Goal: Transaction & Acquisition: Purchase product/service

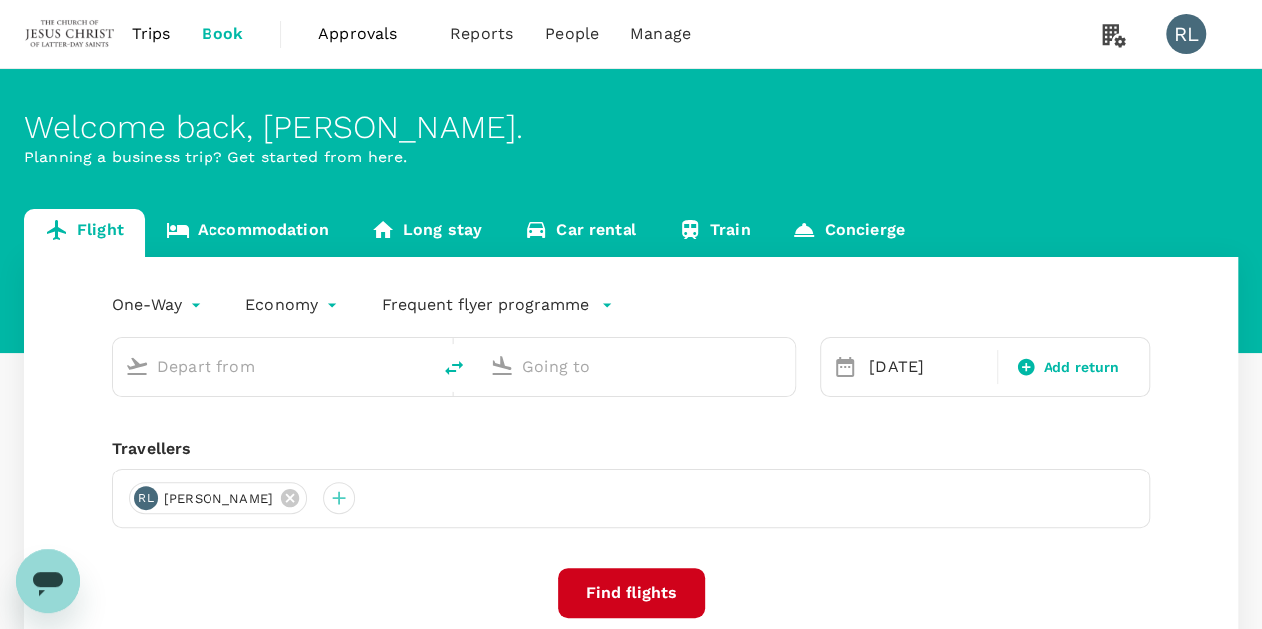
type input "Kuala Lumpur Intl ([GEOGRAPHIC_DATA])"
type input "Sibu (SBW)"
type input "Kuala Lumpur Intl (KUL)"
type input "Sibu (SBW)"
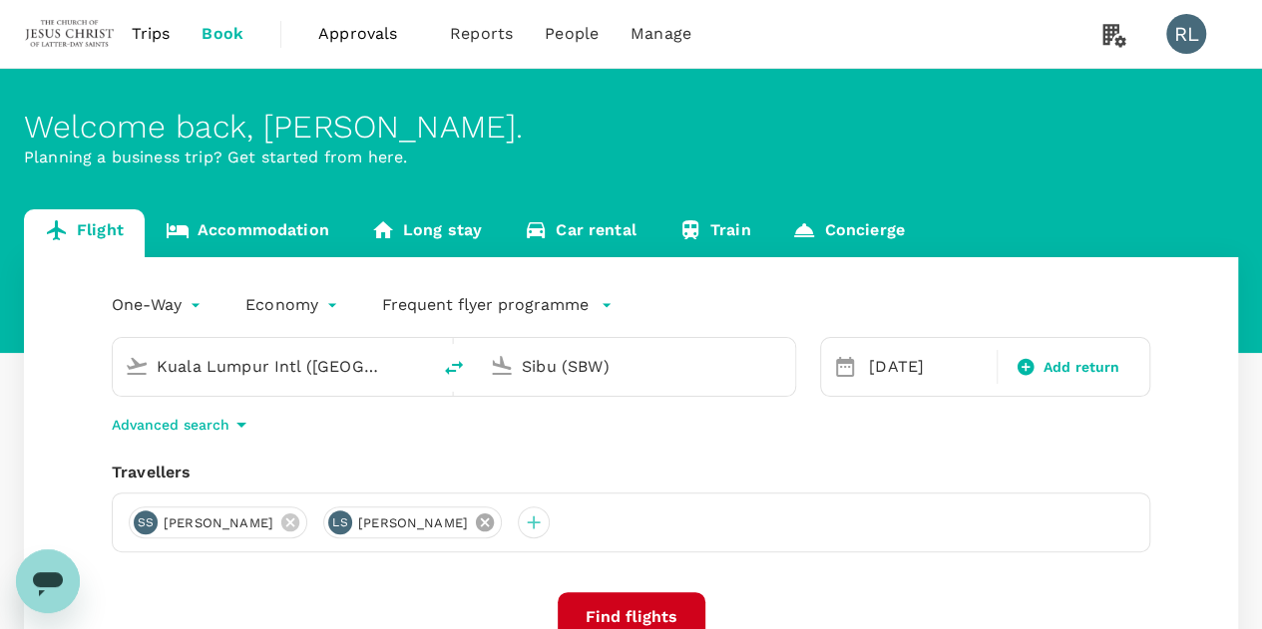
click at [494, 520] on icon at bounding box center [485, 523] width 18 height 18
click at [299, 527] on icon at bounding box center [290, 523] width 18 height 18
click at [140, 520] on div at bounding box center [145, 523] width 32 height 32
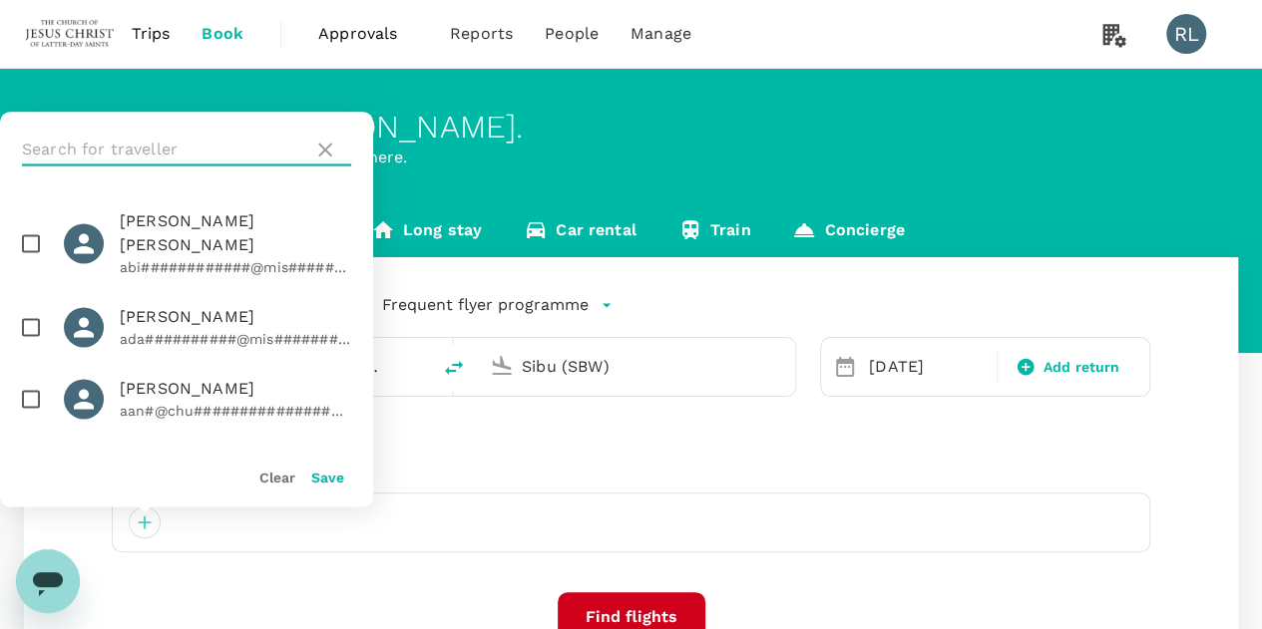
click at [100, 147] on input "text" at bounding box center [163, 150] width 283 height 32
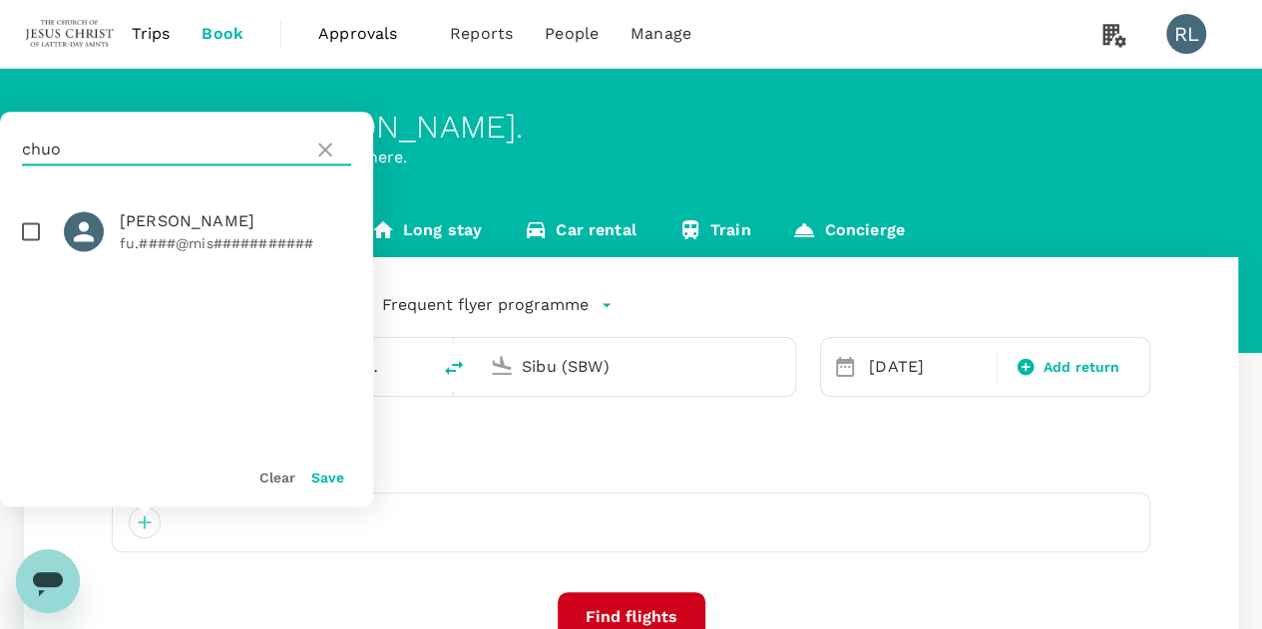
type input "chuo"
click at [28, 226] on input "checkbox" at bounding box center [31, 231] width 42 height 42
checkbox input "true"
click at [325, 481] on button "Save" at bounding box center [327, 478] width 33 height 16
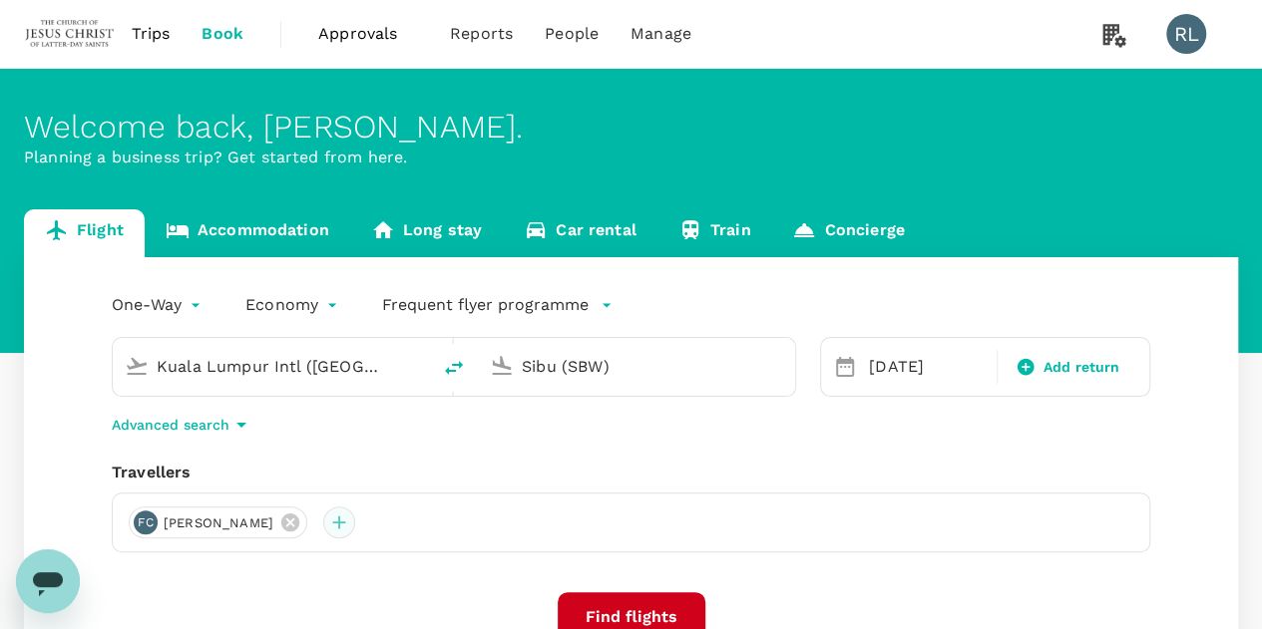
click at [327, 527] on div at bounding box center [339, 523] width 32 height 32
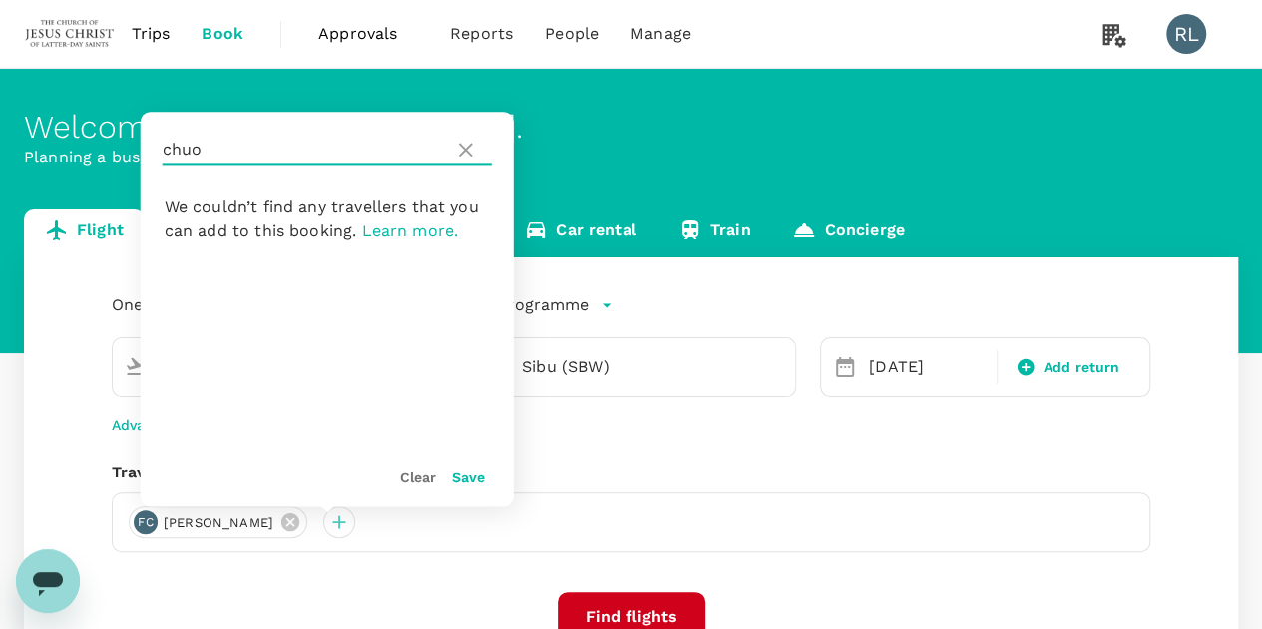
drag, startPoint x: 247, startPoint y: 150, endPoint x: 152, endPoint y: 150, distance: 95.8
click at [152, 150] on div "chuo" at bounding box center [327, 150] width 373 height 76
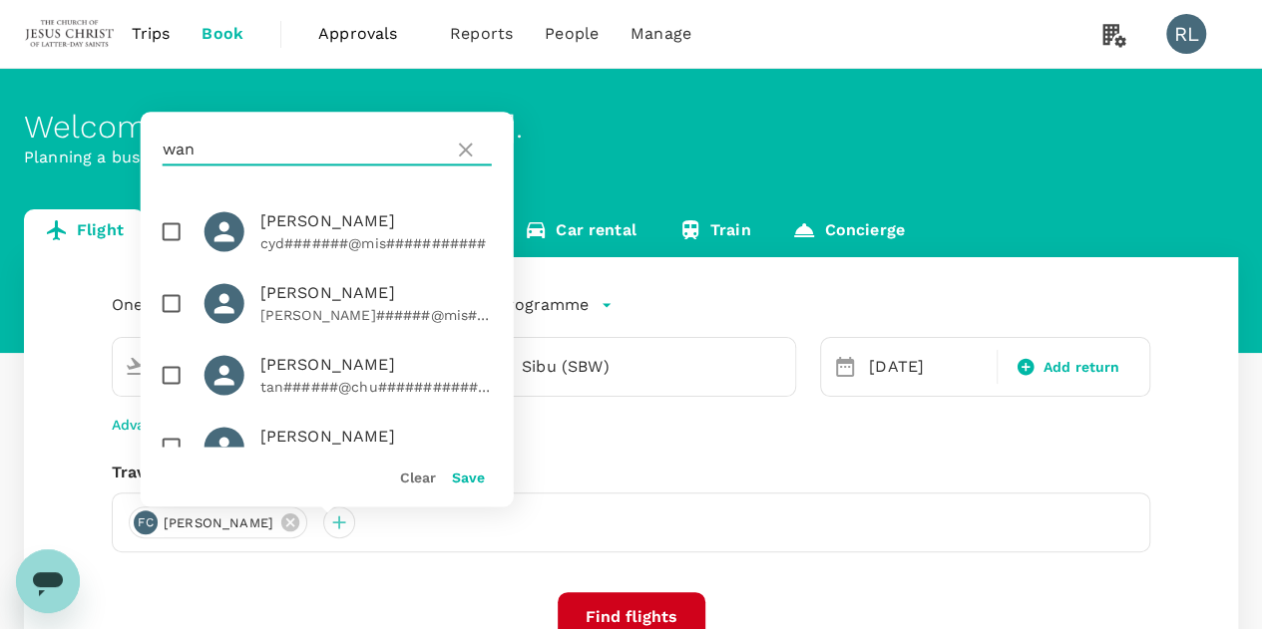
type input "wan"
click at [172, 308] on input "checkbox" at bounding box center [172, 303] width 42 height 42
checkbox input "true"
click at [473, 478] on button "Save" at bounding box center [468, 478] width 33 height 16
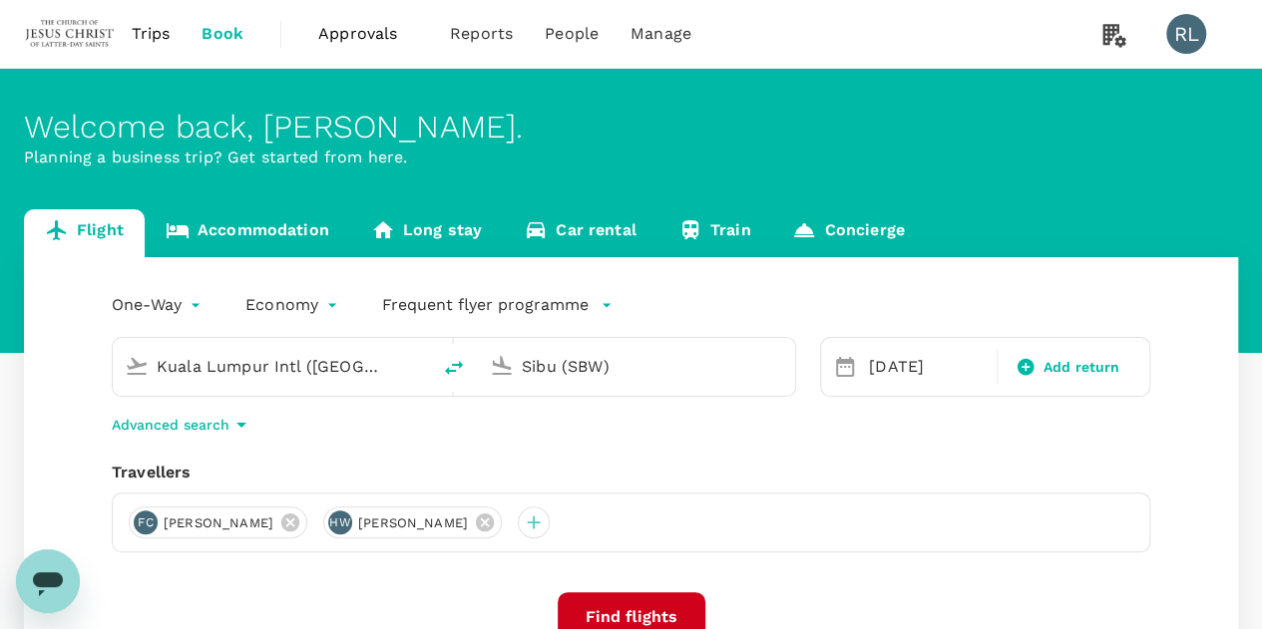
click at [643, 369] on input "Sibu (SBW)" at bounding box center [637, 366] width 231 height 31
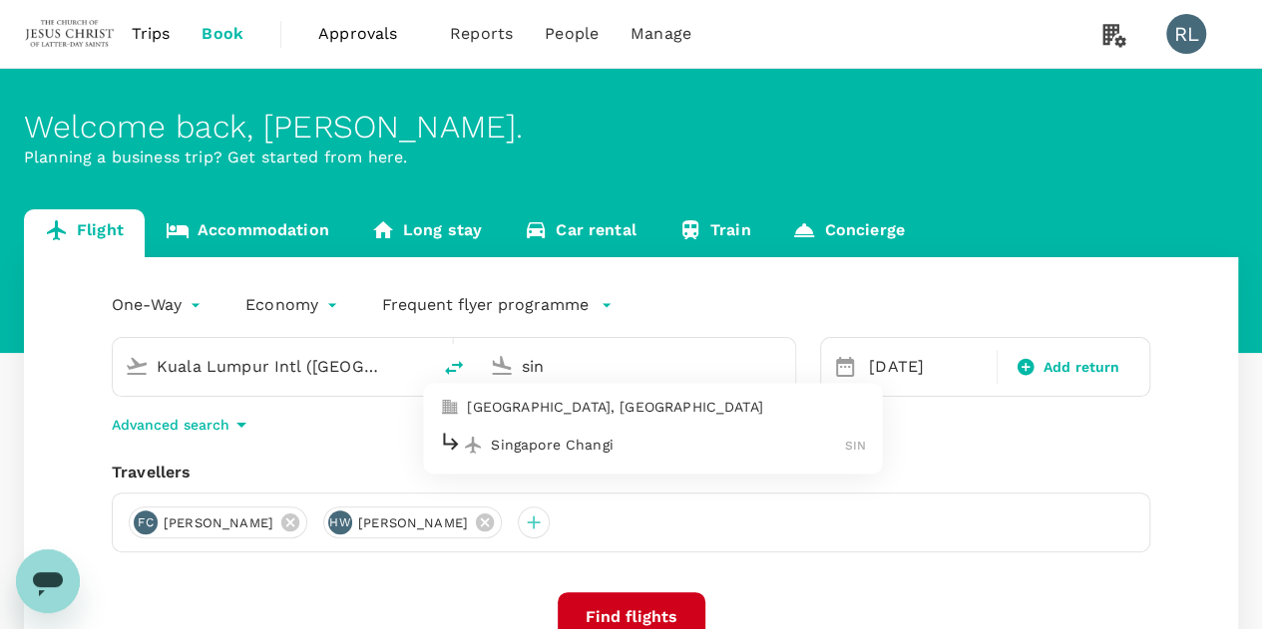
click at [583, 441] on p "Singapore Changi" at bounding box center [668, 445] width 354 height 20
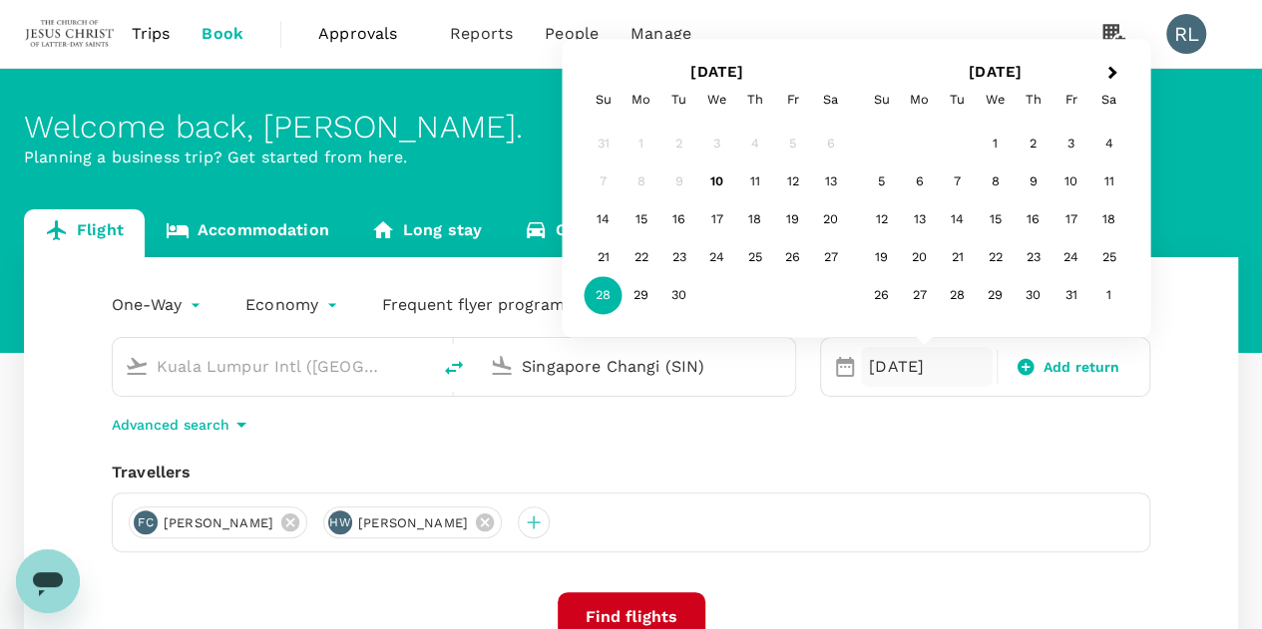
type input "Singapore Changi (SIN)"
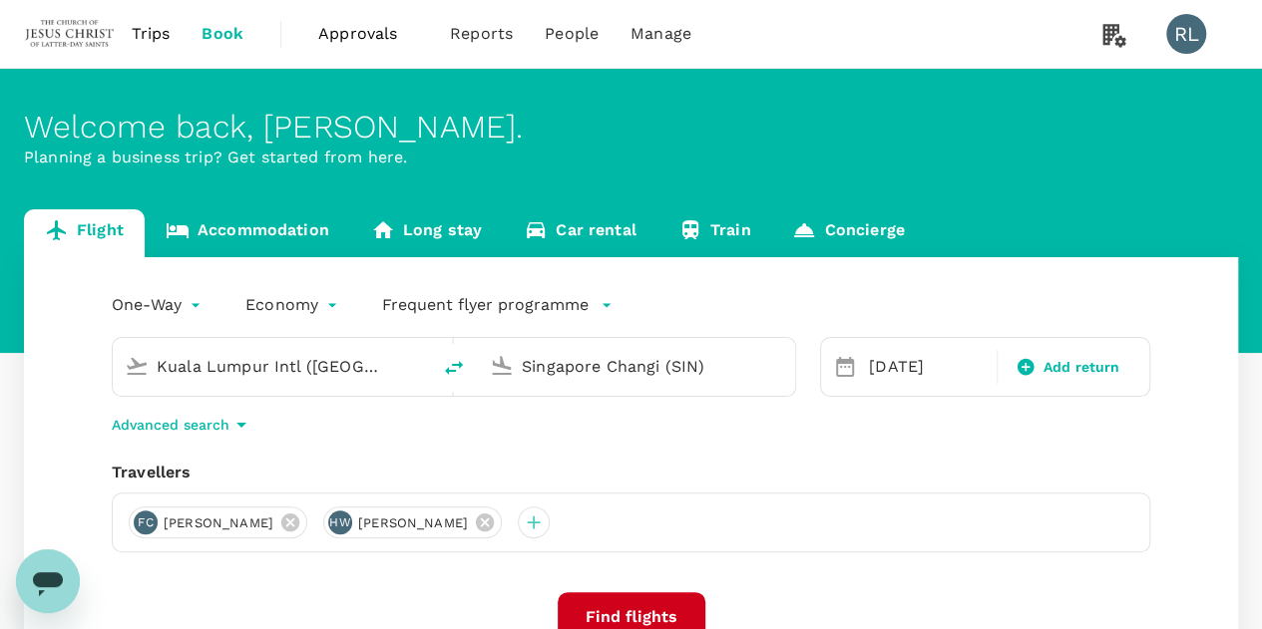
click at [979, 508] on div "FC Fu Cheng Chuo HW Hsueh Tzu Wan" at bounding box center [631, 523] width 1038 height 60
click at [916, 367] on div "28 Sep" at bounding box center [927, 367] width 132 height 40
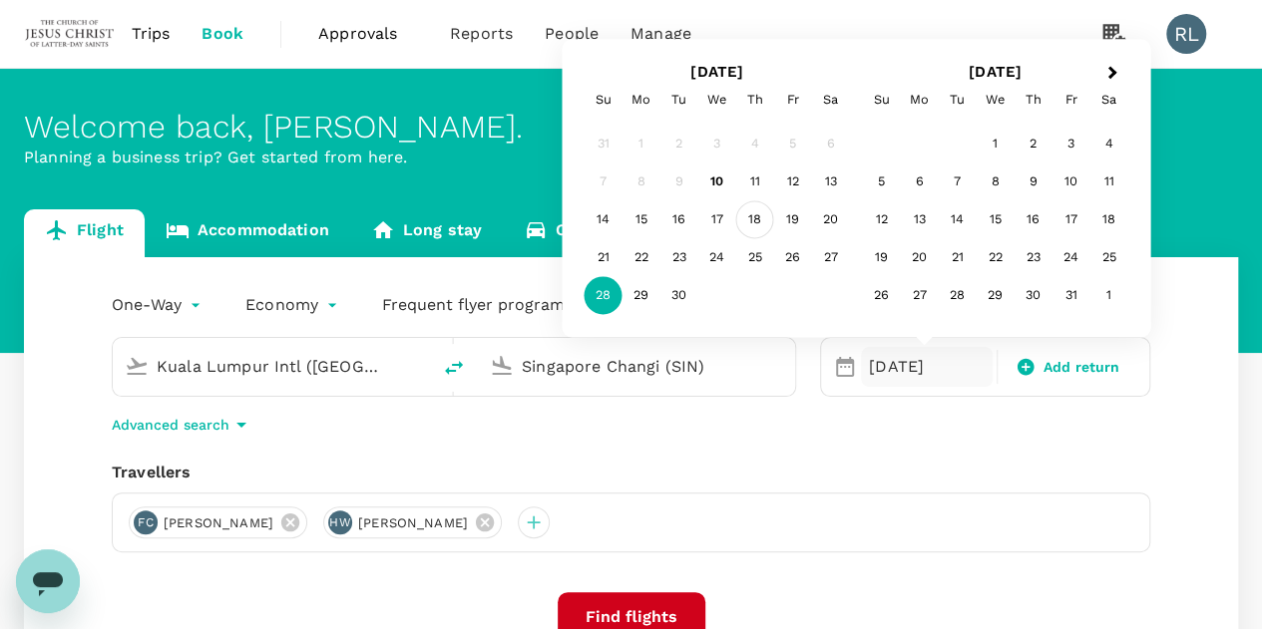
click at [753, 215] on div "18" at bounding box center [755, 220] width 38 height 38
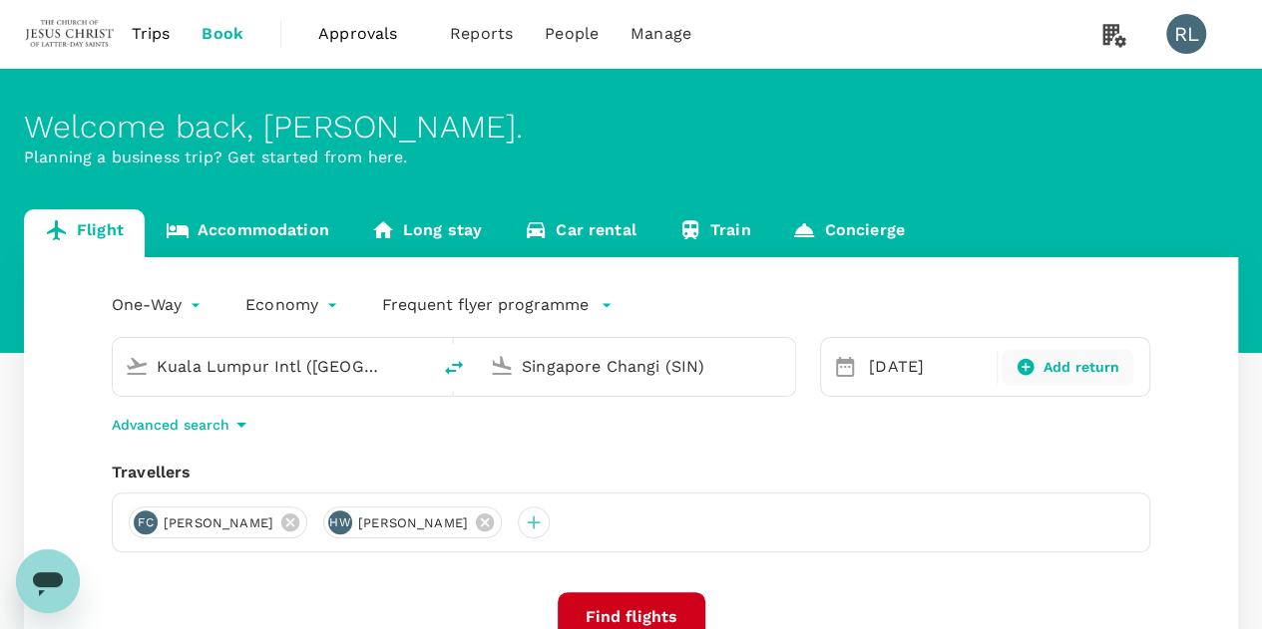
click at [1019, 364] on icon at bounding box center [1024, 367] width 17 height 17
type input "roundtrip"
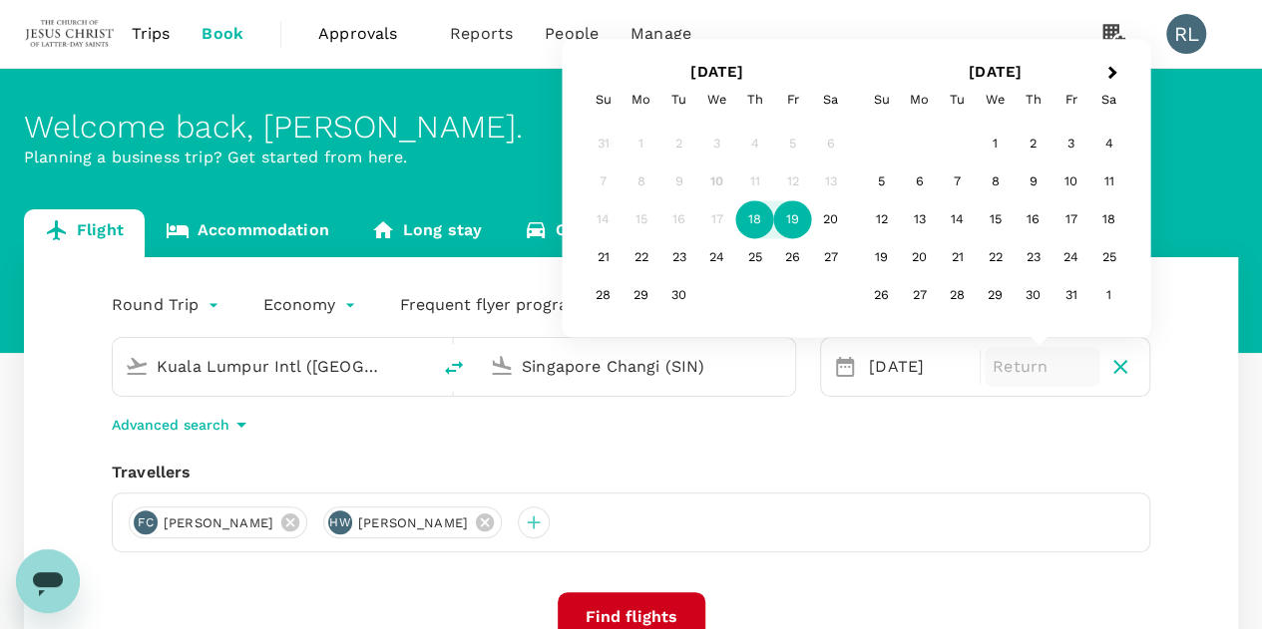
click at [804, 226] on div "19" at bounding box center [793, 220] width 38 height 38
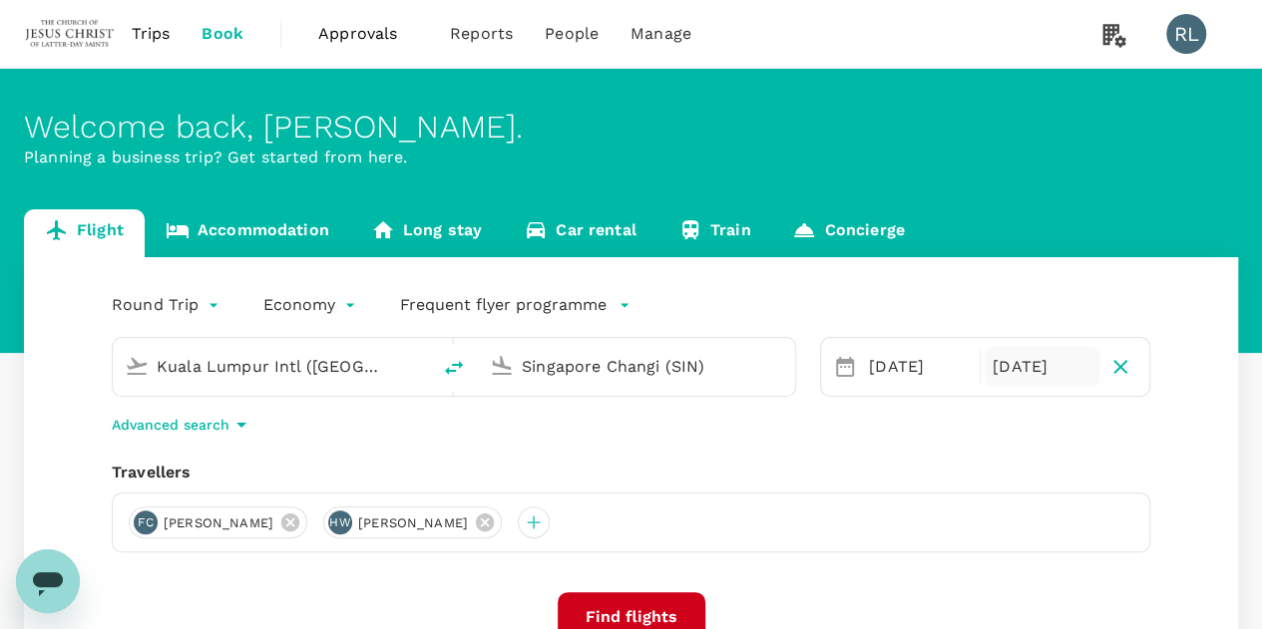
click at [993, 488] on div "Travellers FC Fu Cheng Chuo HW Hsueh Tzu Wan" at bounding box center [631, 507] width 1038 height 92
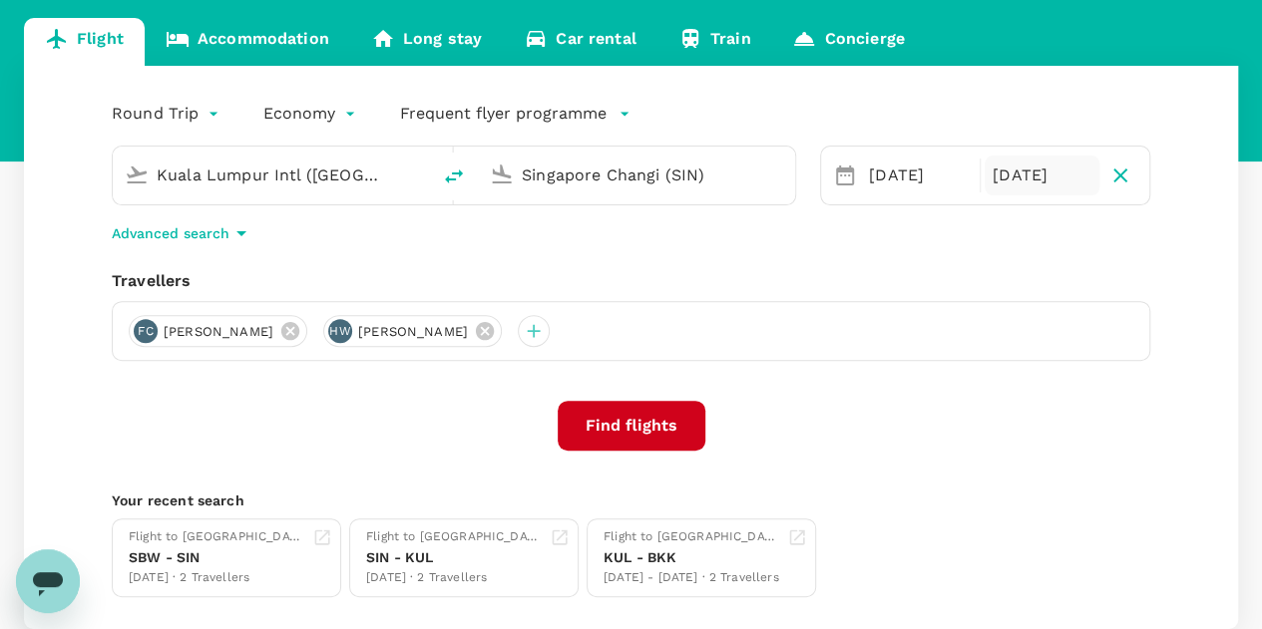
scroll to position [199, 0]
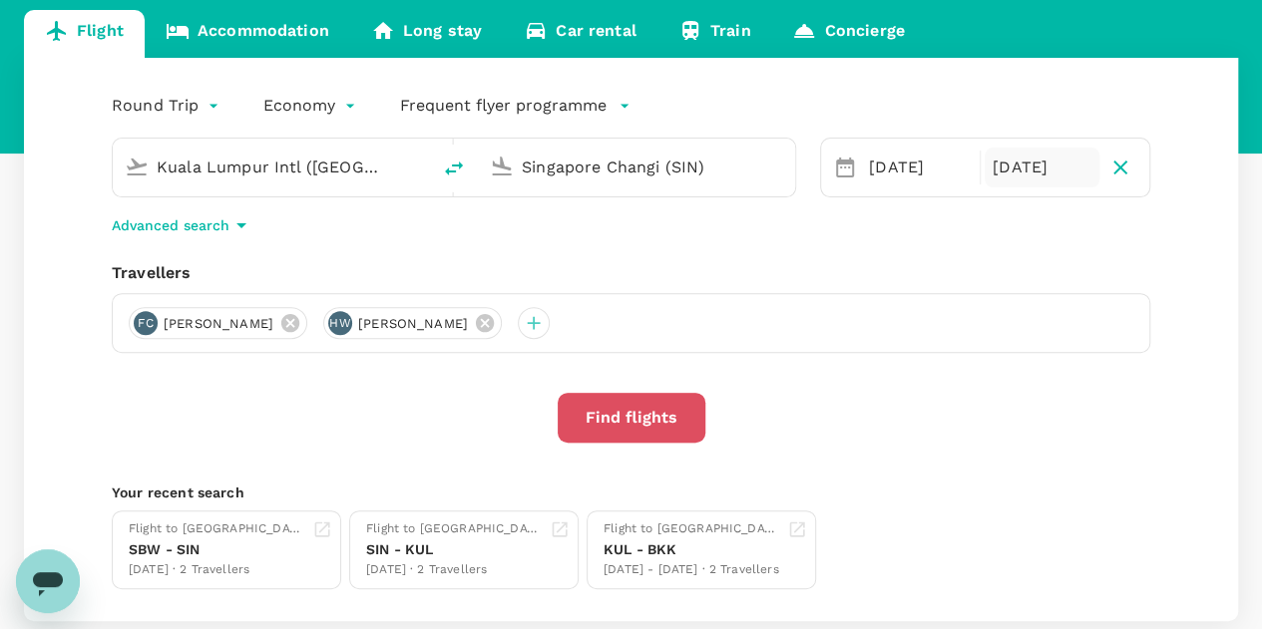
click at [630, 416] on button "Find flights" at bounding box center [632, 418] width 148 height 50
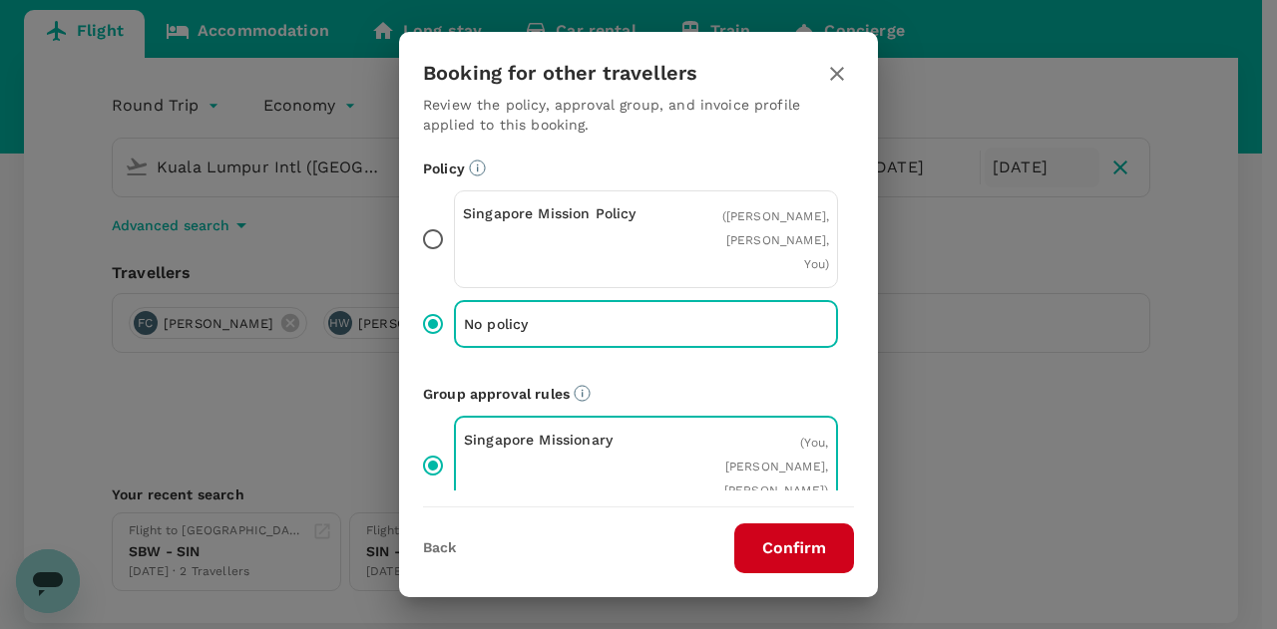
click at [808, 544] on button "Confirm" at bounding box center [794, 549] width 120 height 50
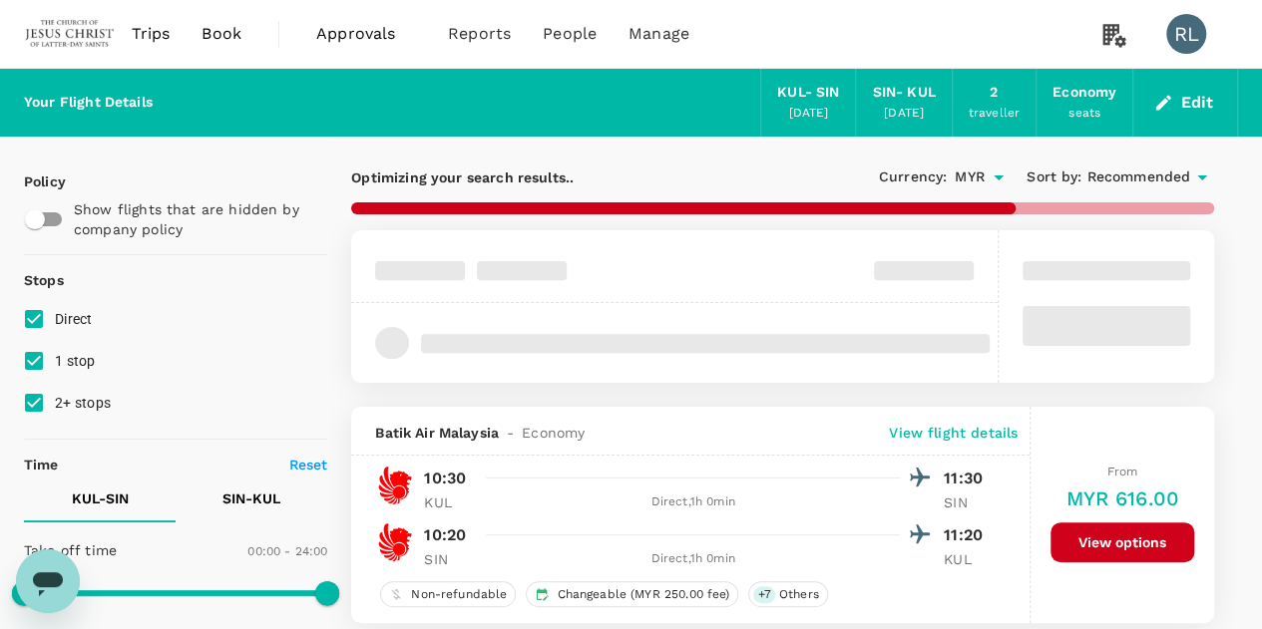
click at [1121, 178] on span "Recommended" at bounding box center [1138, 178] width 104 height 22
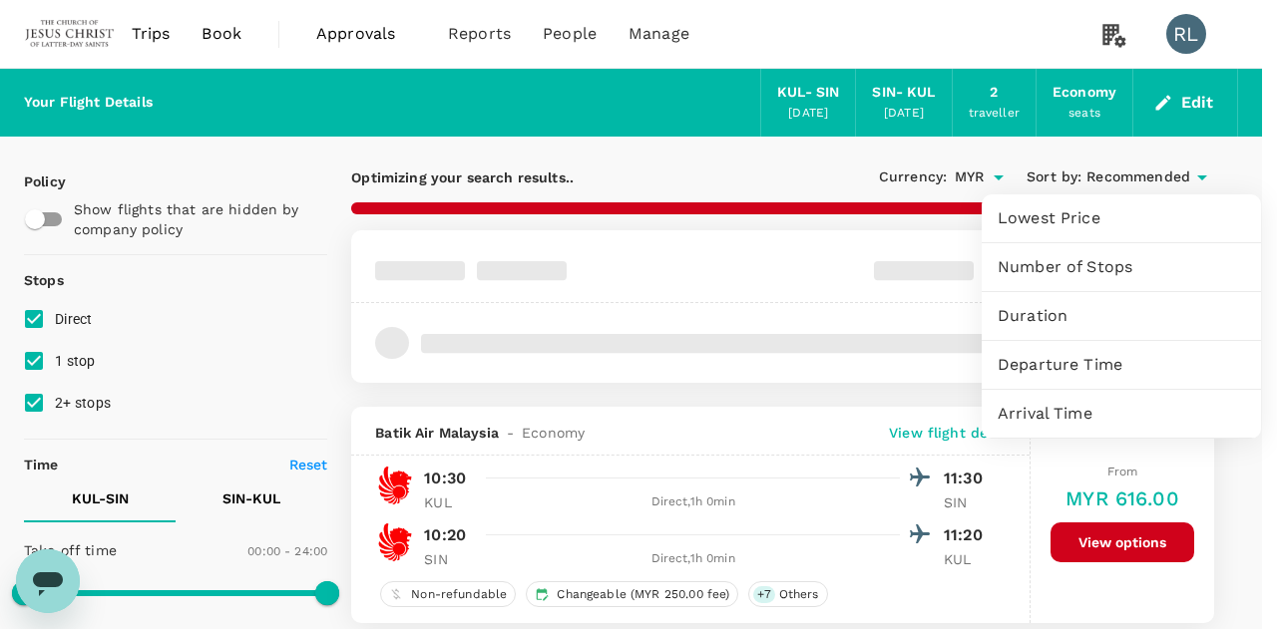
click at [1064, 362] on span "Departure Time" at bounding box center [1120, 365] width 247 height 24
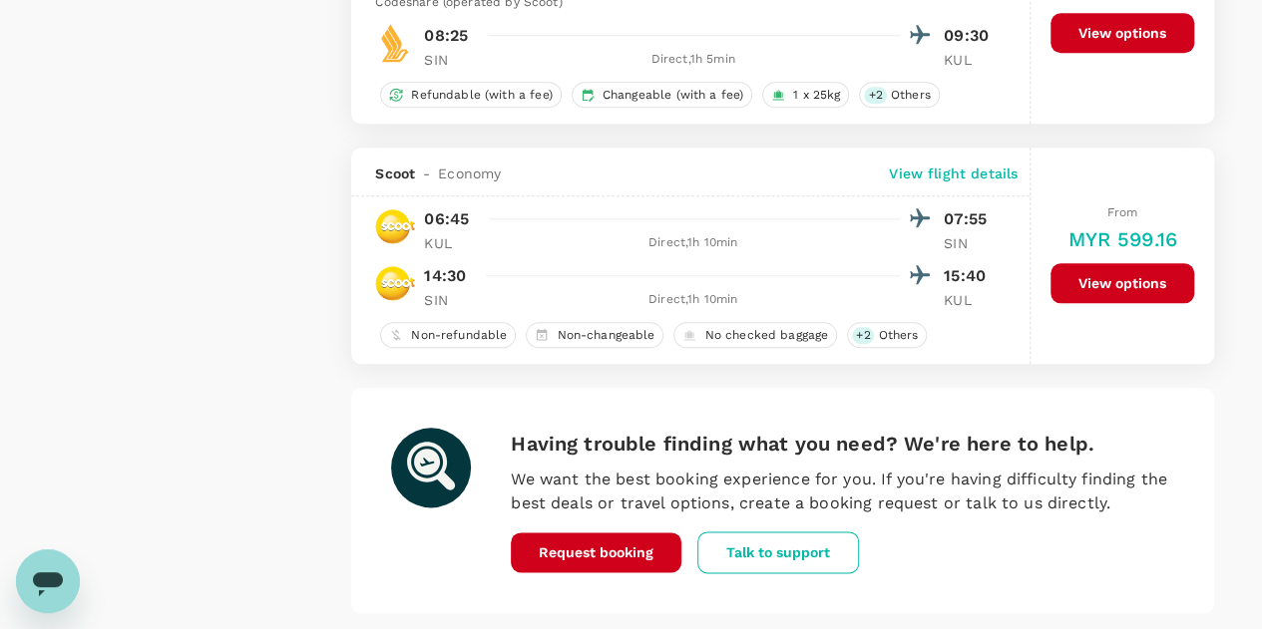
scroll to position [4863, 0]
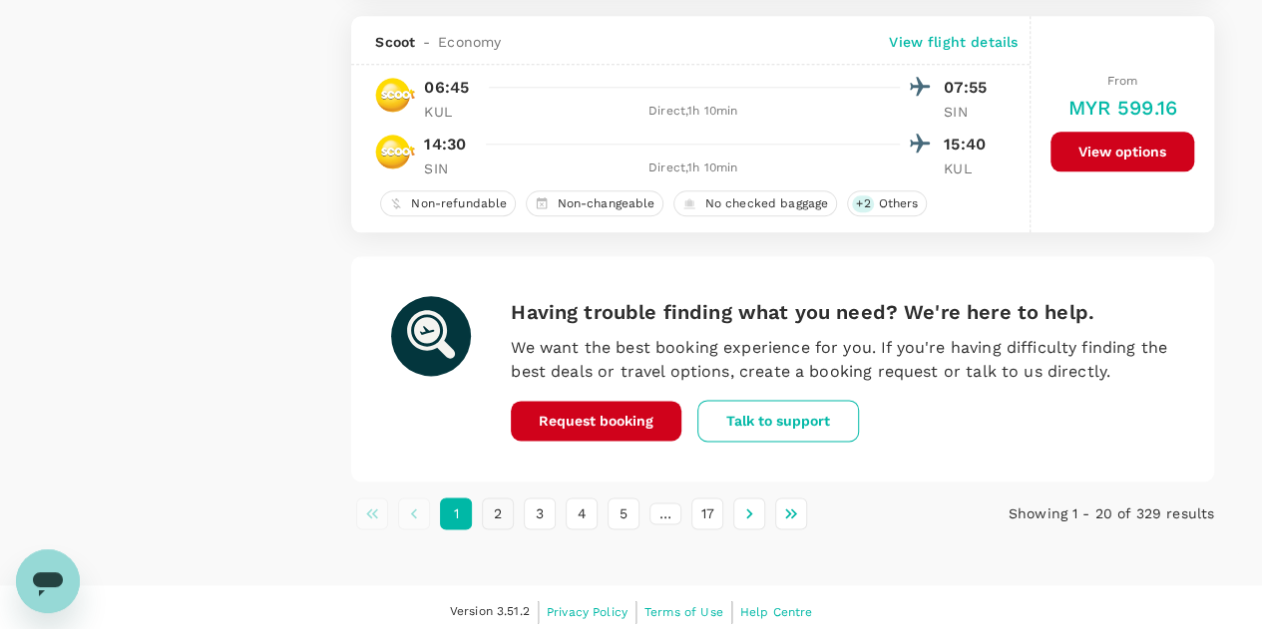
click at [499, 503] on button "2" at bounding box center [498, 514] width 32 height 32
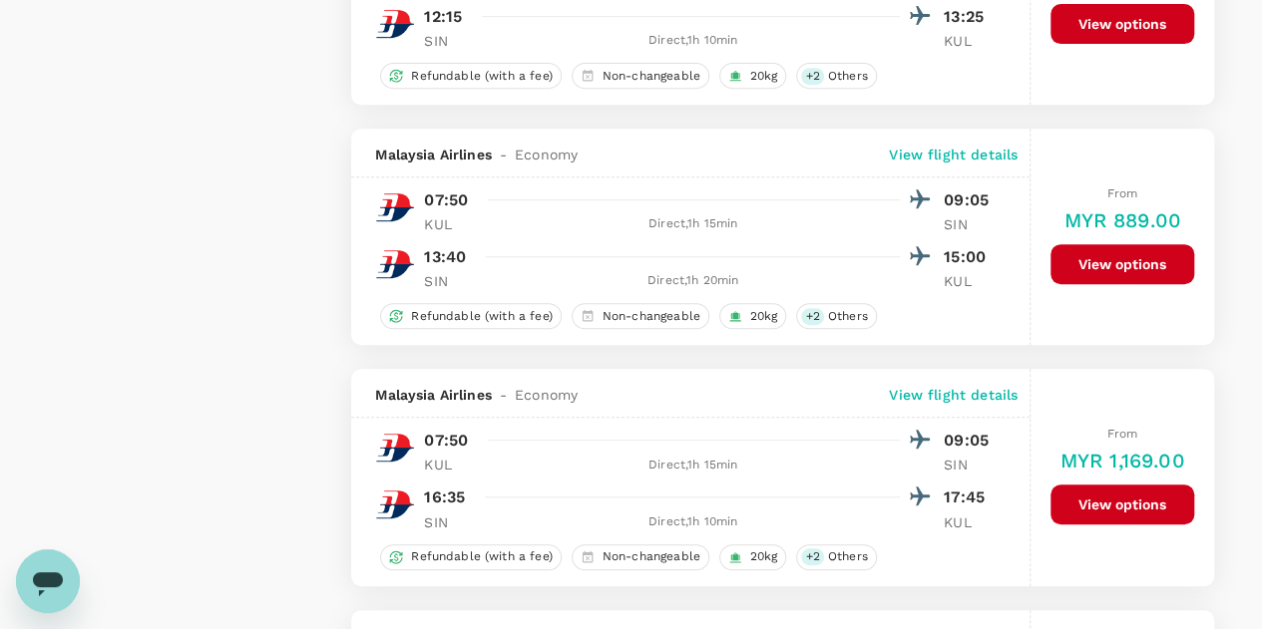
scroll to position [4784, 0]
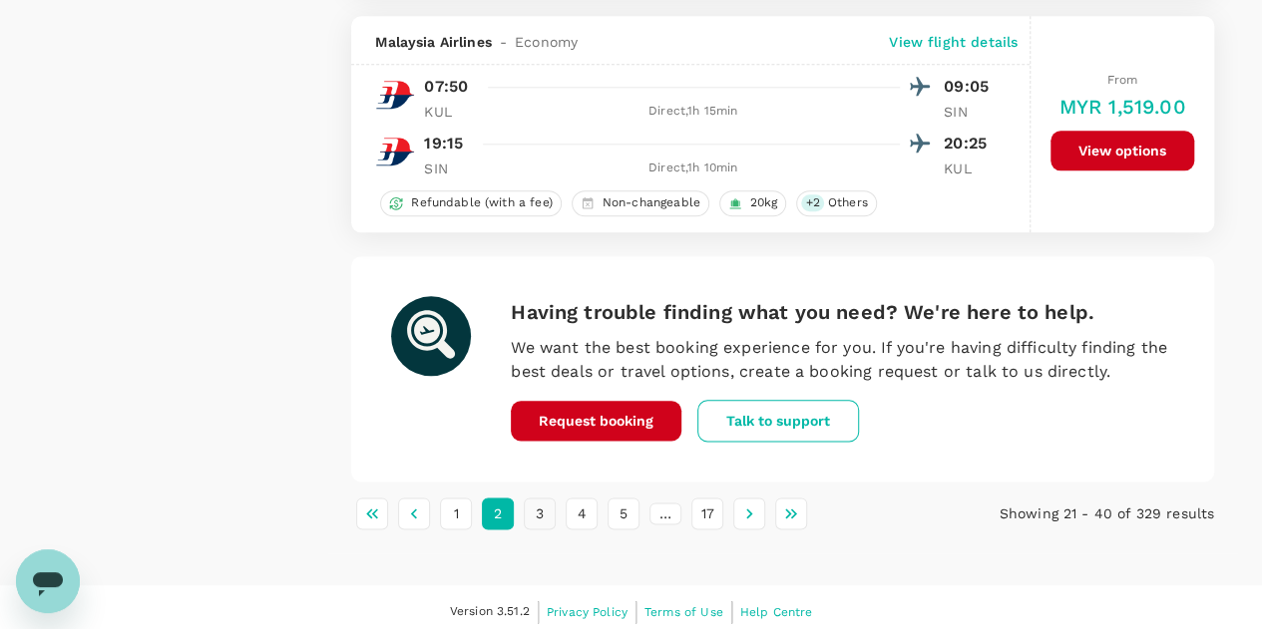
click at [545, 502] on button "3" at bounding box center [540, 514] width 32 height 32
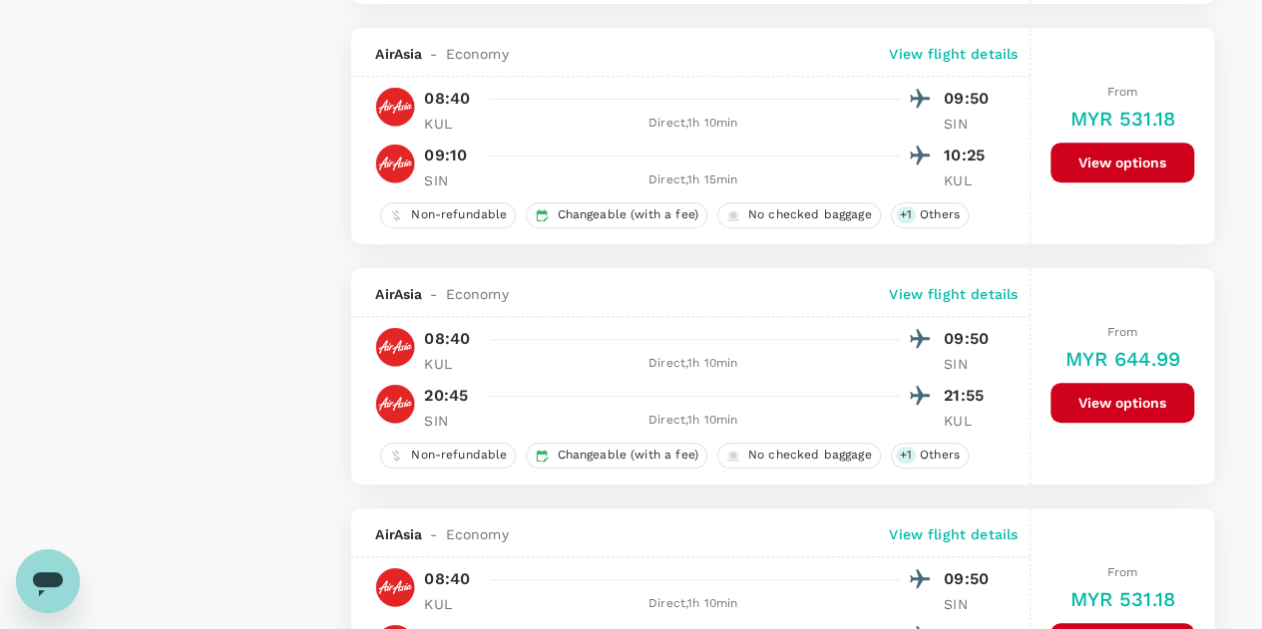
scroll to position [4888, 0]
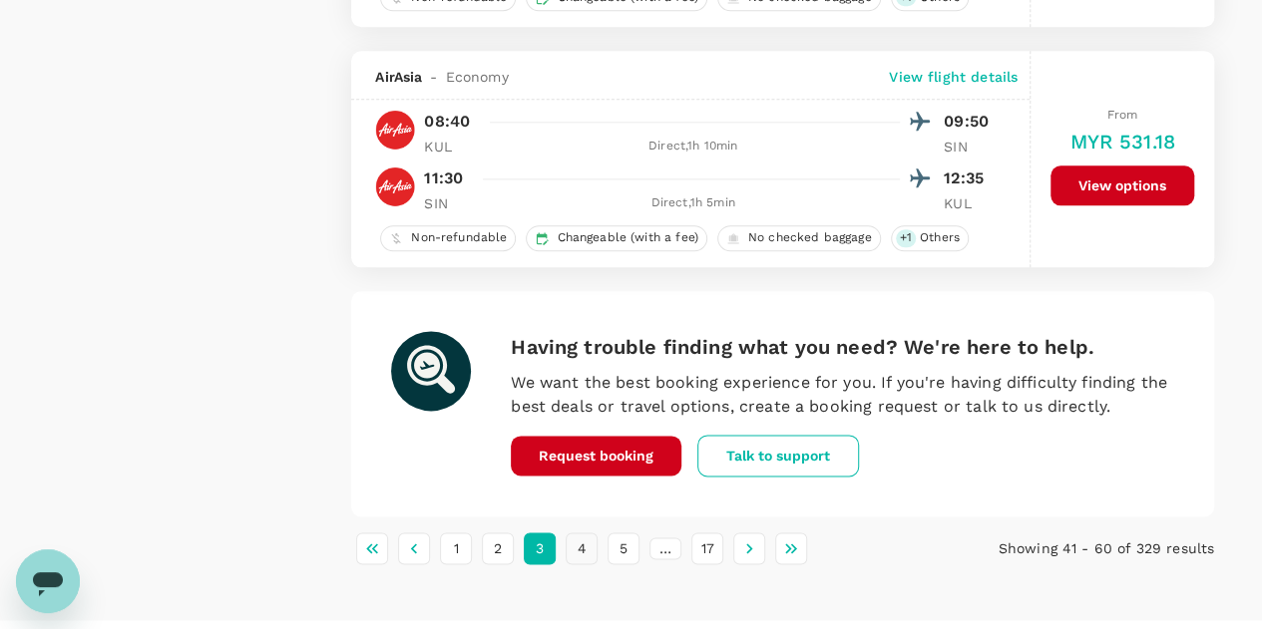
click at [578, 537] on button "4" at bounding box center [582, 549] width 32 height 32
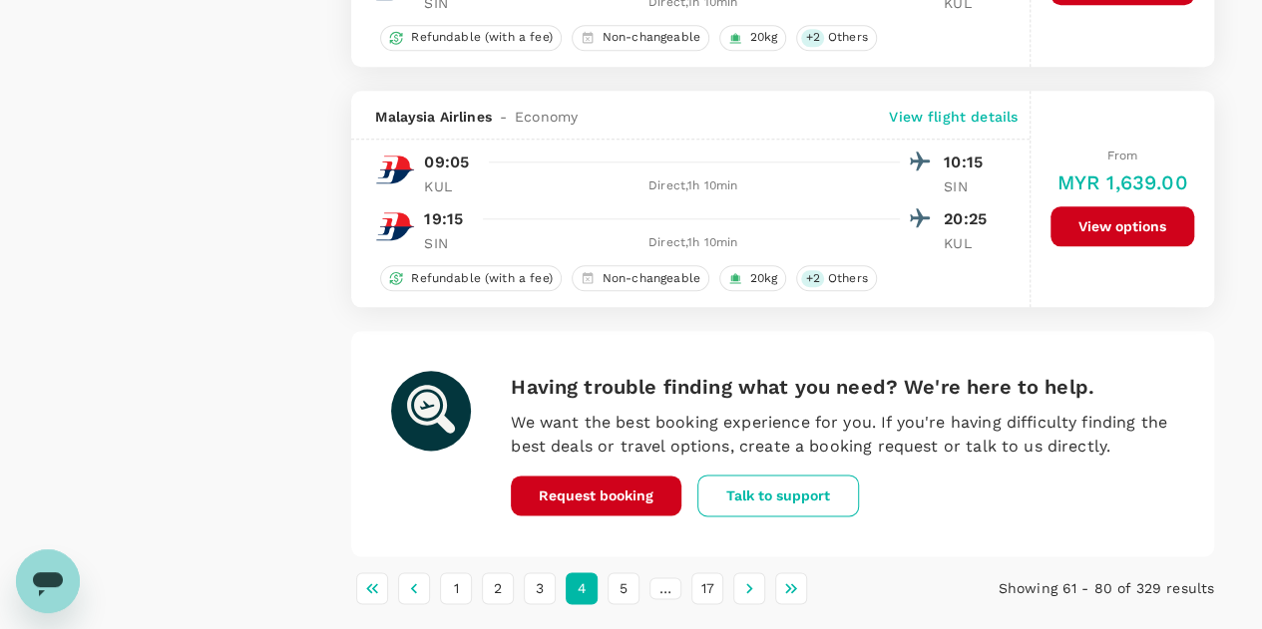
scroll to position [4883, 0]
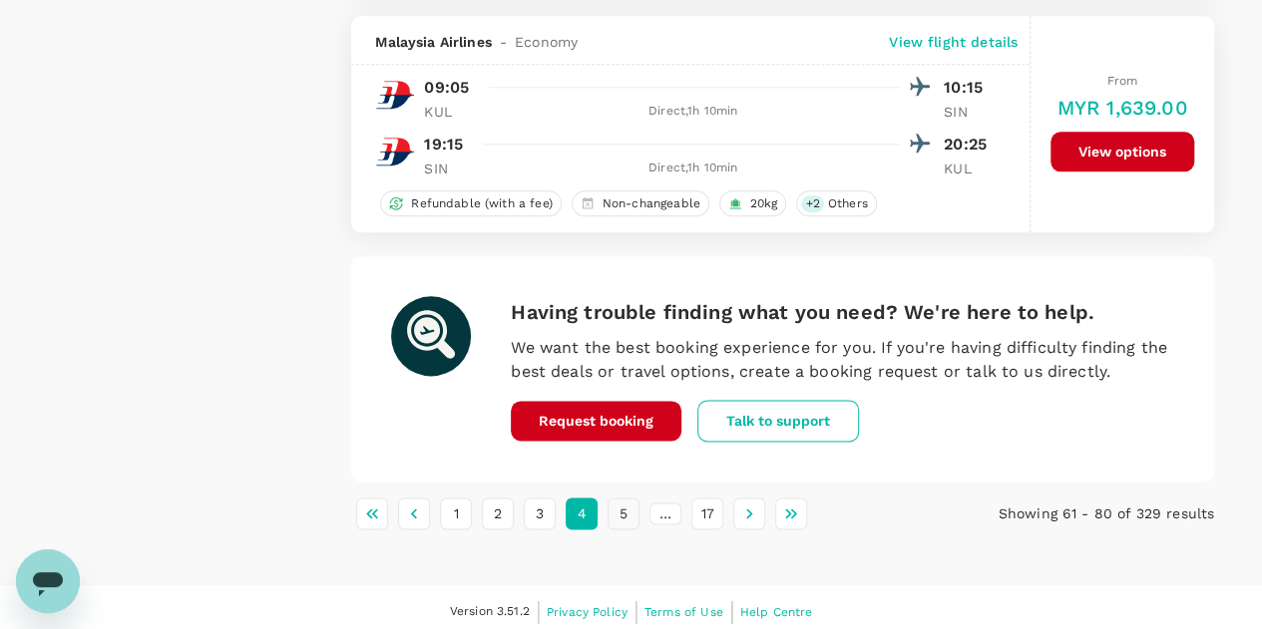
click at [628, 508] on button "5" at bounding box center [623, 514] width 32 height 32
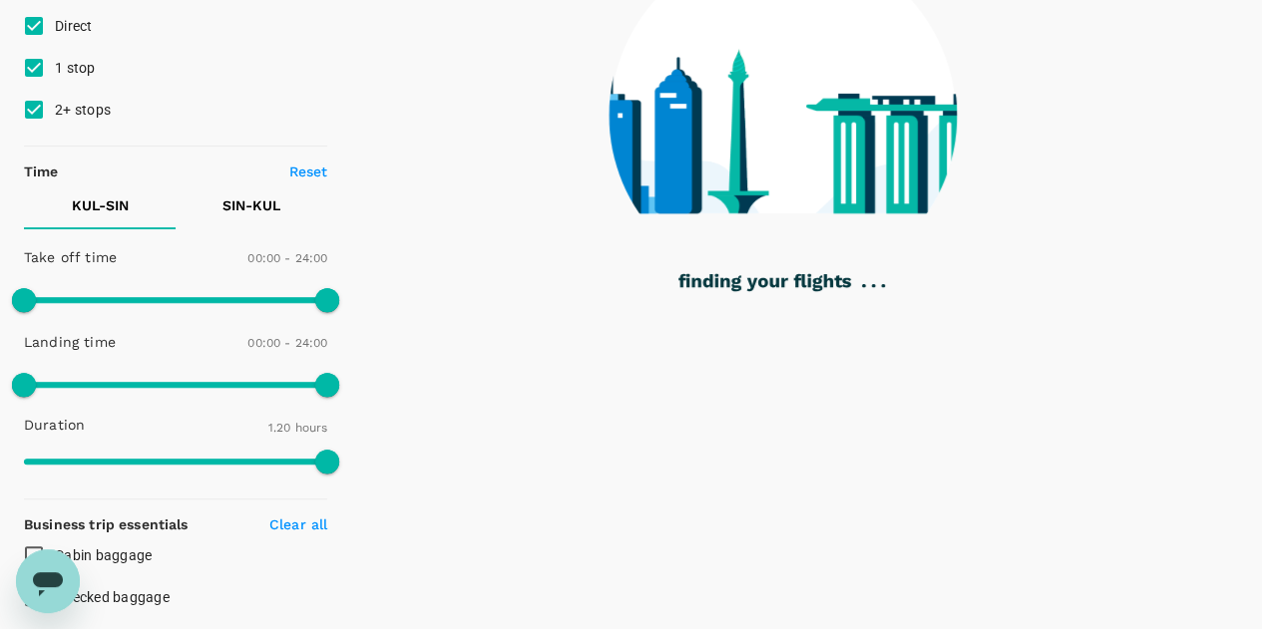
scroll to position [199, 0]
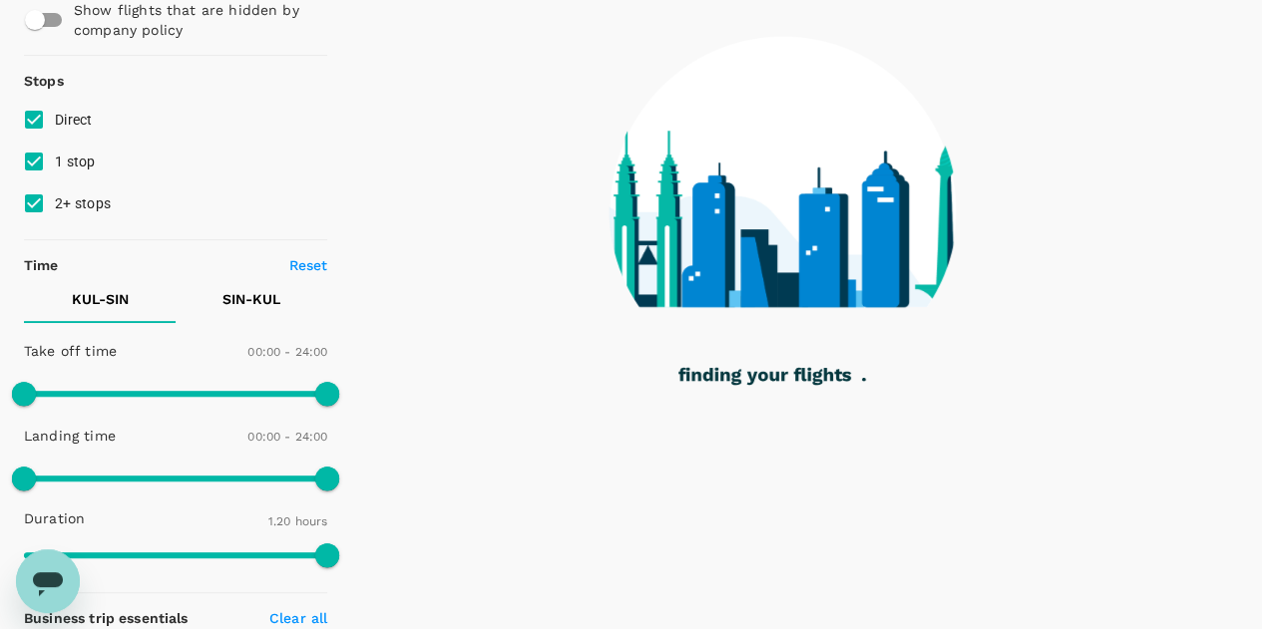
click at [36, 204] on input "2+ stops" at bounding box center [34, 204] width 42 height 42
checkbox input "false"
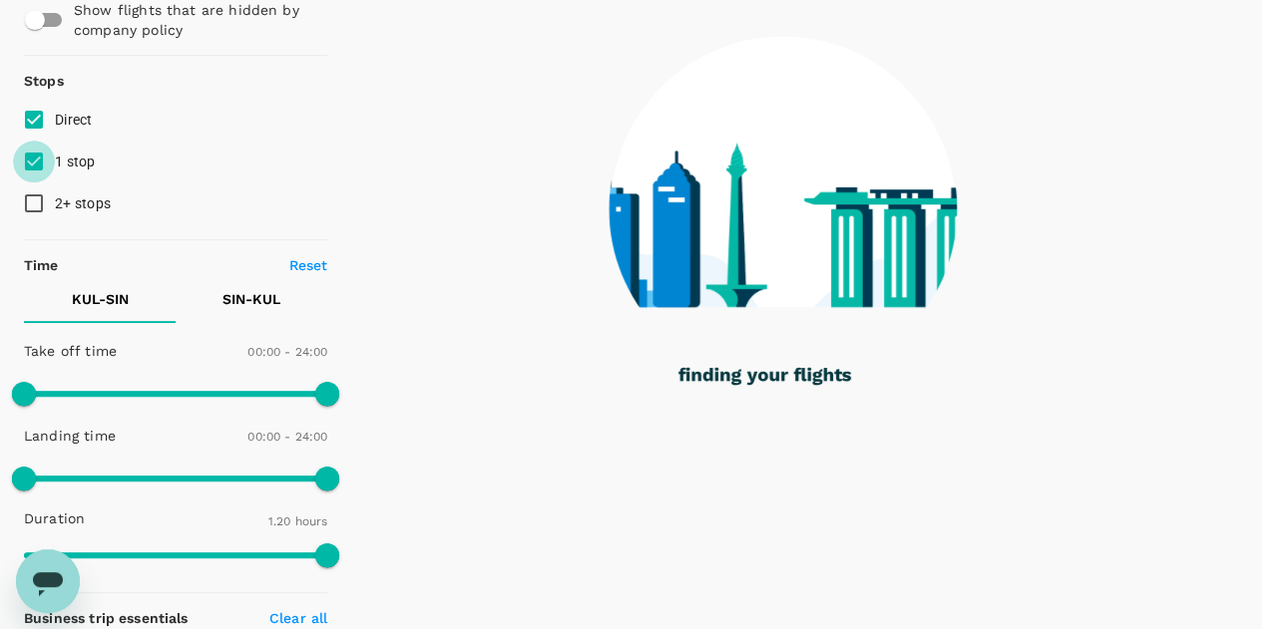
click at [29, 160] on input "1 stop" at bounding box center [34, 162] width 42 height 42
checkbox input "false"
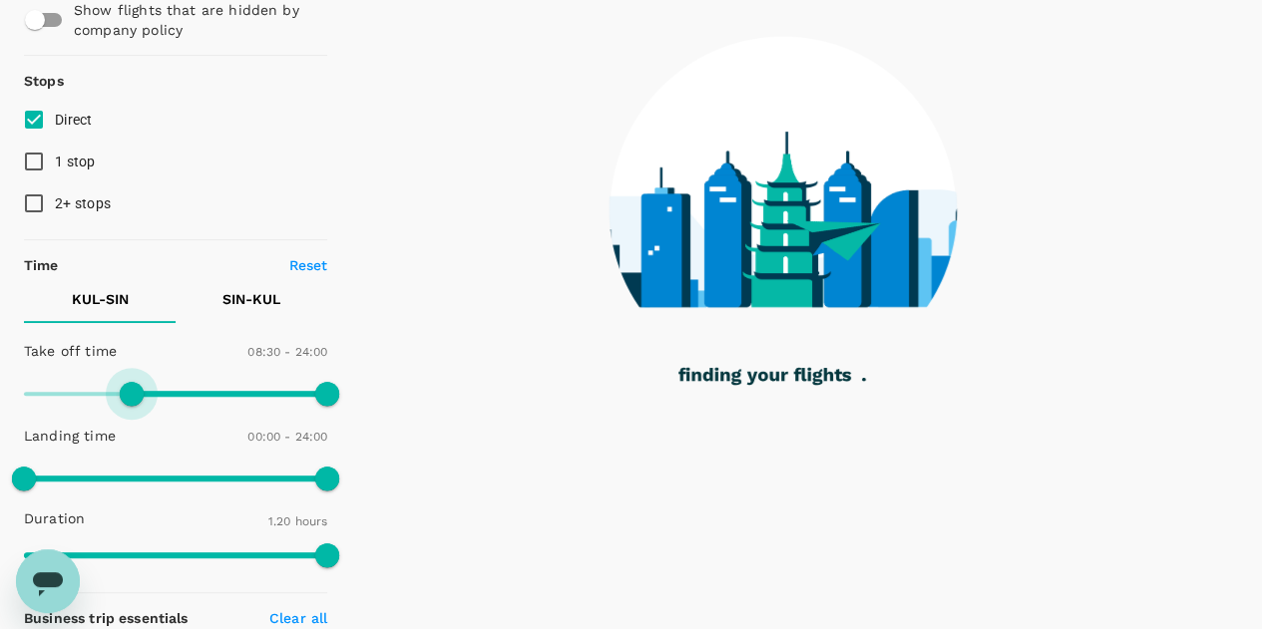
type input "480"
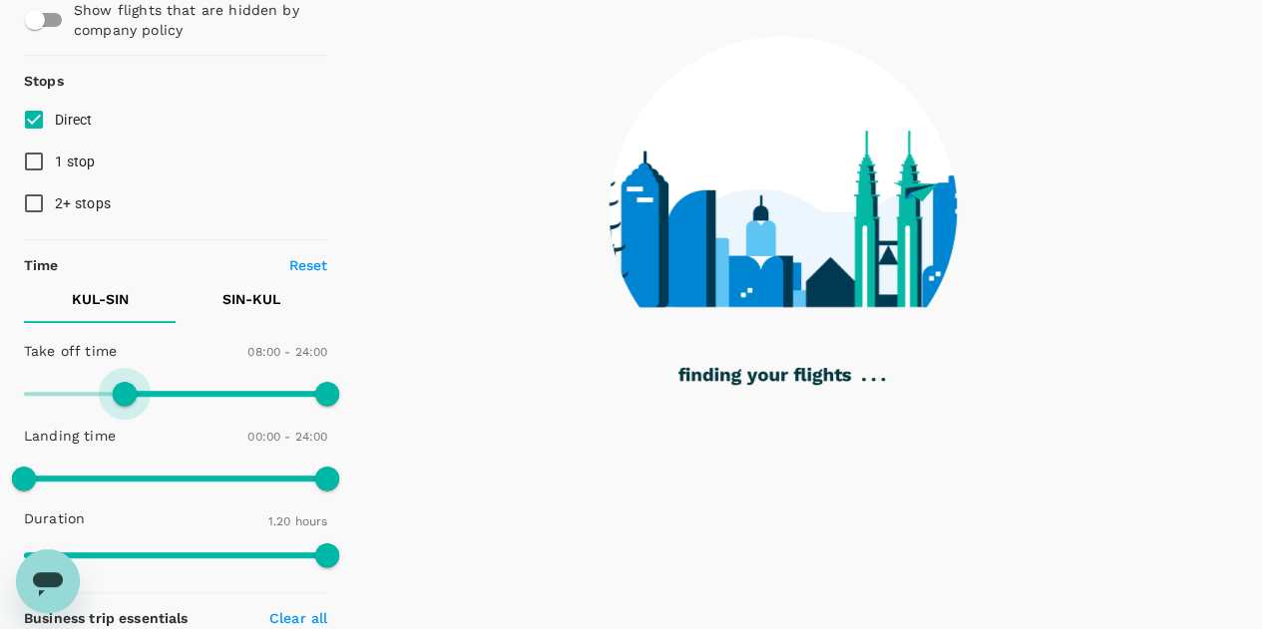
drag, startPoint x: 20, startPoint y: 394, endPoint x: 128, endPoint y: 389, distance: 107.8
click at [128, 389] on span at bounding box center [125, 394] width 24 height 24
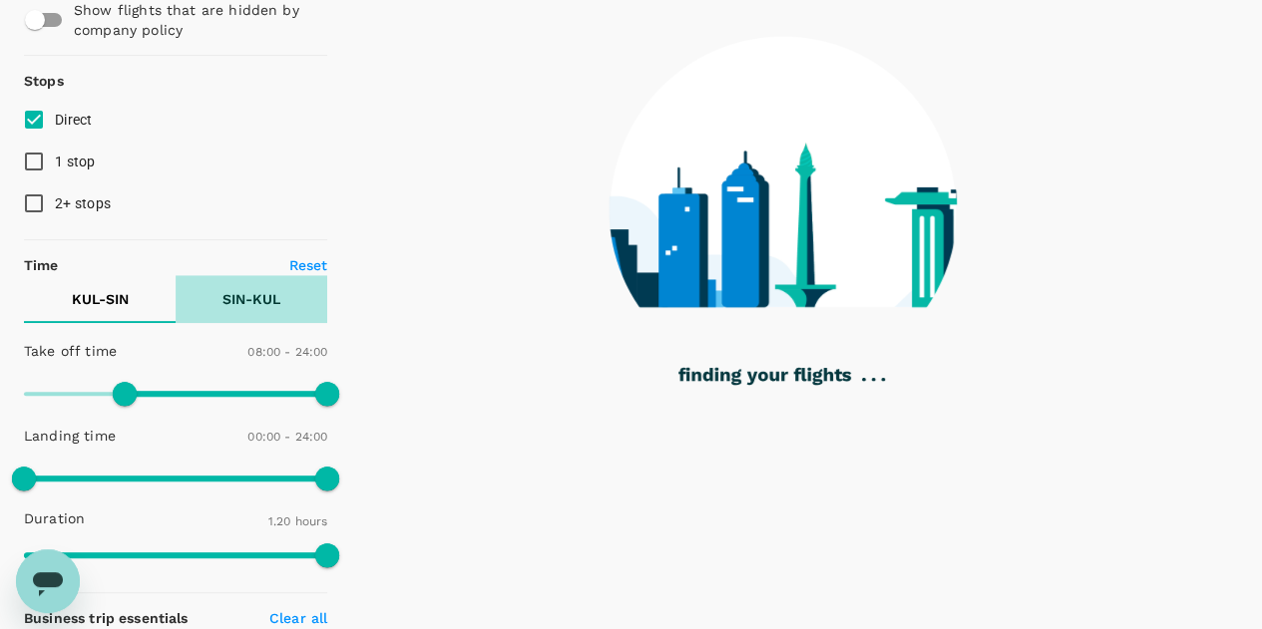
click at [241, 298] on p "SIN - KUL" at bounding box center [251, 299] width 58 height 20
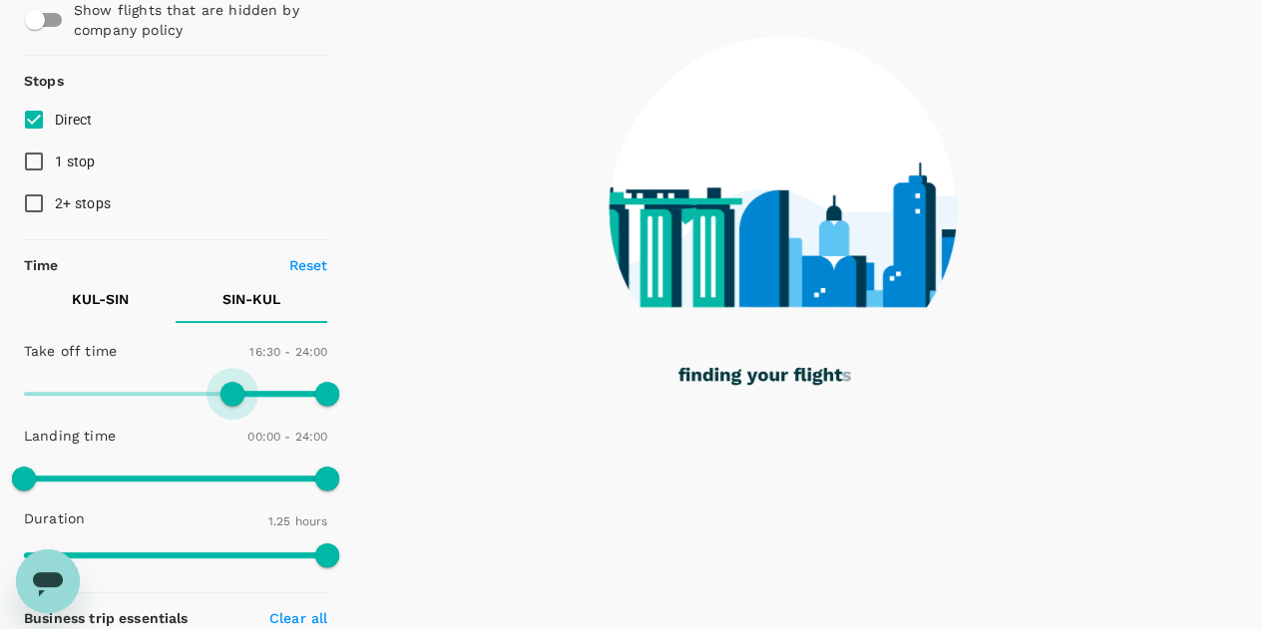
type input "1020"
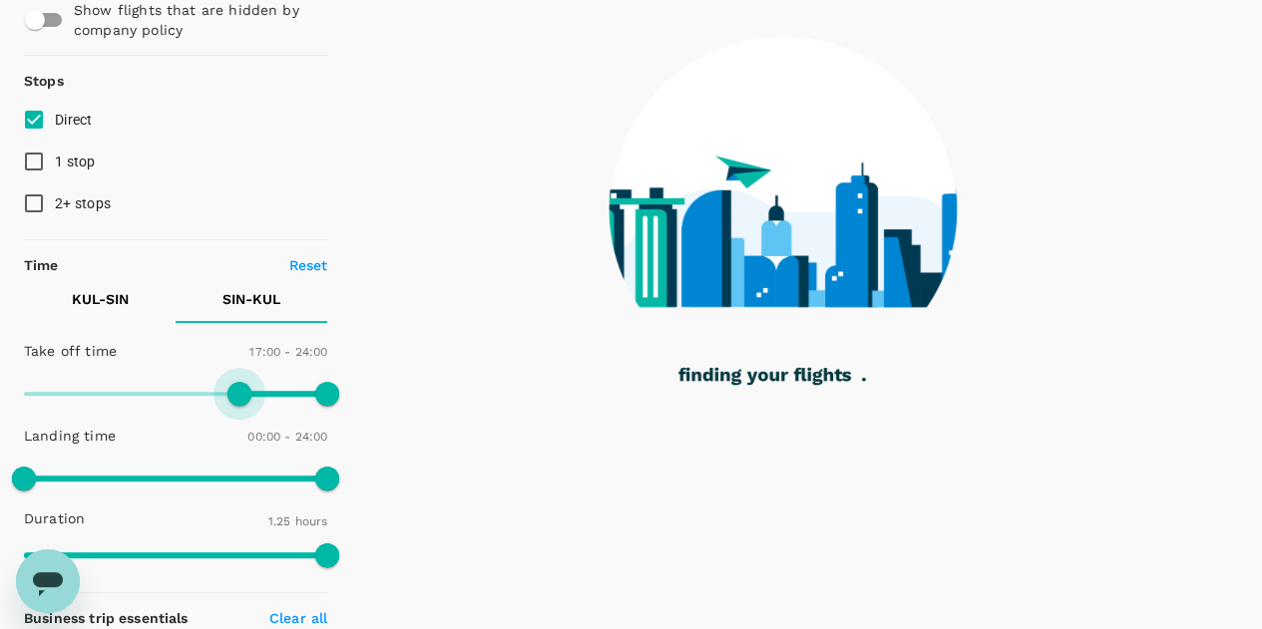
drag, startPoint x: 21, startPoint y: 388, endPoint x: 238, endPoint y: 385, distance: 217.5
click at [238, 385] on span at bounding box center [239, 394] width 24 height 24
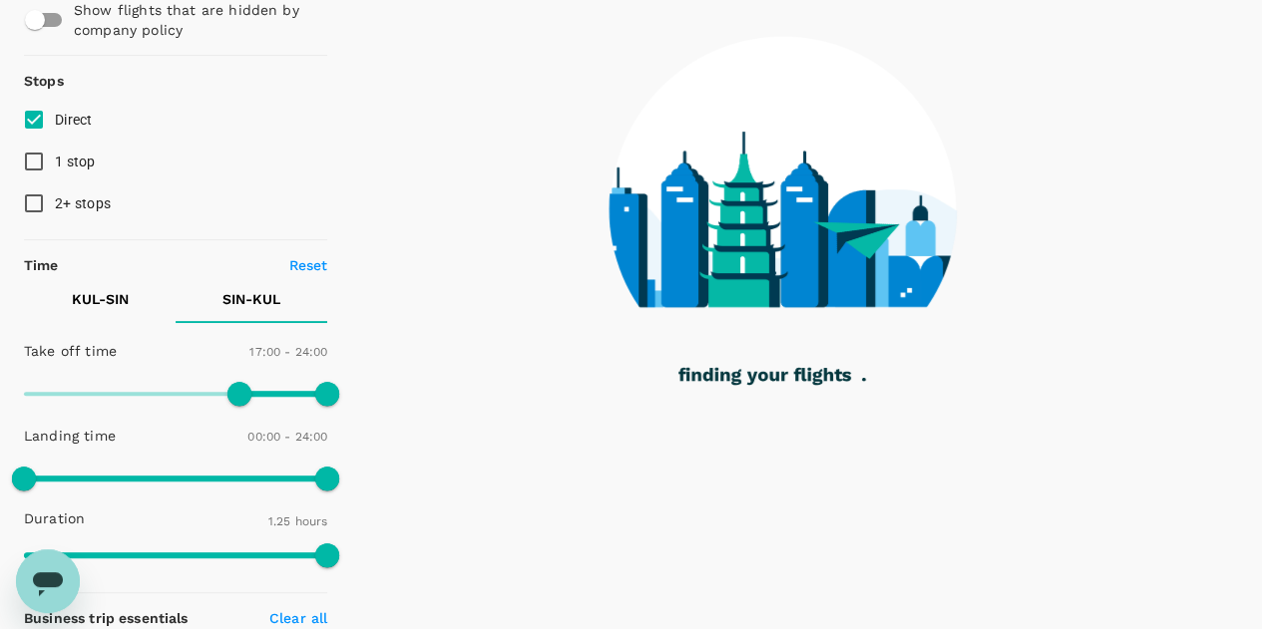
click at [116, 291] on p "KUL - SIN" at bounding box center [100, 299] width 57 height 20
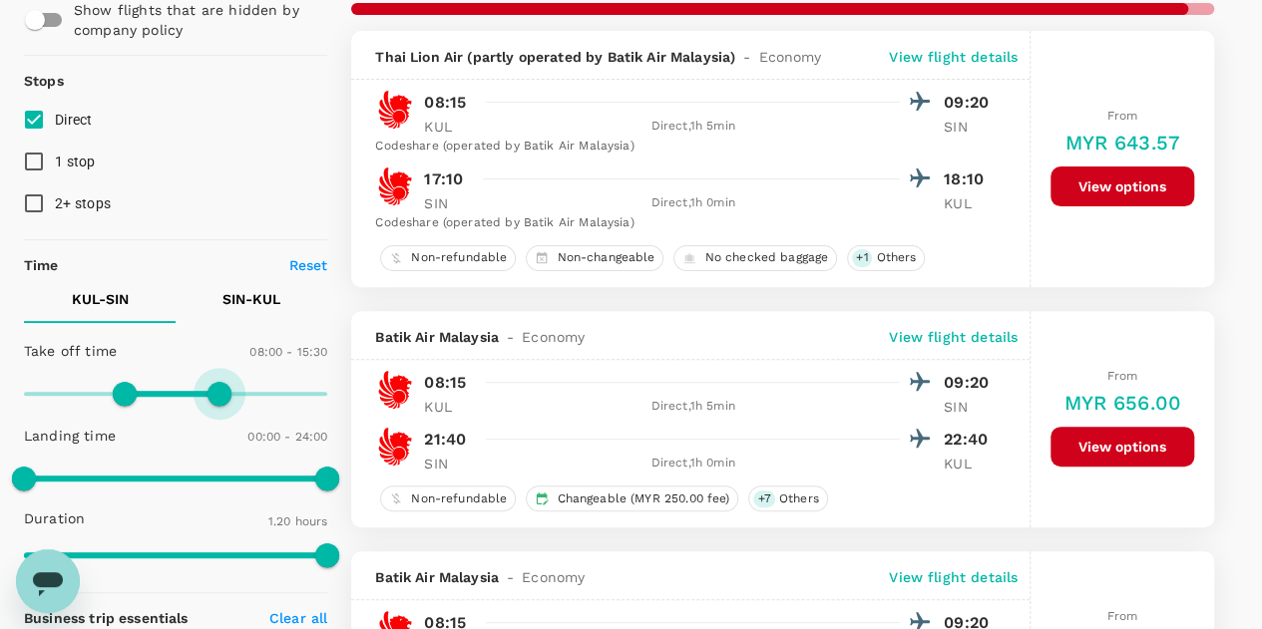
type input "810"
drag, startPoint x: 328, startPoint y: 397, endPoint x: 196, endPoint y: 408, distance: 133.1
click at [196, 406] on span at bounding box center [195, 394] width 24 height 24
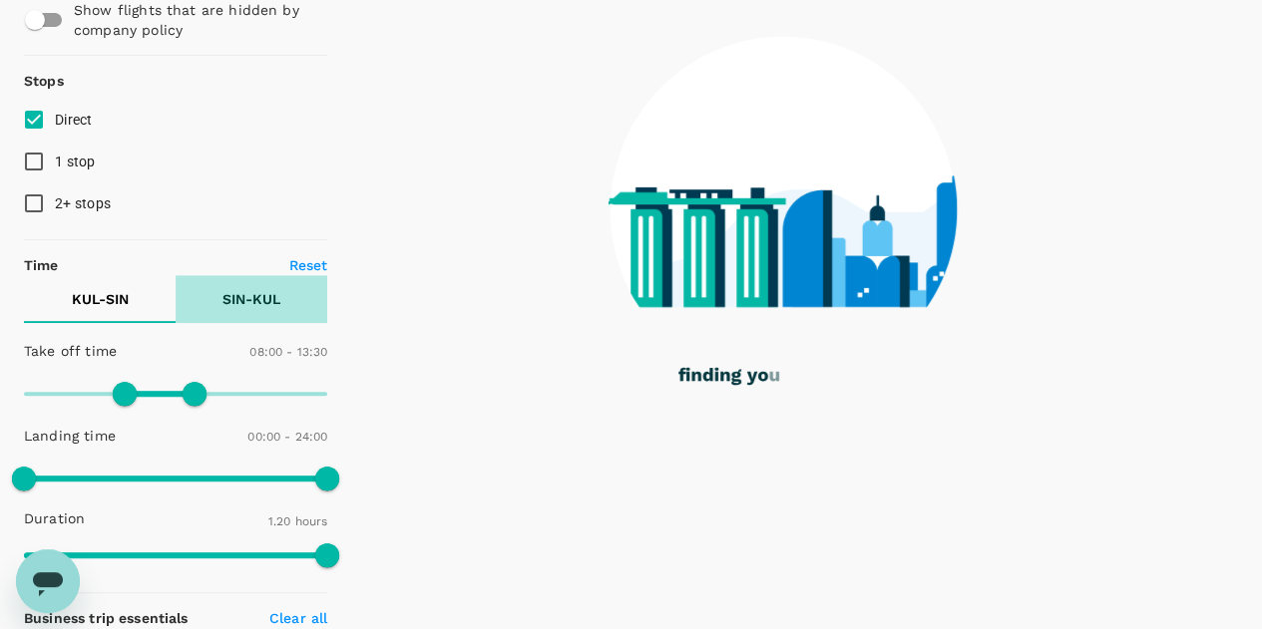
click at [242, 294] on p "SIN - KUL" at bounding box center [251, 299] width 58 height 20
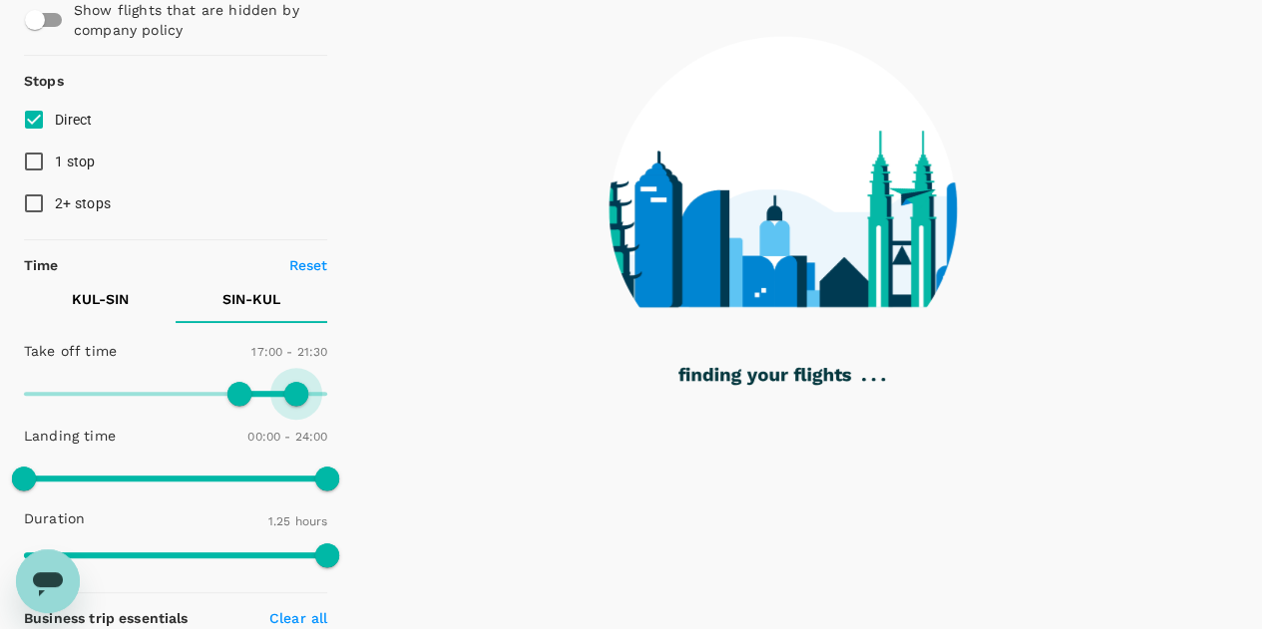
type input "1260"
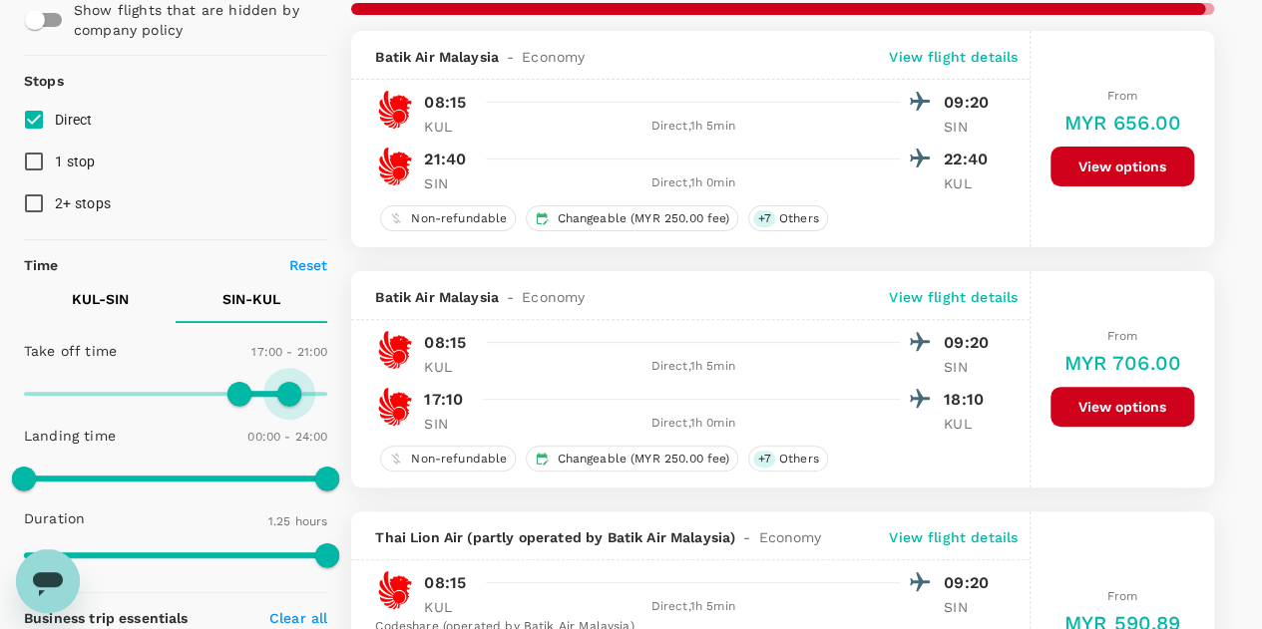
drag, startPoint x: 333, startPoint y: 394, endPoint x: 291, endPoint y: 410, distance: 44.8
click at [291, 406] on span at bounding box center [289, 394] width 24 height 24
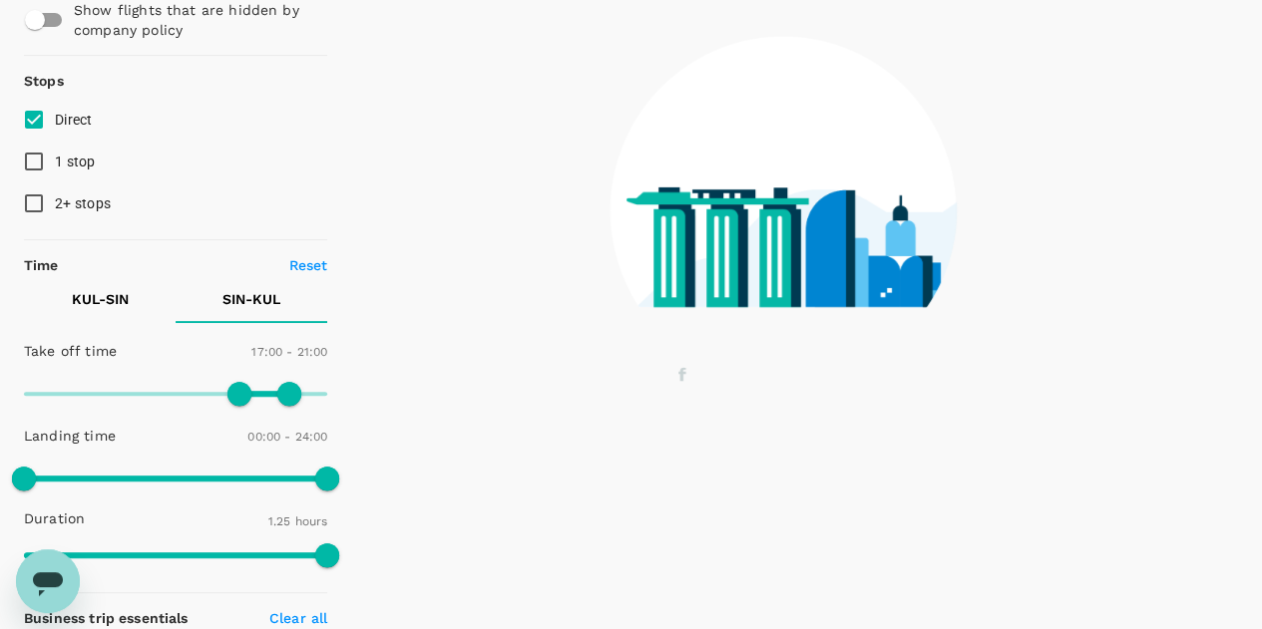
click at [95, 292] on p "KUL - SIN" at bounding box center [100, 299] width 57 height 20
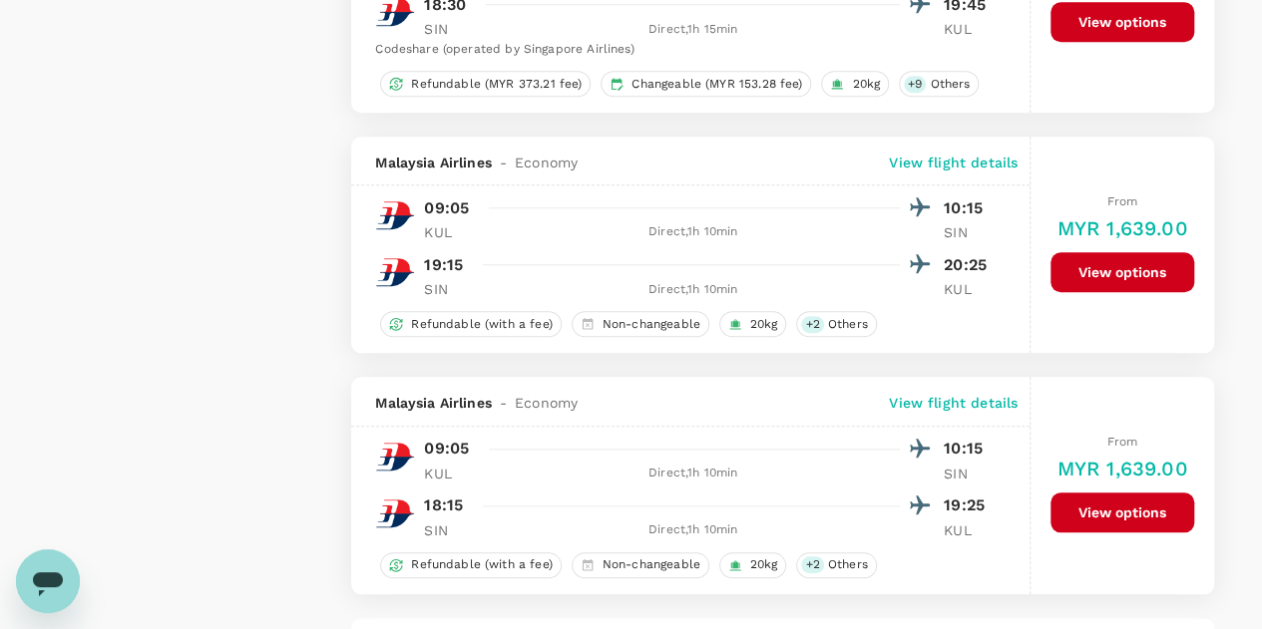
scroll to position [4951, 0]
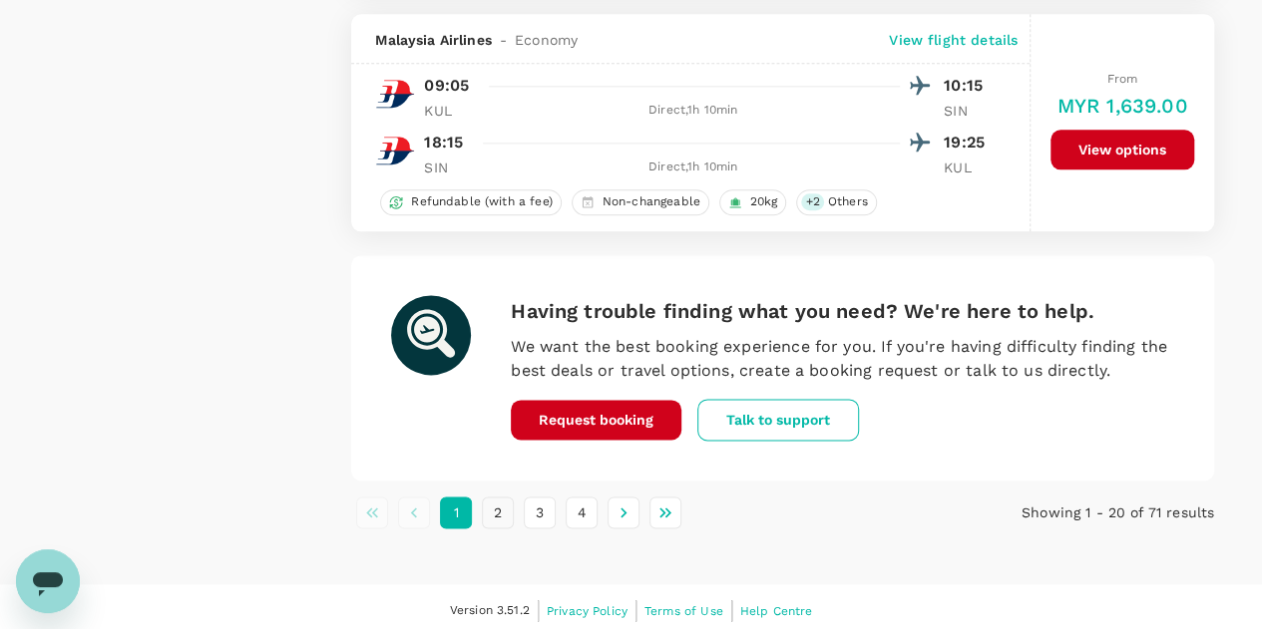
click at [489, 505] on button "2" at bounding box center [498, 513] width 32 height 32
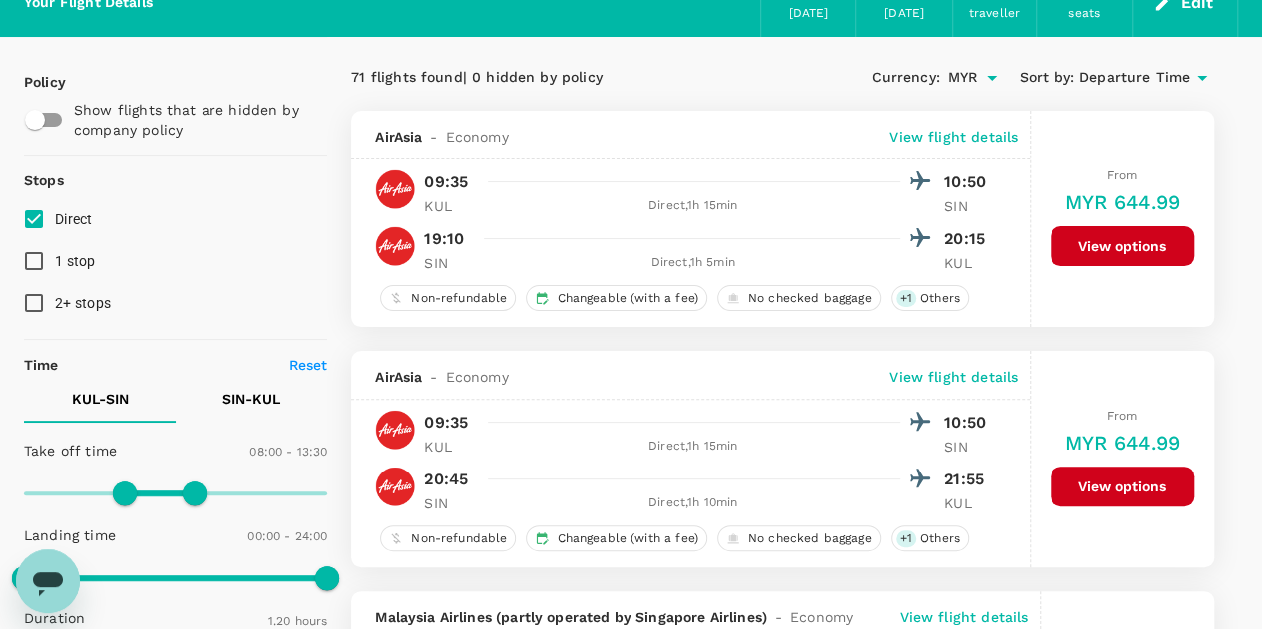
scroll to position [0, 0]
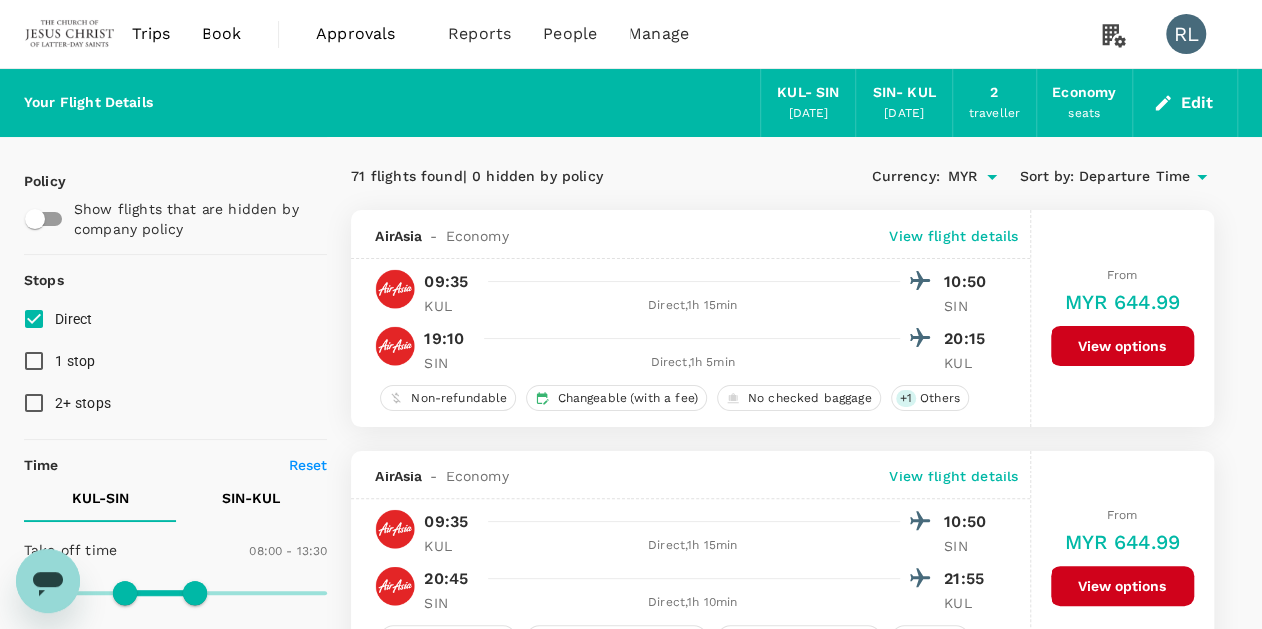
click at [1206, 97] on button "Edit" at bounding box center [1185, 103] width 72 height 32
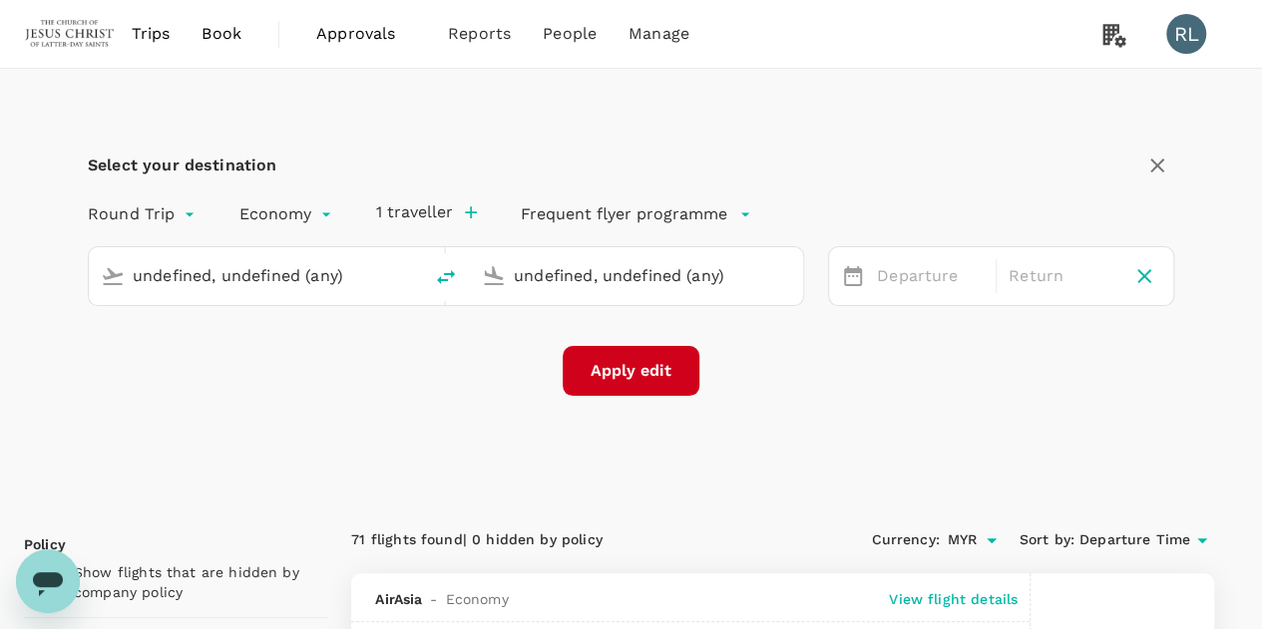
type input "Kuala Lumpur Intl (KUL)"
type input "Singapore Changi (SIN)"
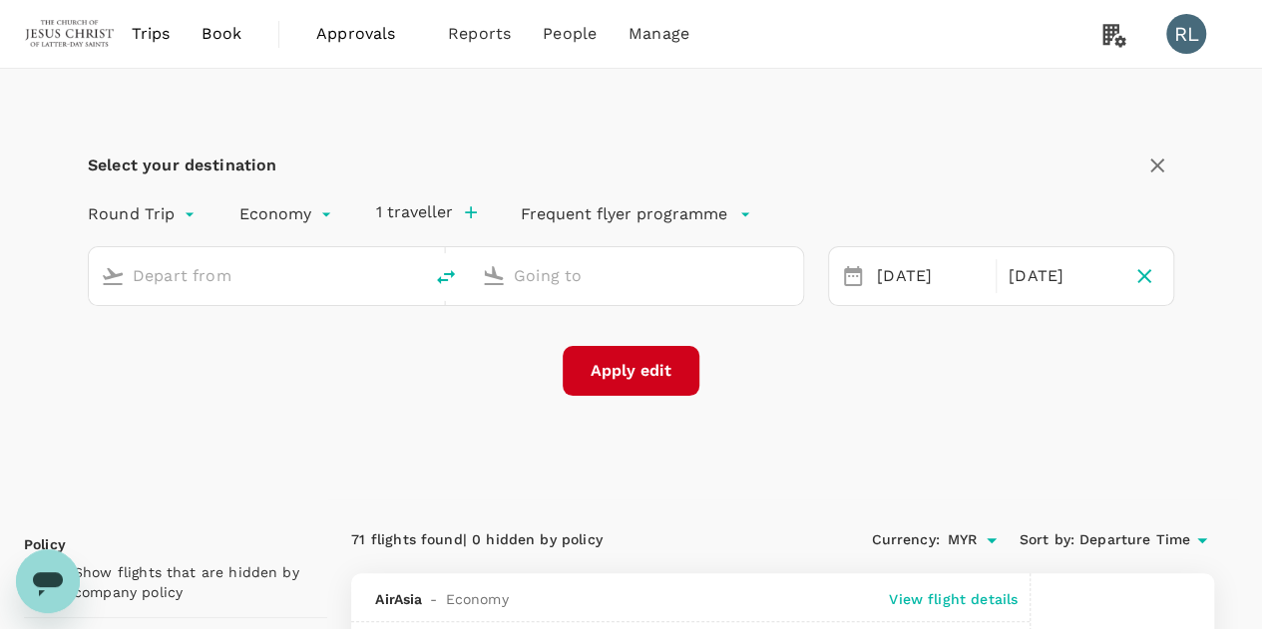
type input "Kuala Lumpur Intl (KUL)"
type input "Singapore Changi (SIN)"
click at [1141, 272] on icon "button" at bounding box center [1144, 276] width 14 height 14
type input "oneway"
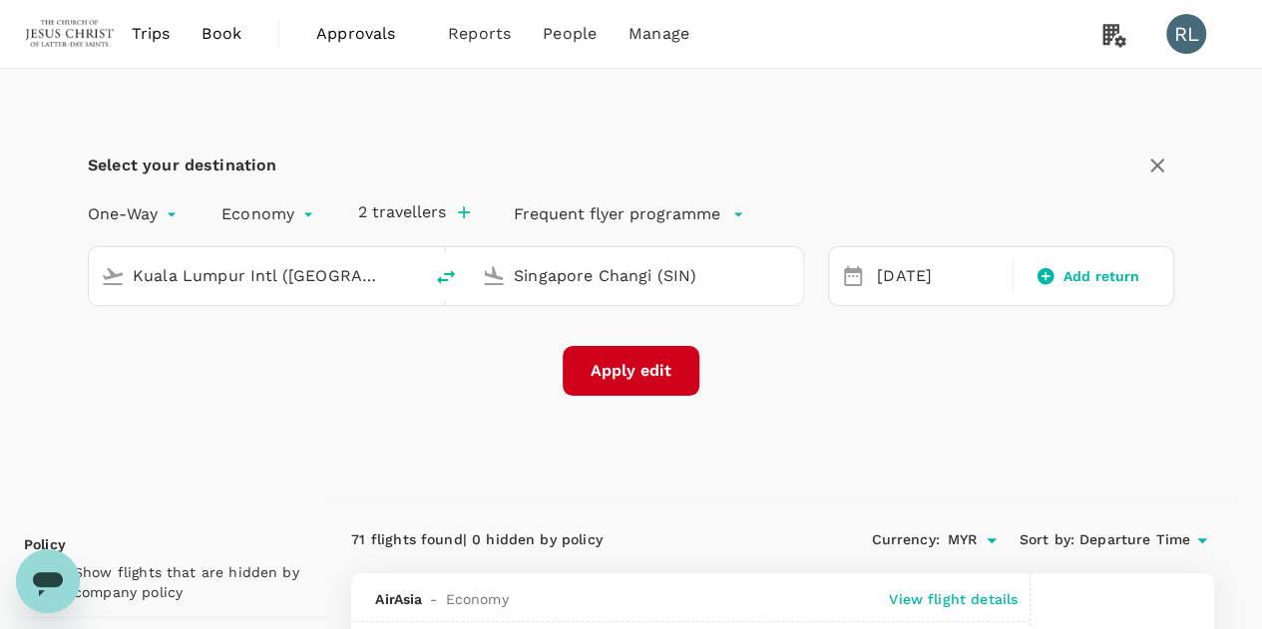
click at [630, 369] on button "Apply edit" at bounding box center [631, 371] width 137 height 50
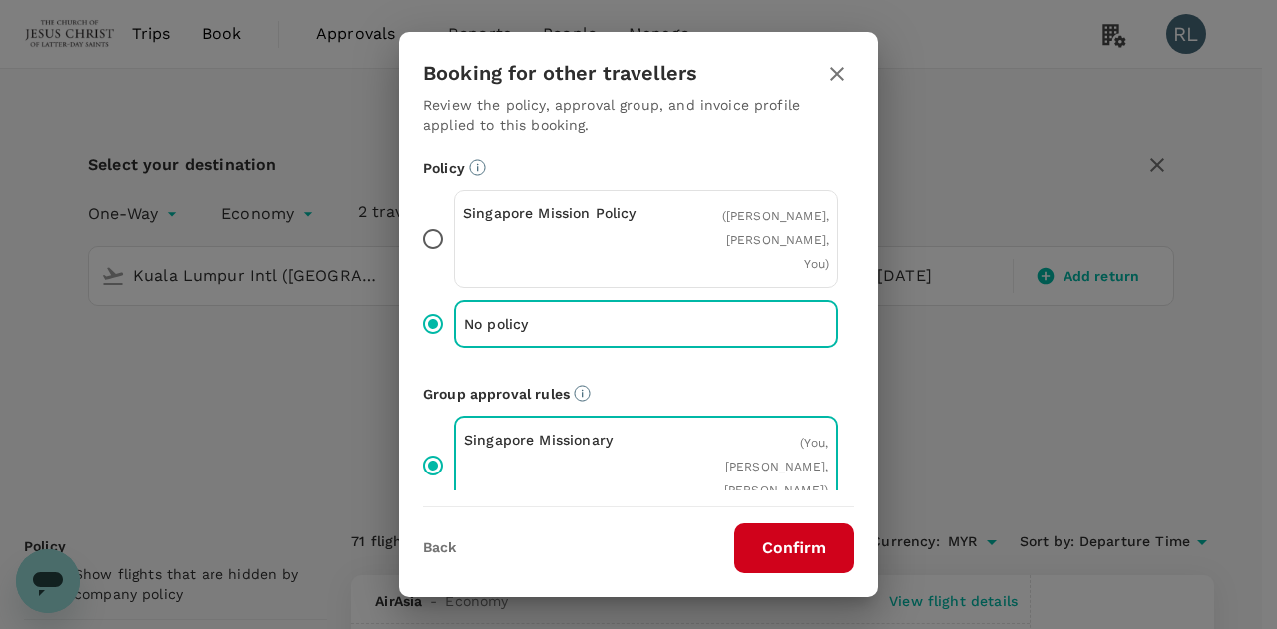
click at [797, 552] on button "Confirm" at bounding box center [794, 549] width 120 height 50
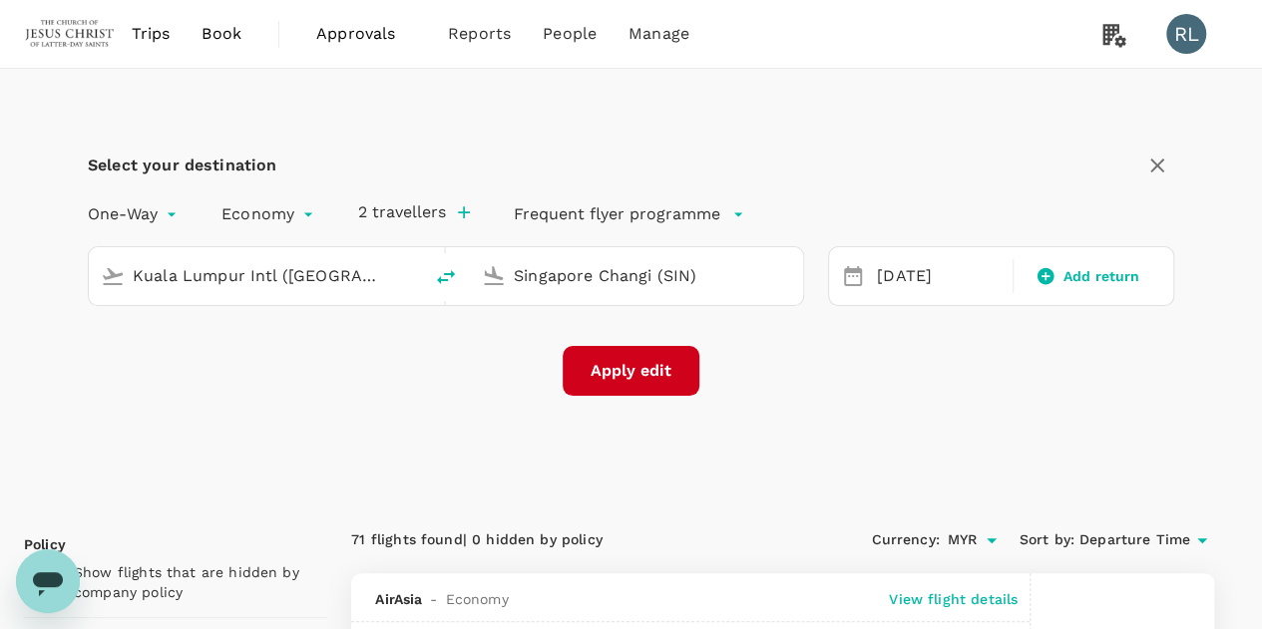
checkbox input "false"
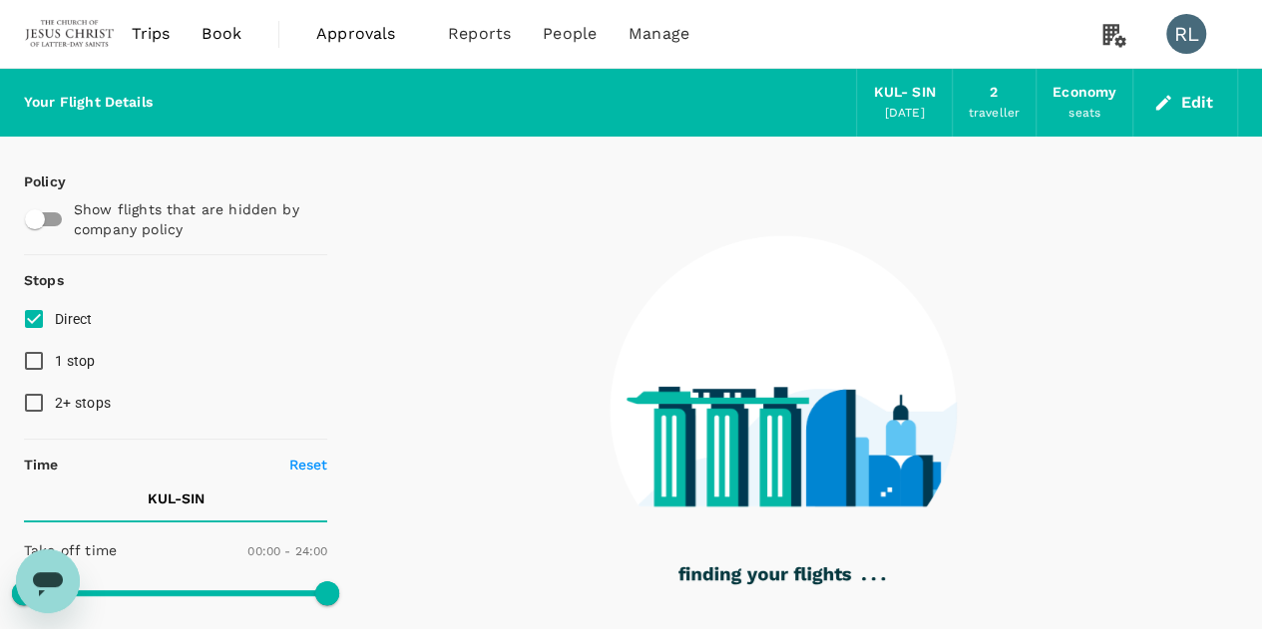
type input "895"
checkbox input "true"
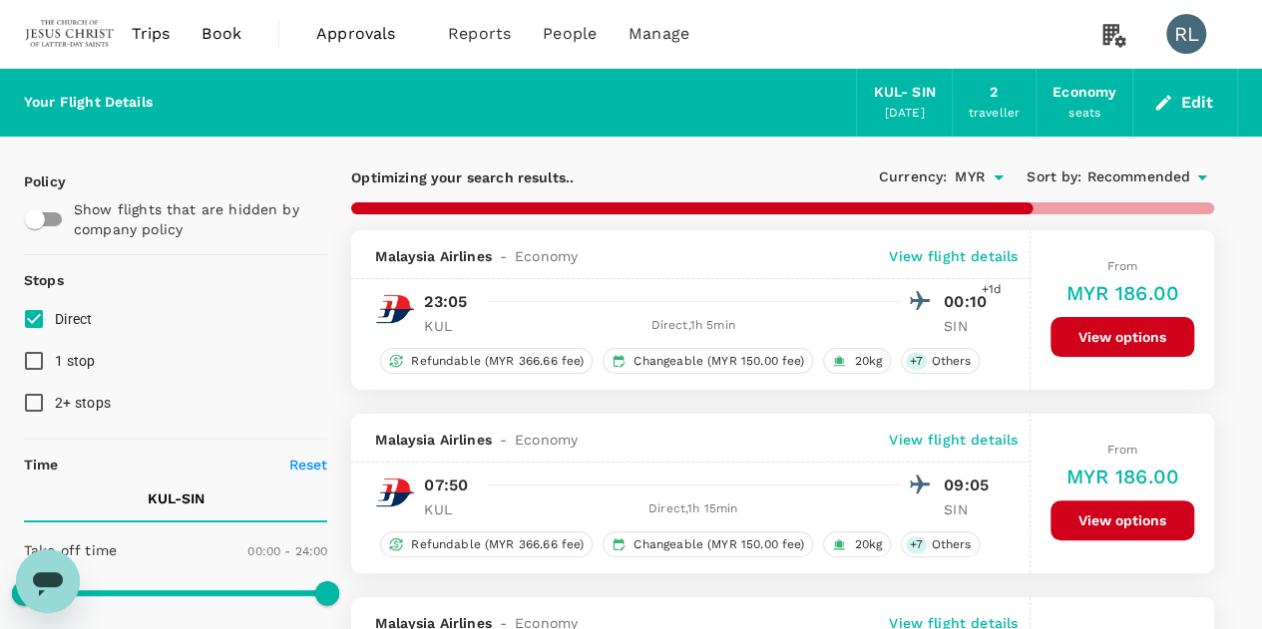
click at [1126, 179] on span "Recommended" at bounding box center [1138, 178] width 104 height 22
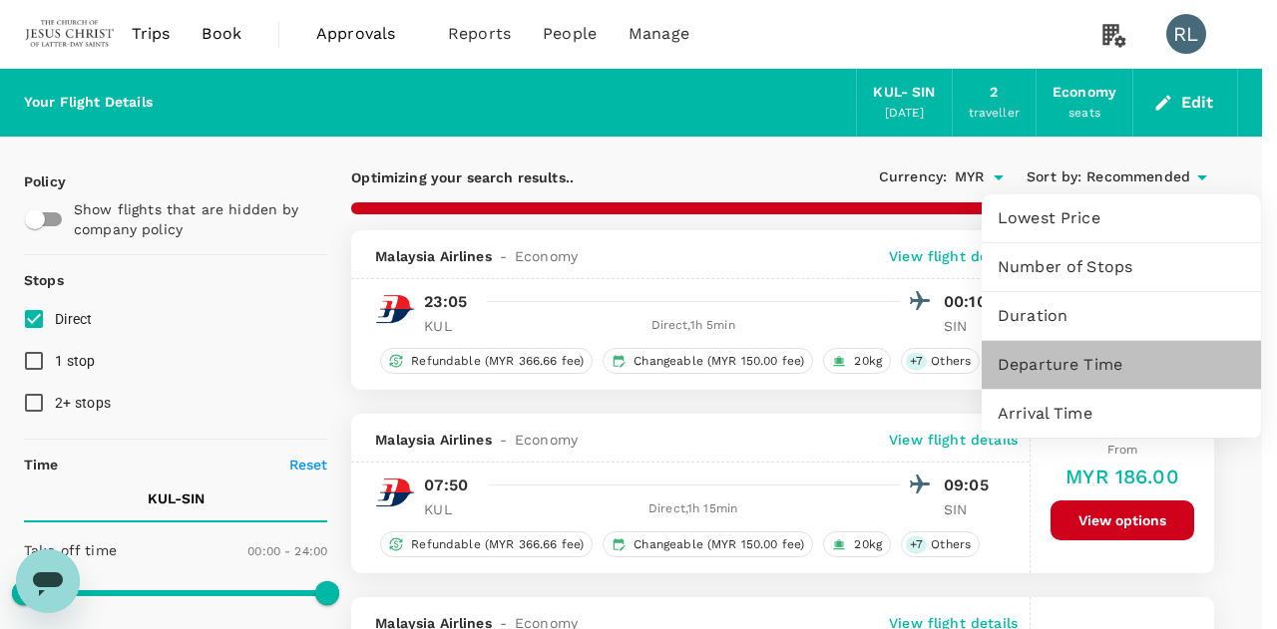
click at [1053, 366] on span "Departure Time" at bounding box center [1120, 365] width 247 height 24
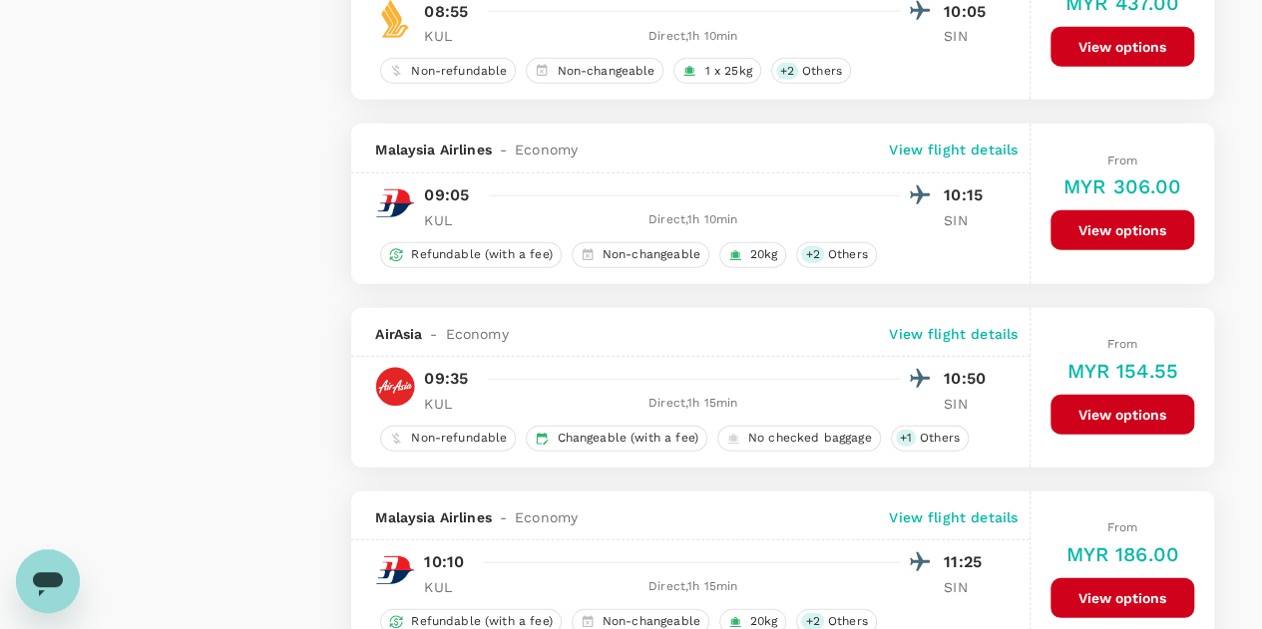
scroll to position [2593, 0]
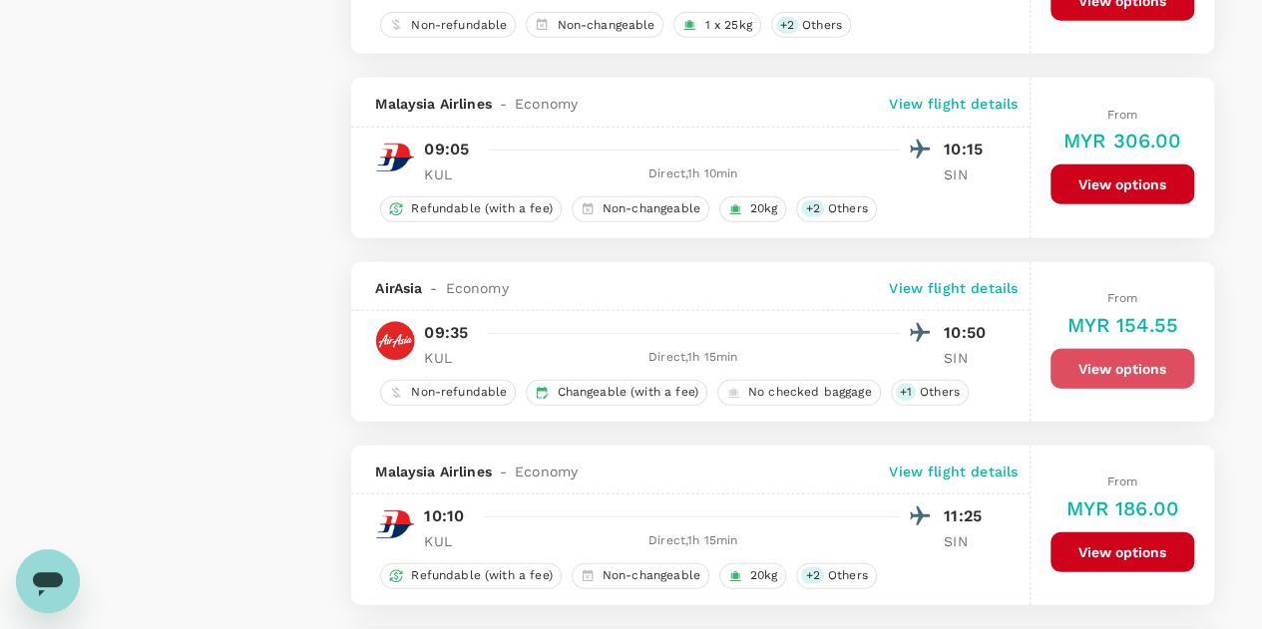
click at [1123, 349] on button "View options" at bounding box center [1122, 369] width 144 height 40
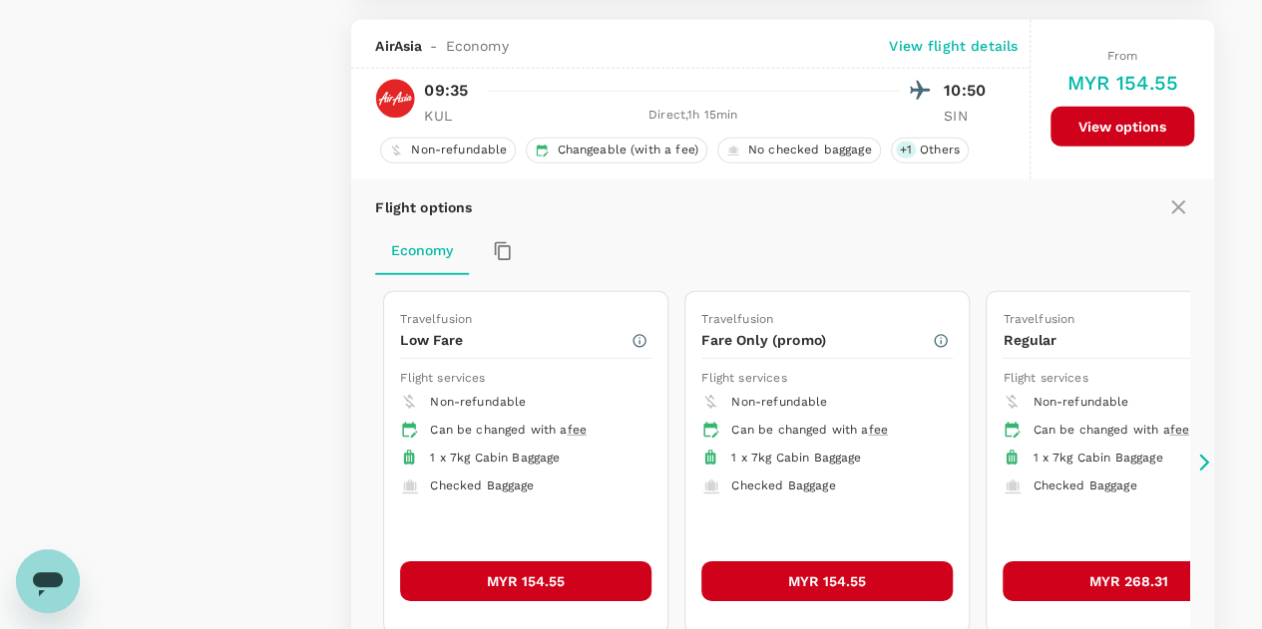
scroll to position [2844, 0]
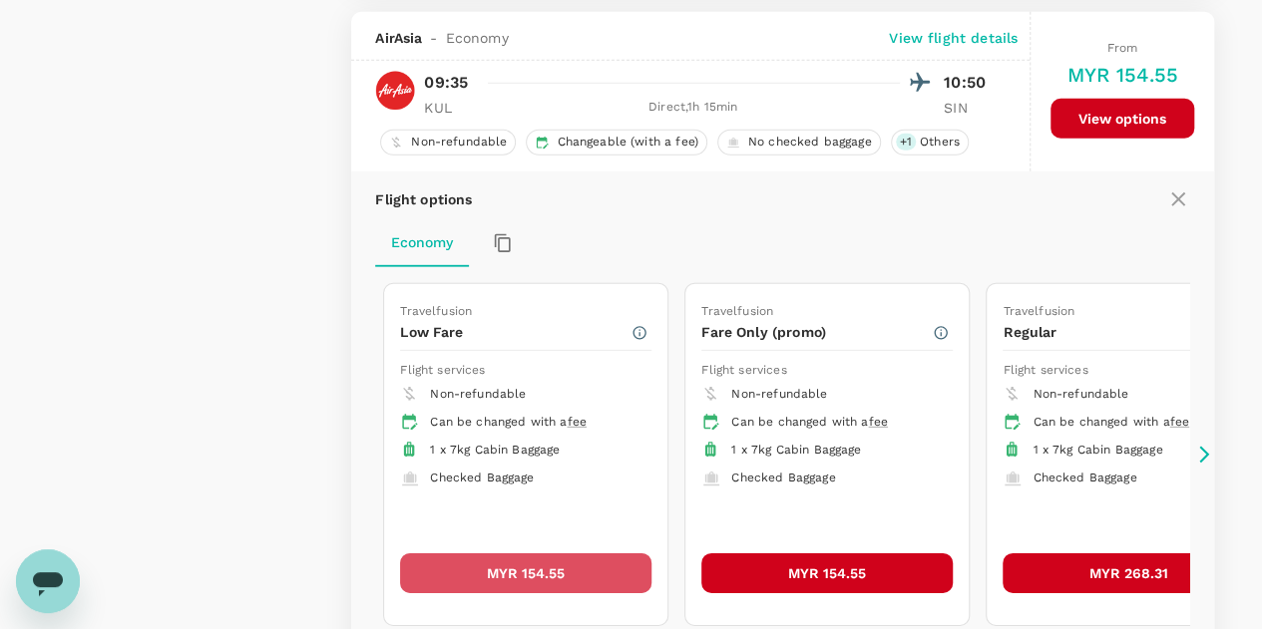
click at [556, 557] on button "MYR 154.55" at bounding box center [525, 574] width 251 height 40
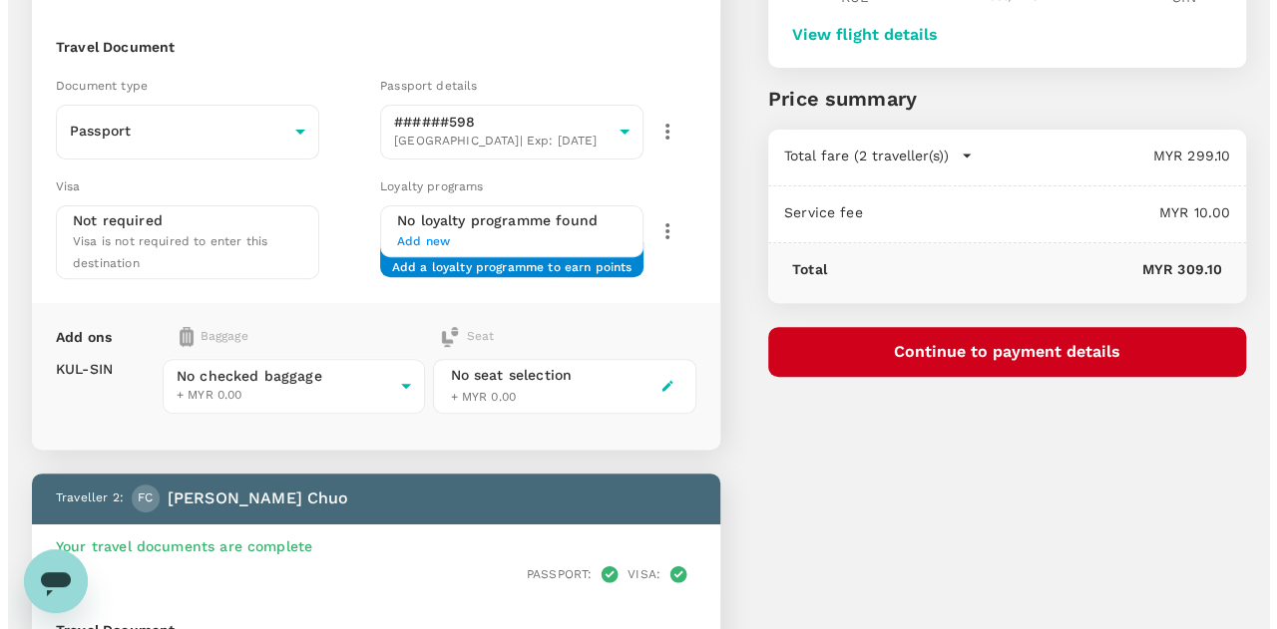
scroll to position [100, 0]
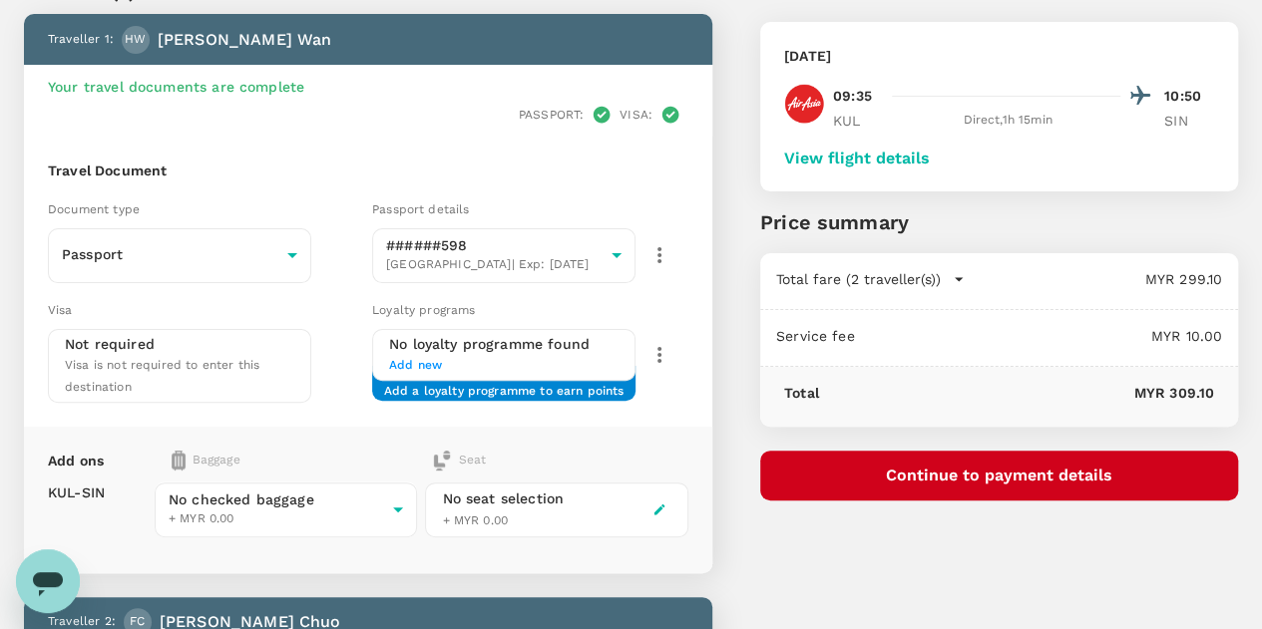
click at [1014, 462] on button "Continue to payment details" at bounding box center [999, 476] width 478 height 50
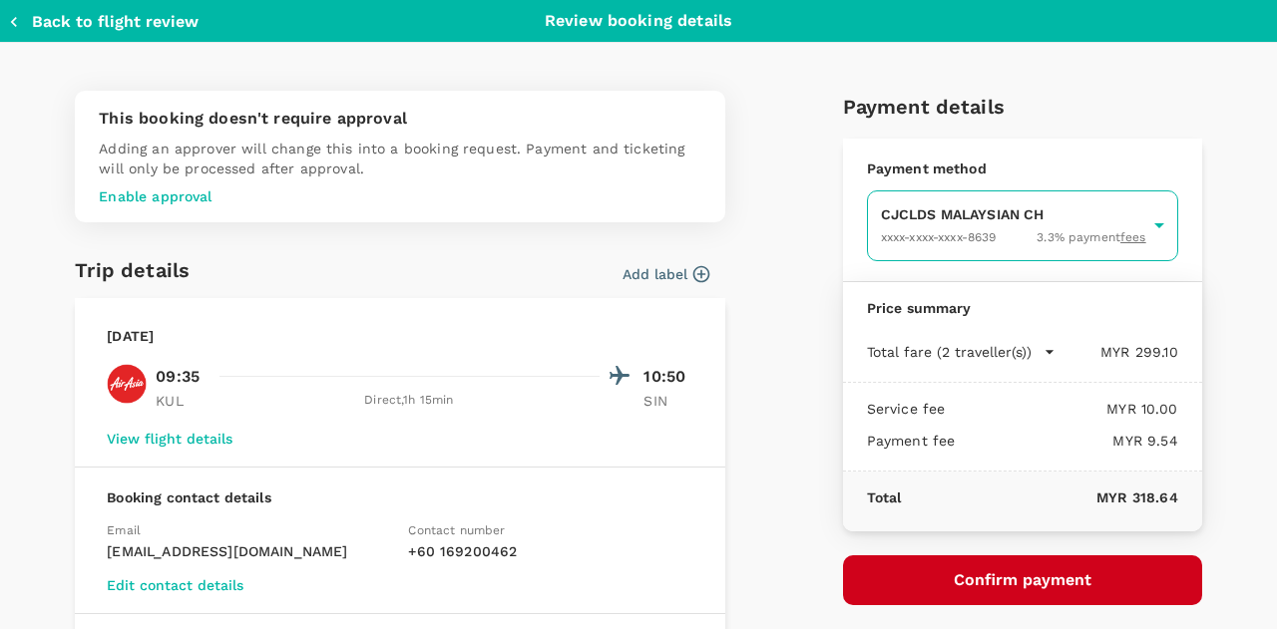
click at [973, 230] on body "Back to flight results Flight review Traveller(s) Traveller 1 : HW Hsueh Tzu Wa…" at bounding box center [638, 619] width 1277 height 1438
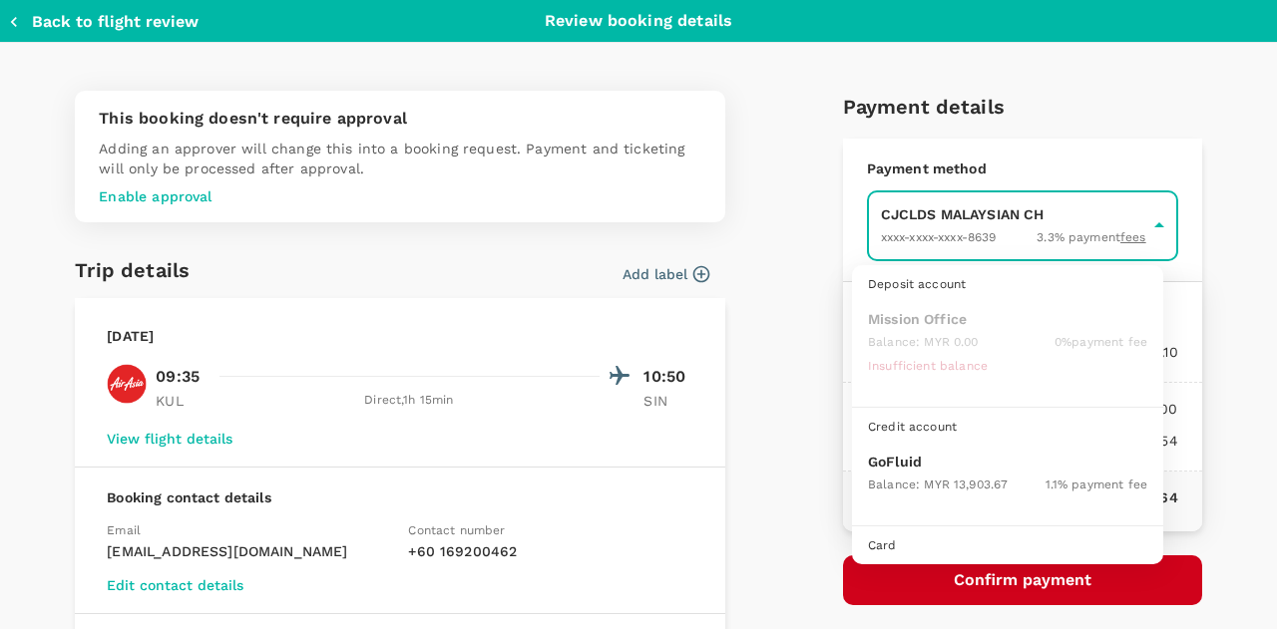
scroll to position [51, 0]
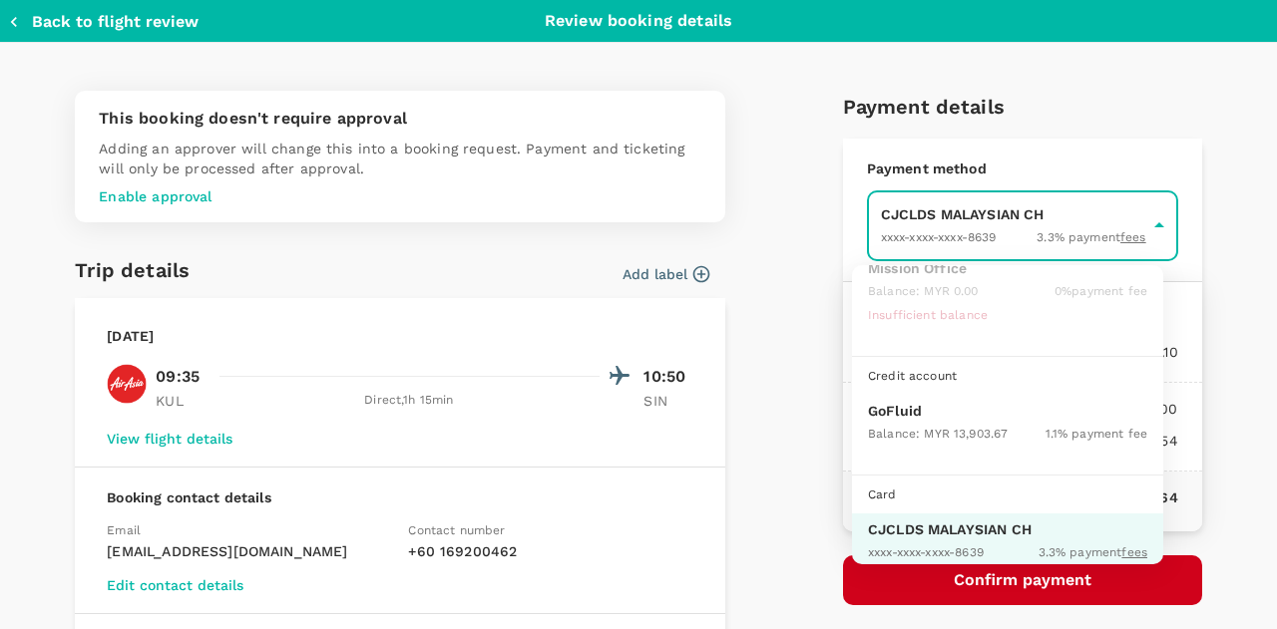
click at [904, 421] on div "Balance : MYR 13,903.67" at bounding box center [938, 433] width 140 height 24
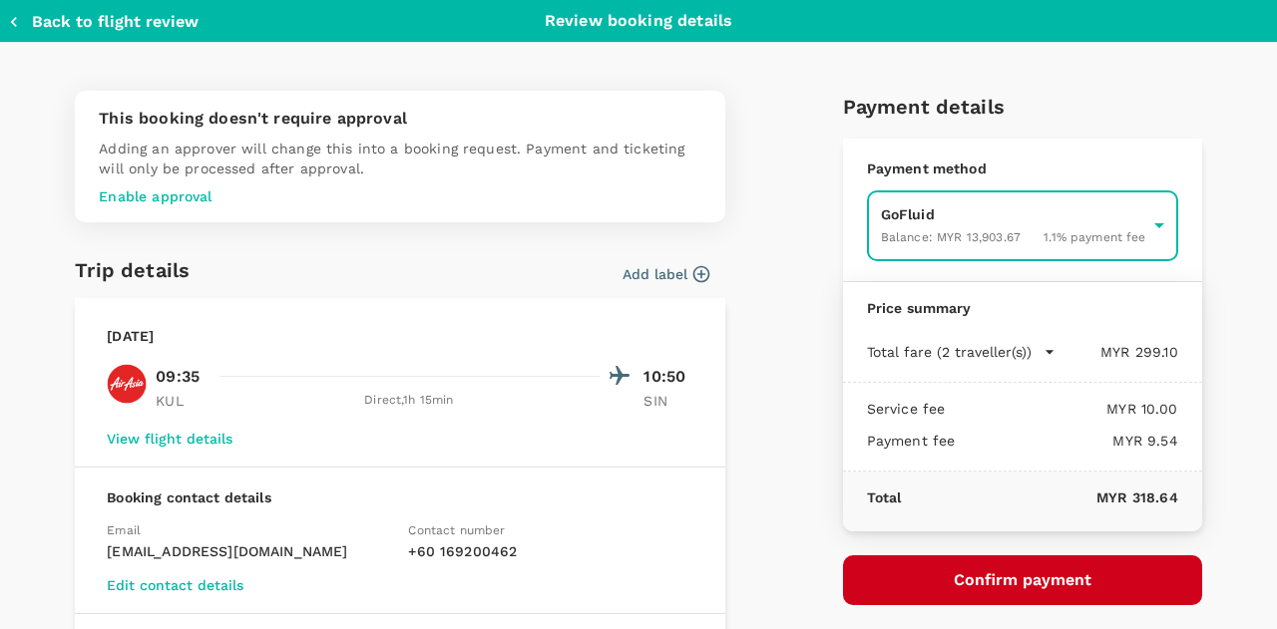
type input "9b357727-6904-47bd-a44e-9a56bf7dfc7a"
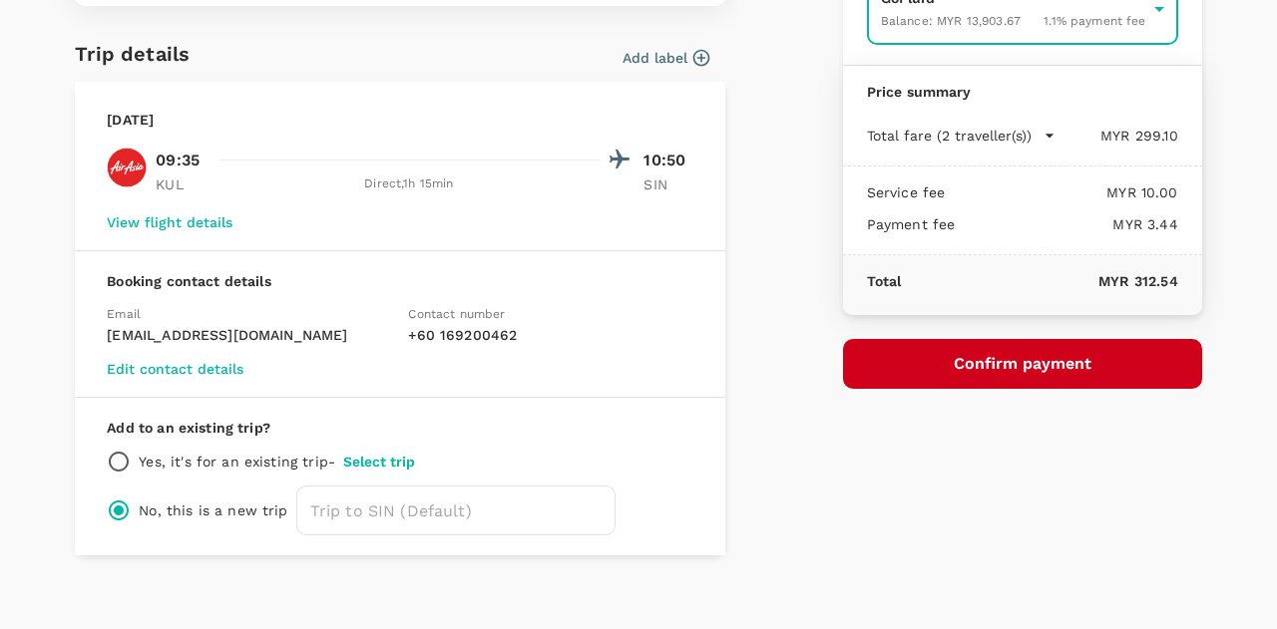
scroll to position [230, 0]
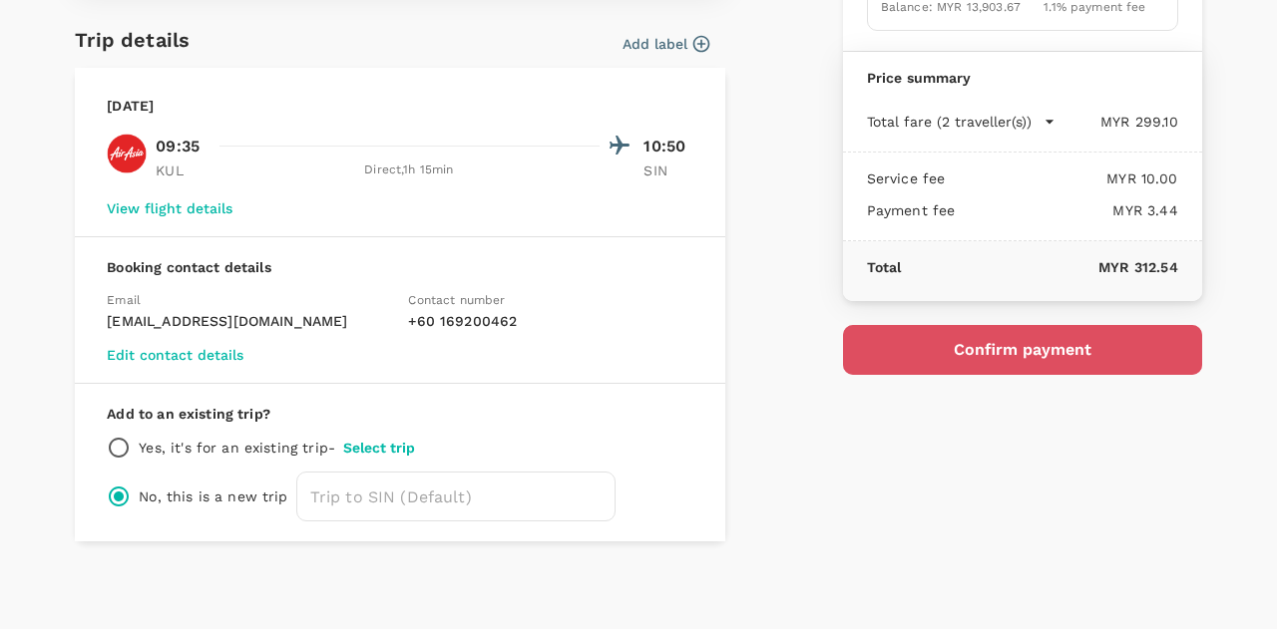
click at [976, 352] on button "Confirm payment" at bounding box center [1022, 350] width 359 height 50
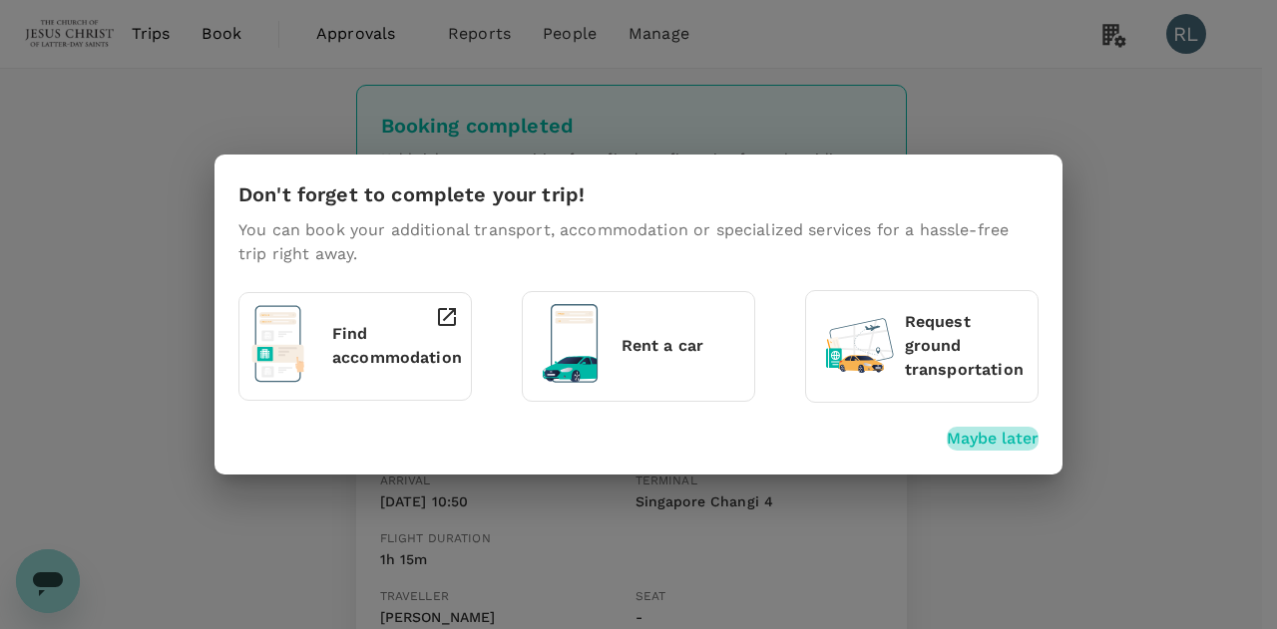
click at [978, 442] on p "Maybe later" at bounding box center [993, 439] width 92 height 24
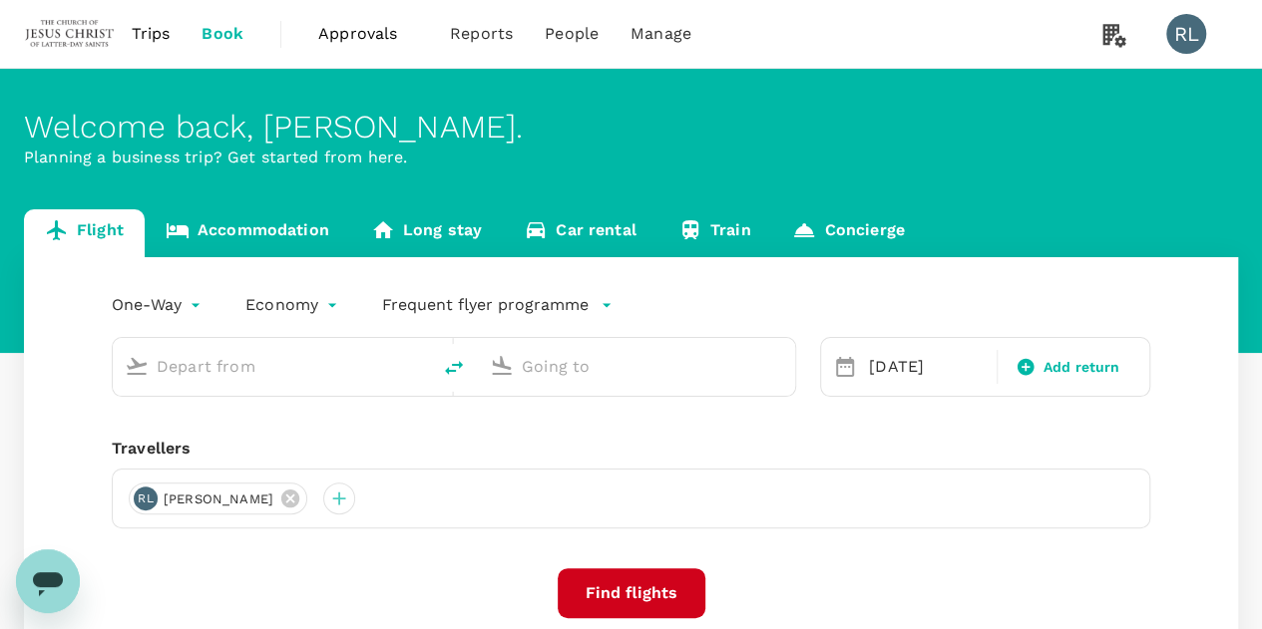
type input "Kuala Lumpur Intl ([GEOGRAPHIC_DATA])"
type input "Singapore Changi (SIN)"
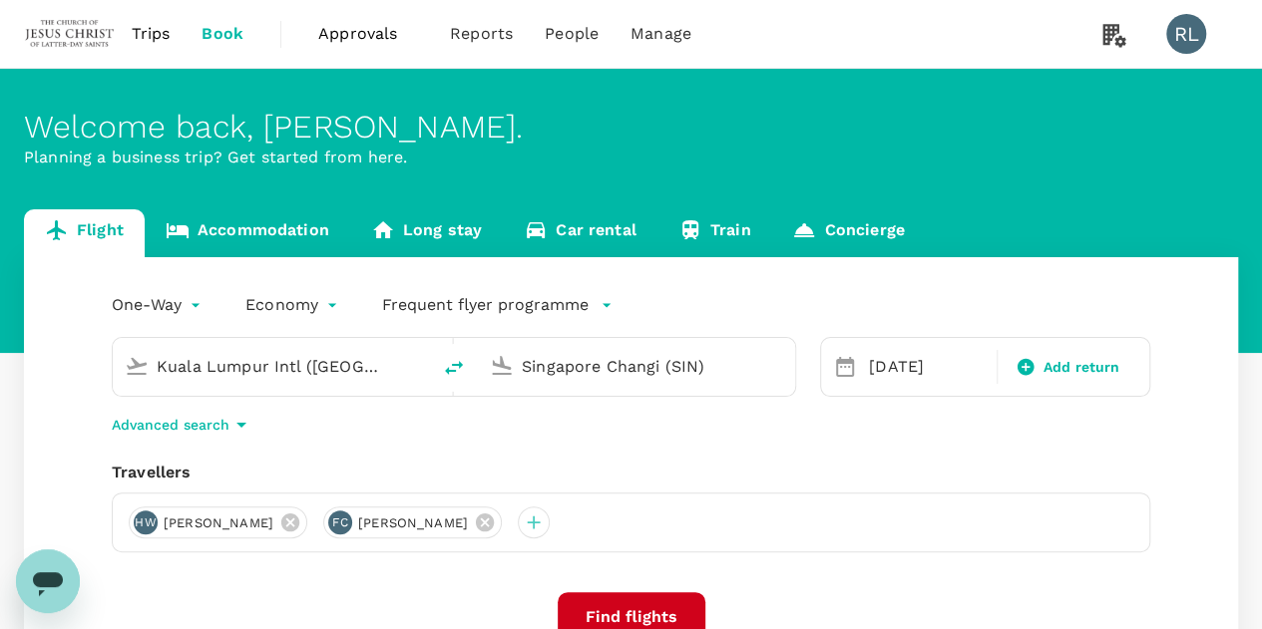
click at [455, 368] on icon "delete" at bounding box center [454, 368] width 24 height 24
type input "Singapore Changi (SIN)"
type input "Kuala Lumpur Intl ([GEOGRAPHIC_DATA])"
click at [875, 359] on div "[DATE]" at bounding box center [927, 367] width 132 height 40
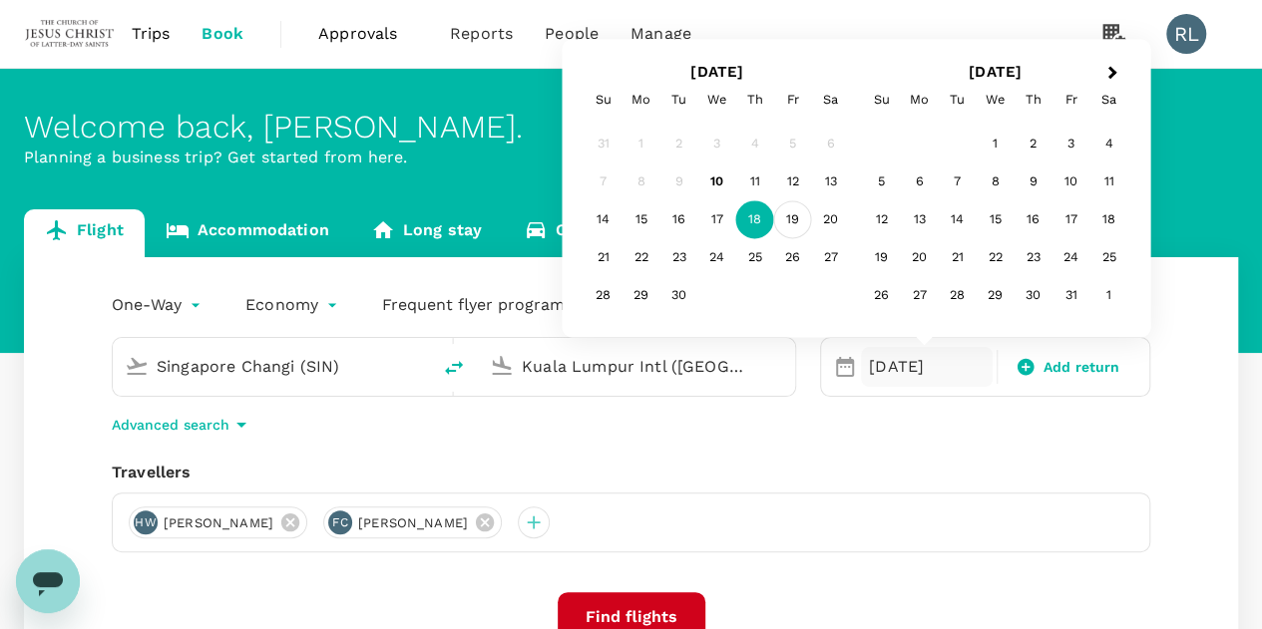
click at [798, 224] on div "19" at bounding box center [793, 220] width 38 height 38
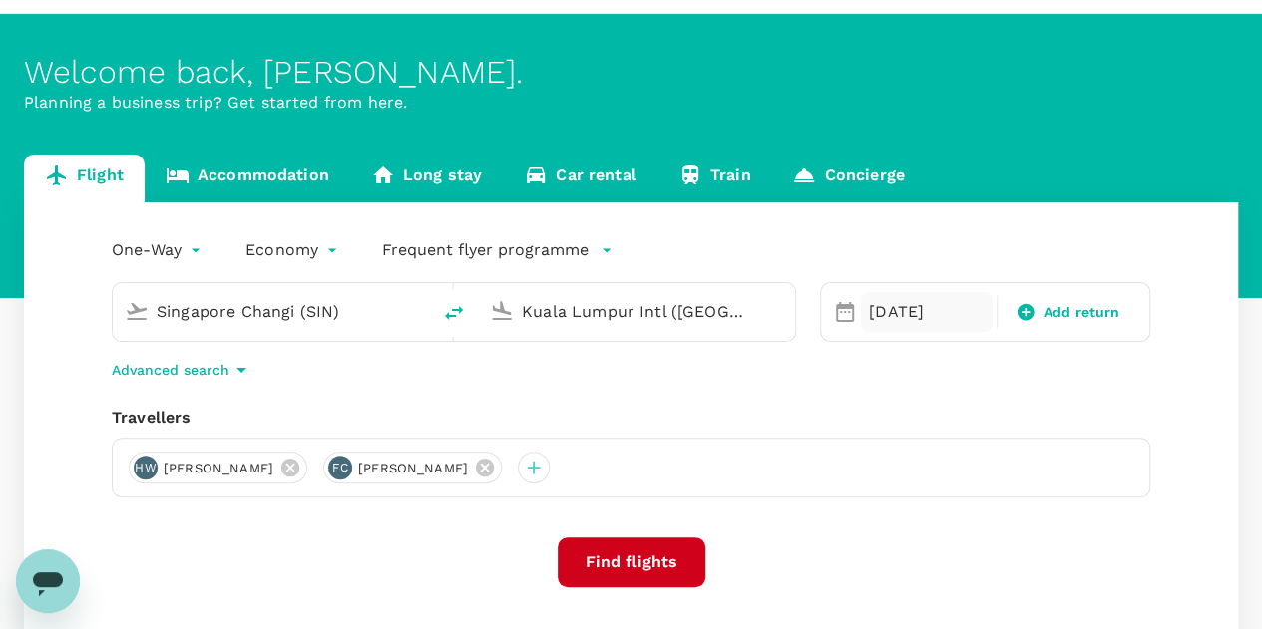
scroll to position [100, 0]
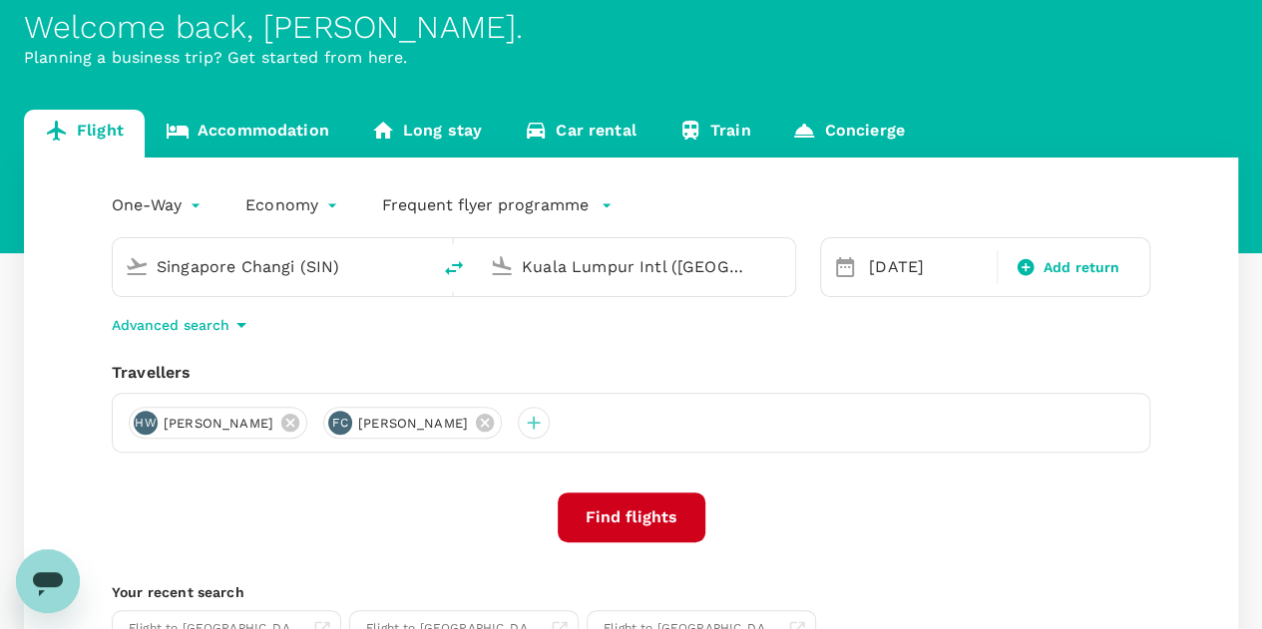
click at [653, 512] on button "Find flights" at bounding box center [632, 518] width 148 height 50
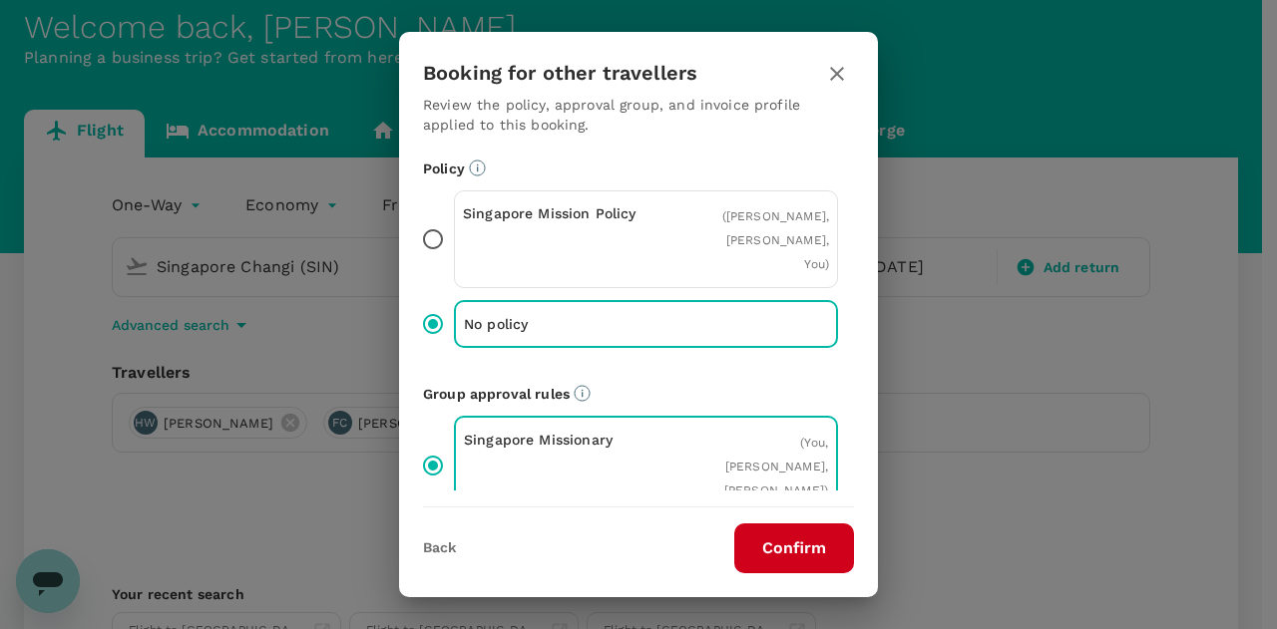
click at [756, 540] on button "Confirm" at bounding box center [794, 549] width 120 height 50
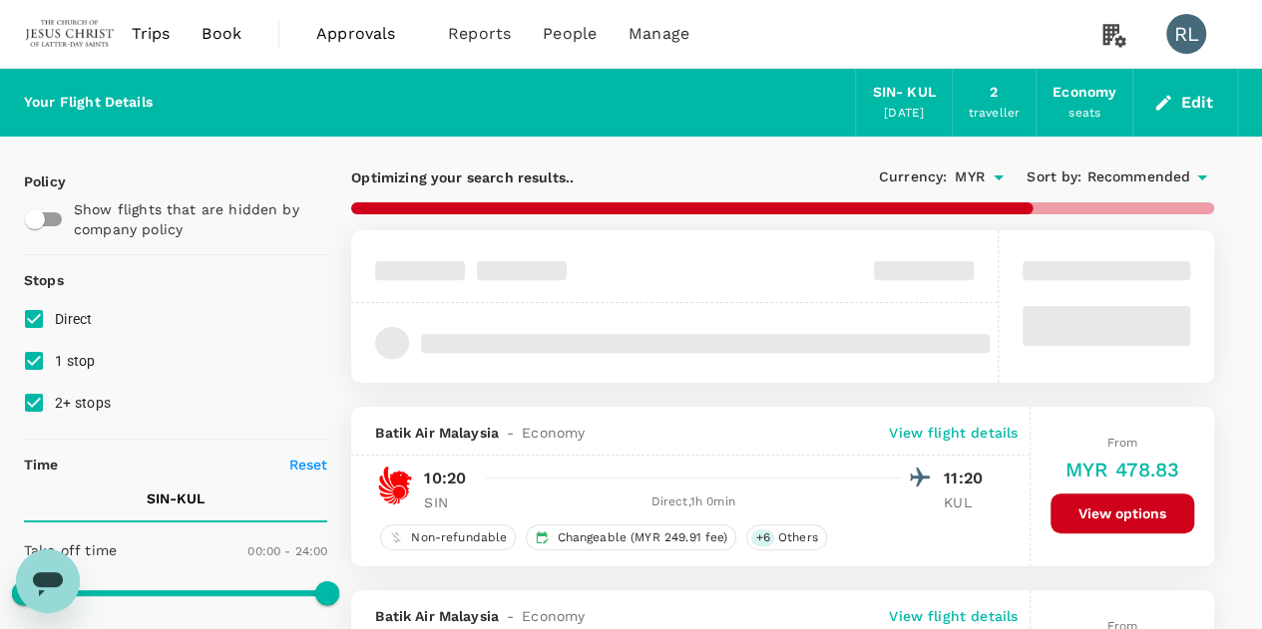
click at [1137, 177] on span "Recommended" at bounding box center [1138, 178] width 104 height 22
type input "860"
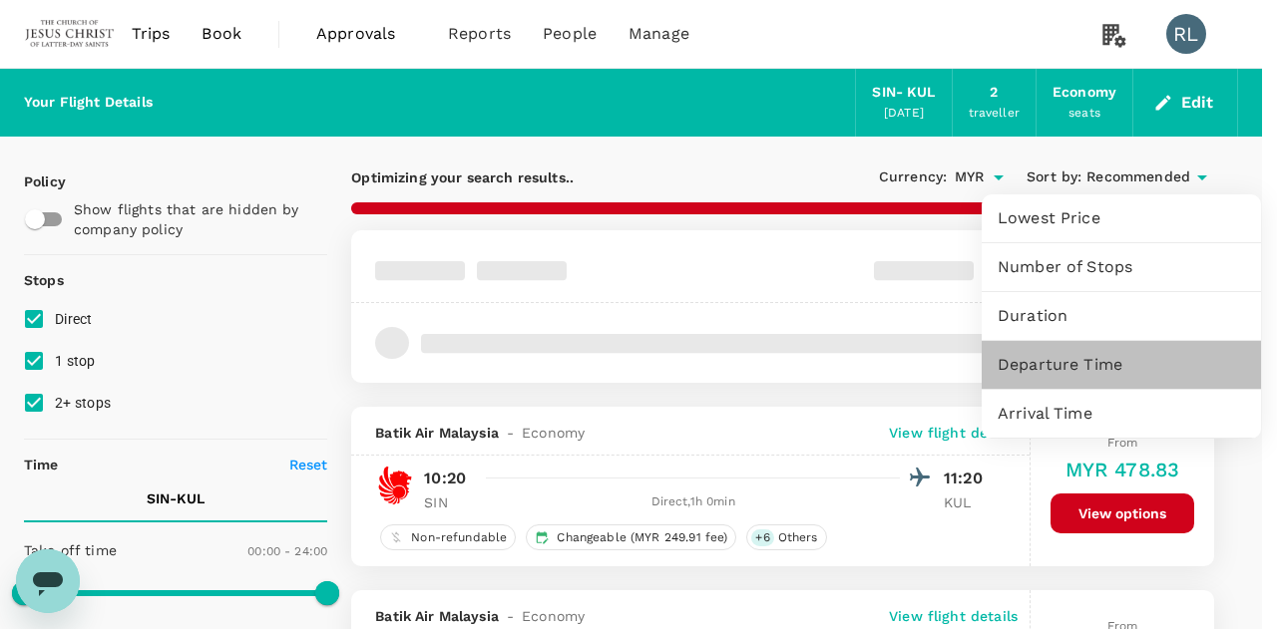
click at [1058, 365] on span "Departure Time" at bounding box center [1120, 365] width 247 height 24
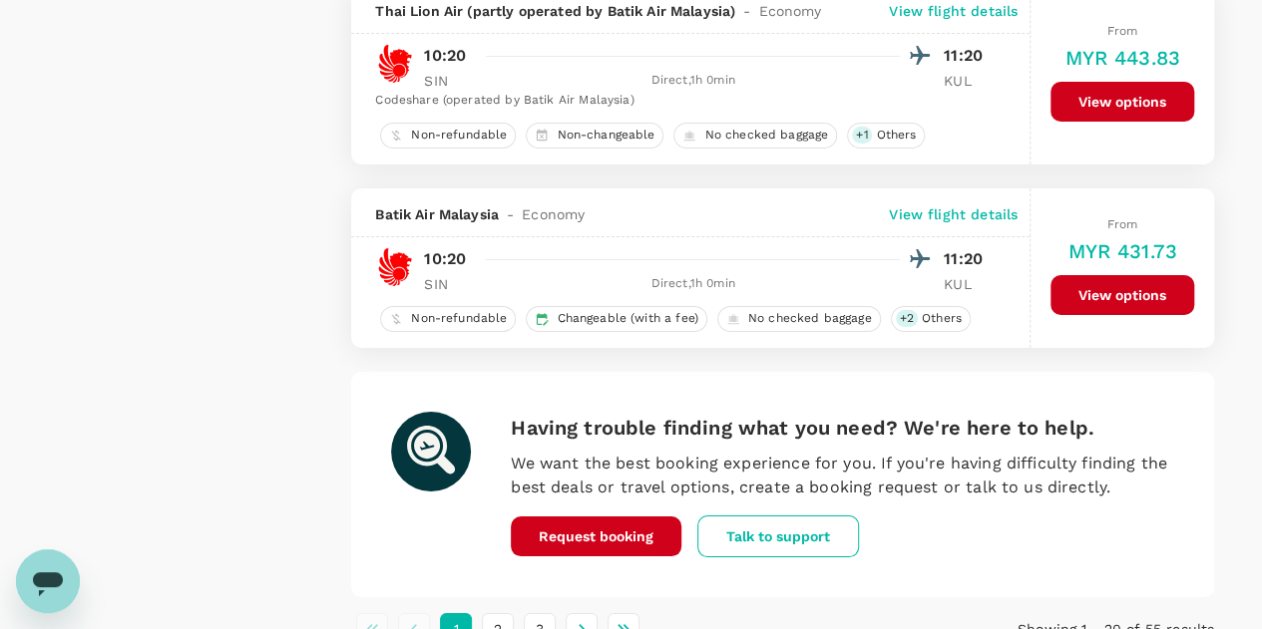
scroll to position [3735, 0]
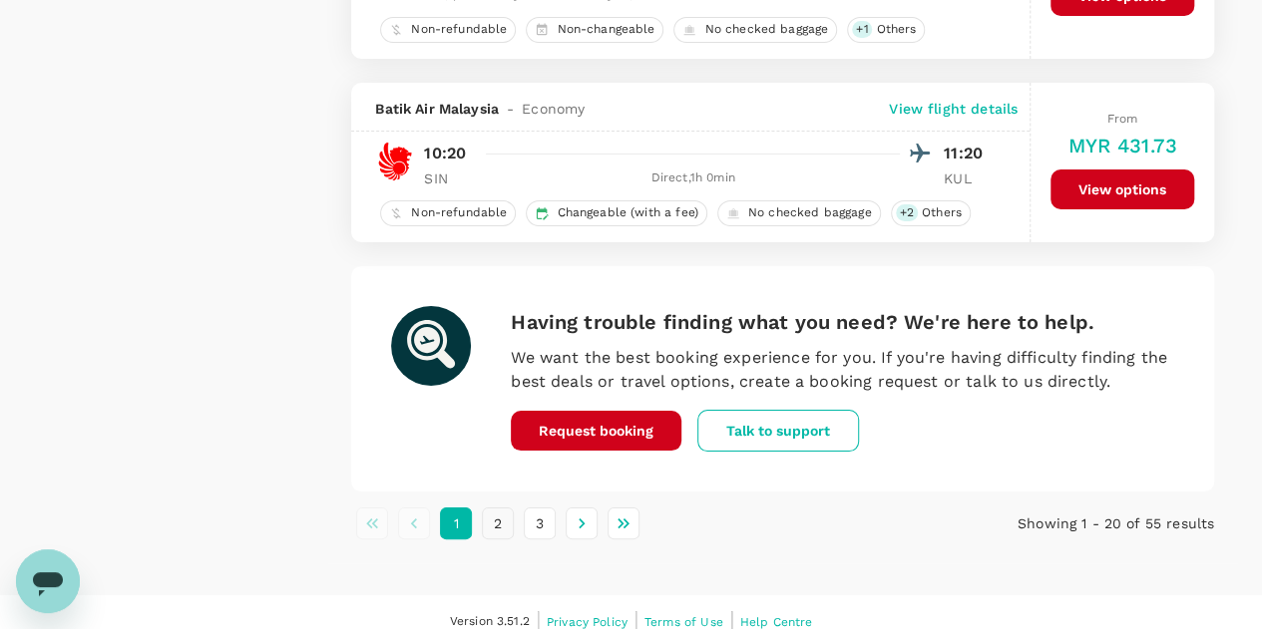
click at [494, 508] on button "2" at bounding box center [498, 524] width 32 height 32
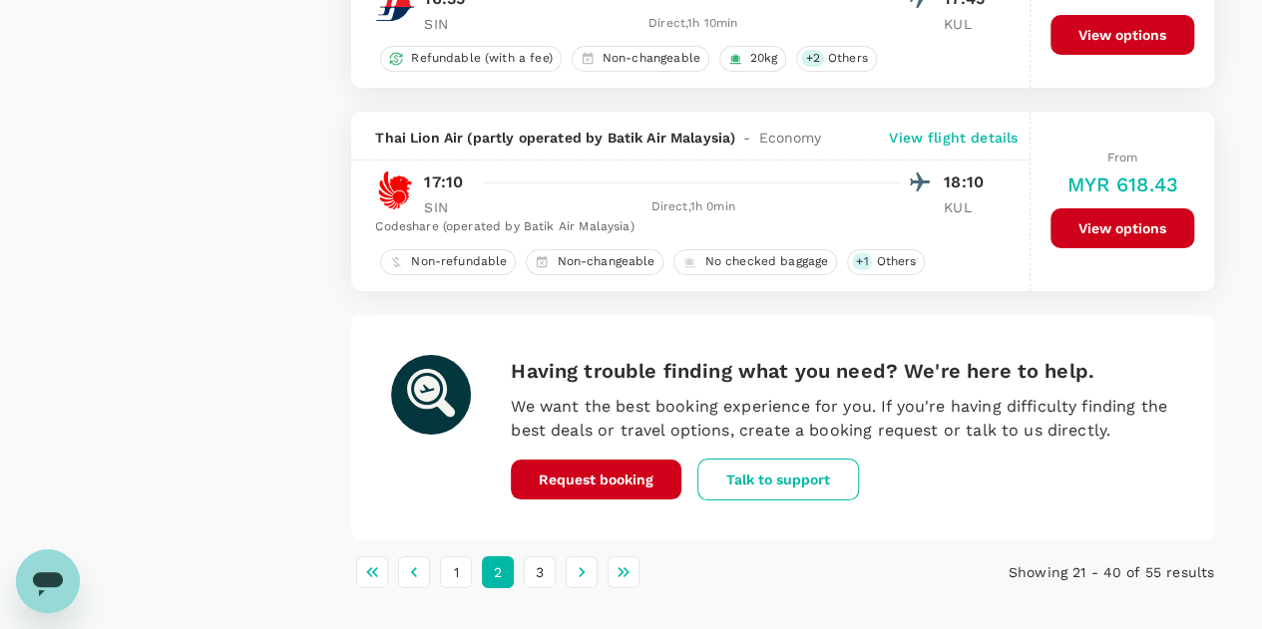
scroll to position [3681, 0]
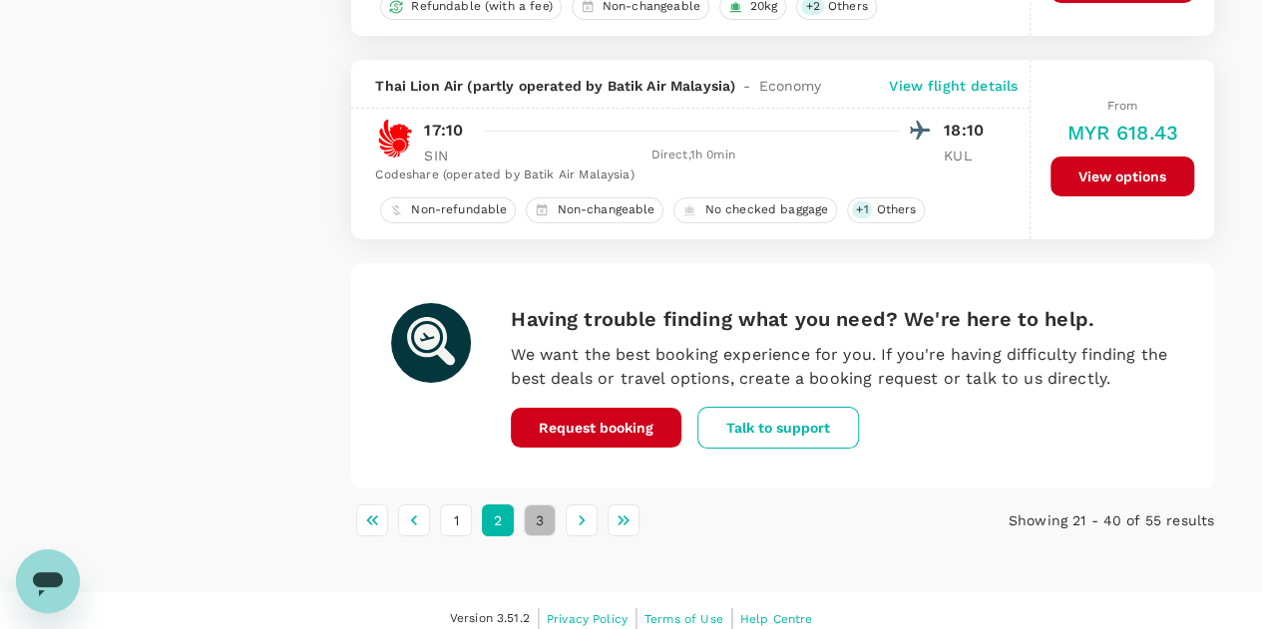
click at [538, 506] on button "3" at bounding box center [540, 521] width 32 height 32
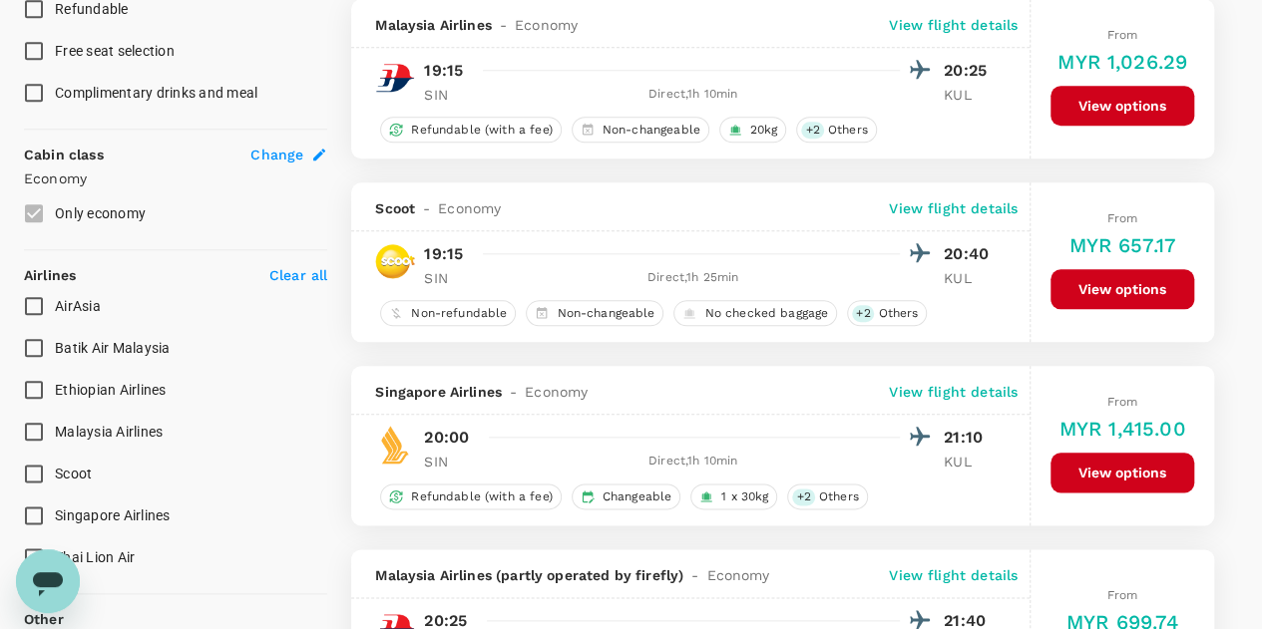
scroll to position [997, 0]
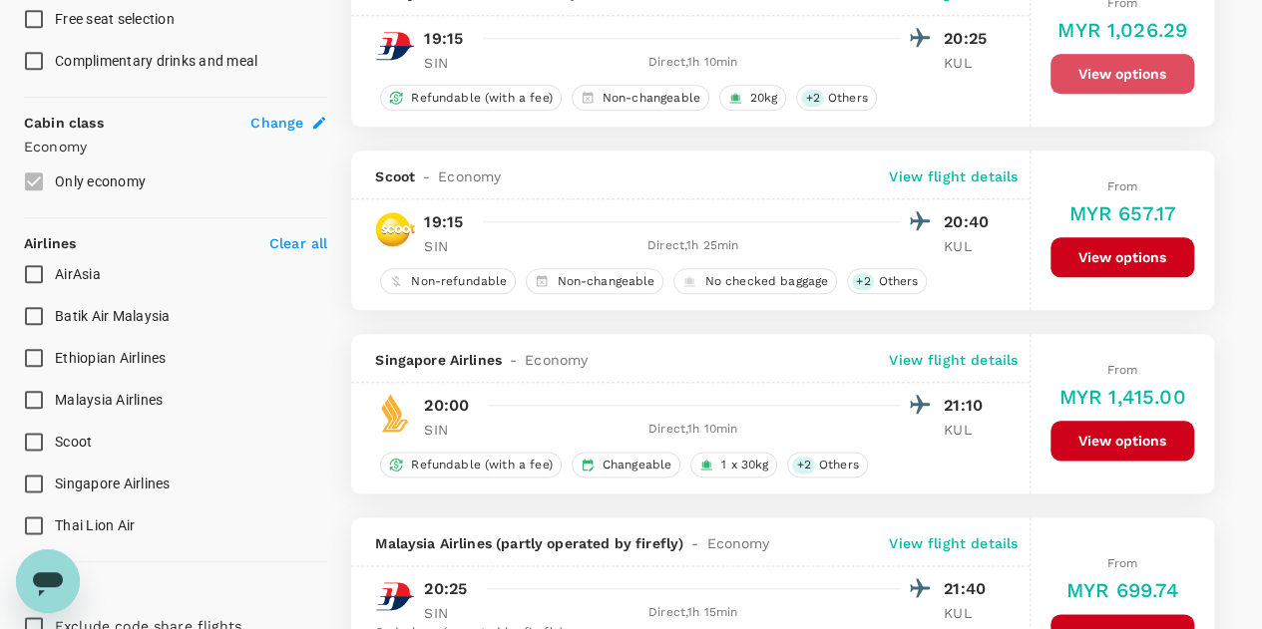
click at [1111, 67] on button "View options" at bounding box center [1122, 74] width 144 height 40
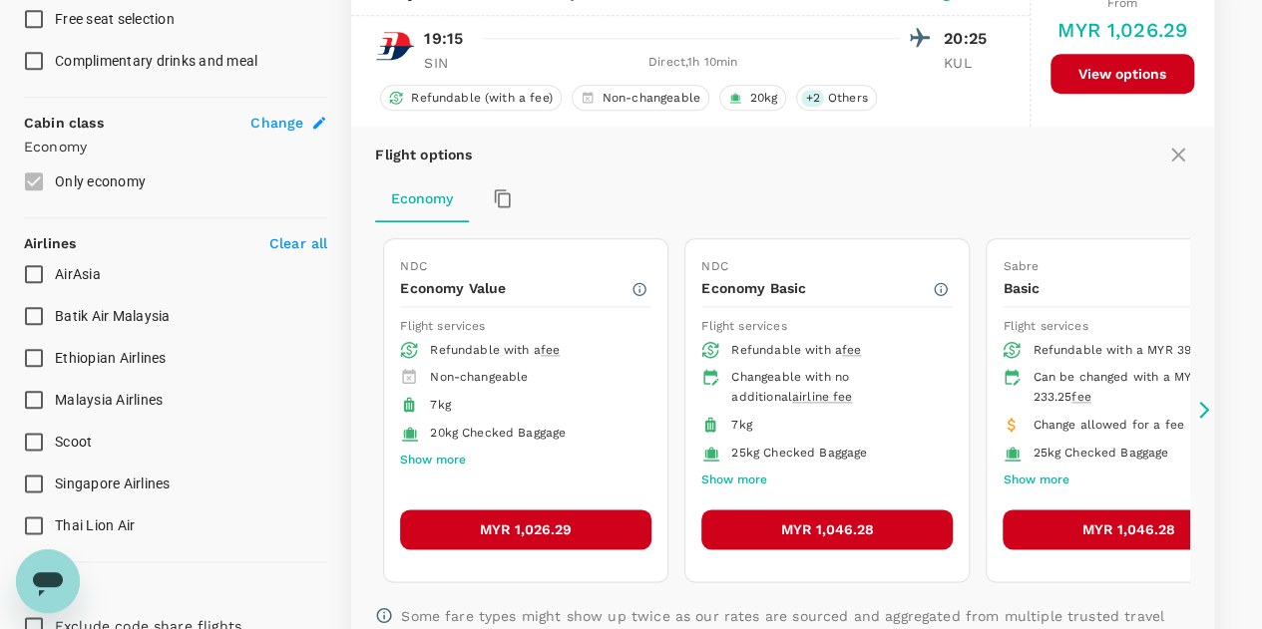
scroll to position [962, 0]
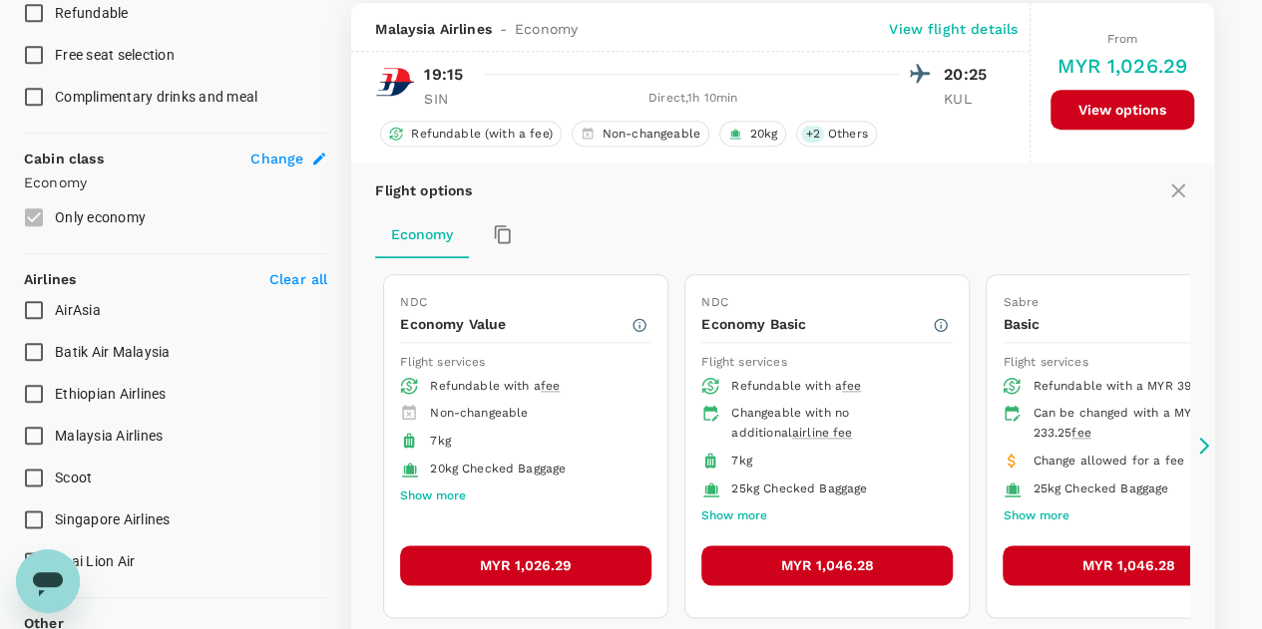
click at [531, 556] on button "MYR 1,026.29" at bounding box center [525, 566] width 251 height 40
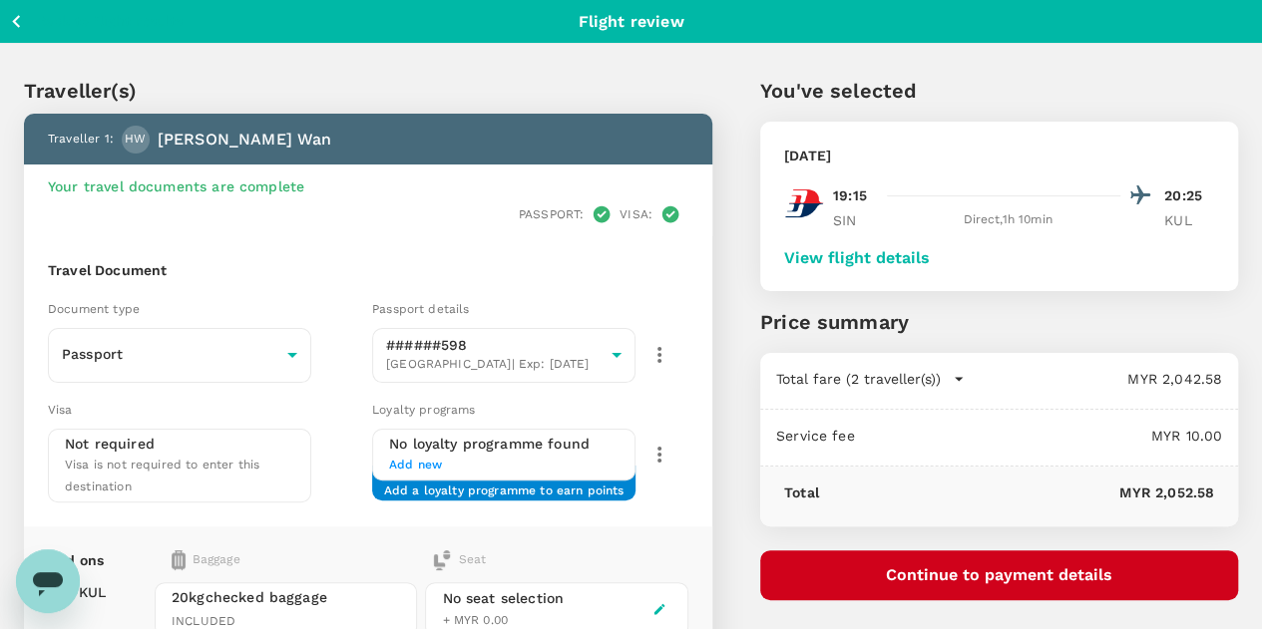
click at [22, 24] on icon "button" at bounding box center [16, 21] width 25 height 25
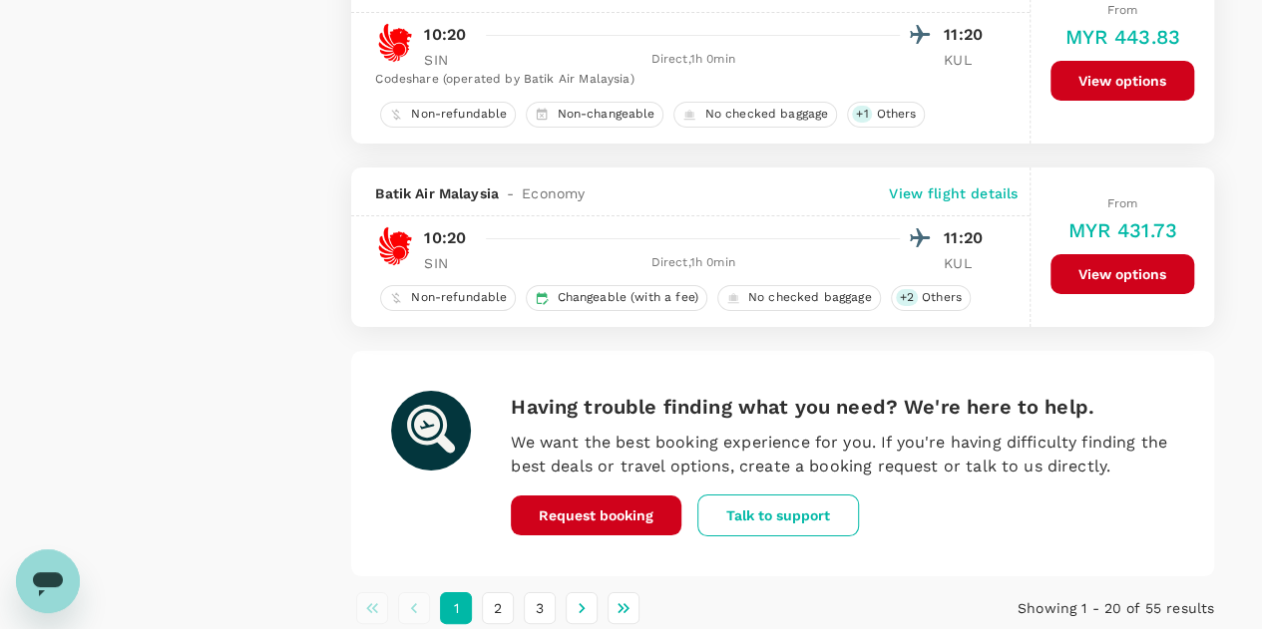
scroll to position [3703, 0]
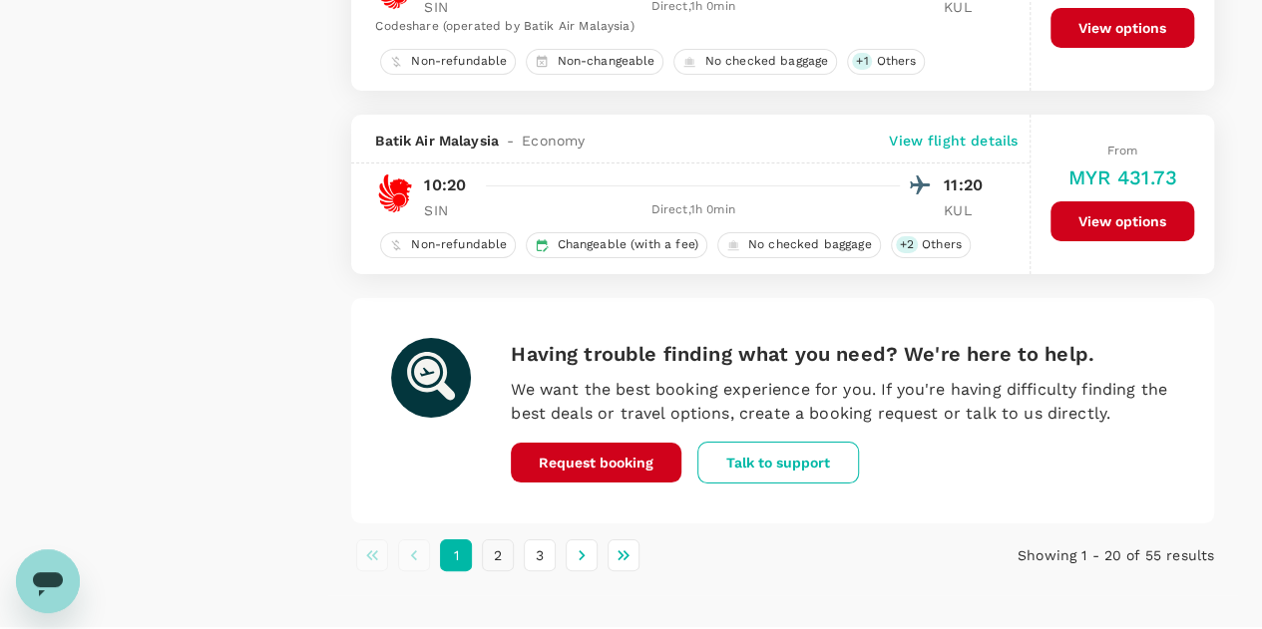
click at [503, 540] on button "2" at bounding box center [498, 556] width 32 height 32
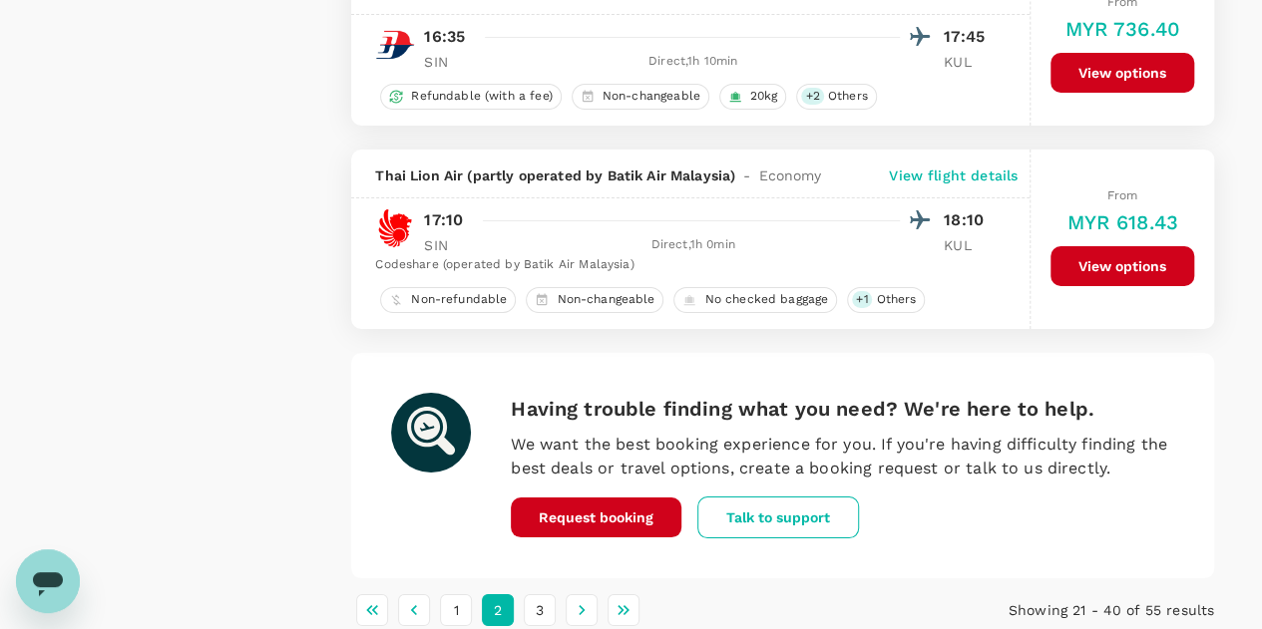
scroll to position [3681, 0]
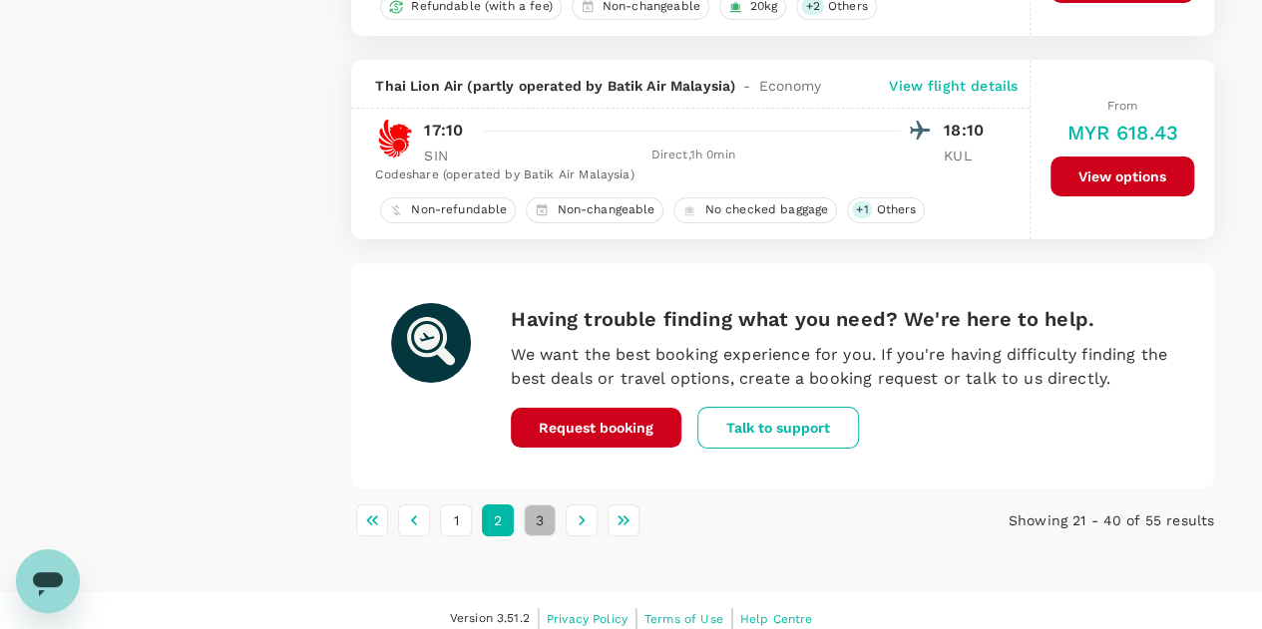
click at [542, 505] on button "3" at bounding box center [540, 521] width 32 height 32
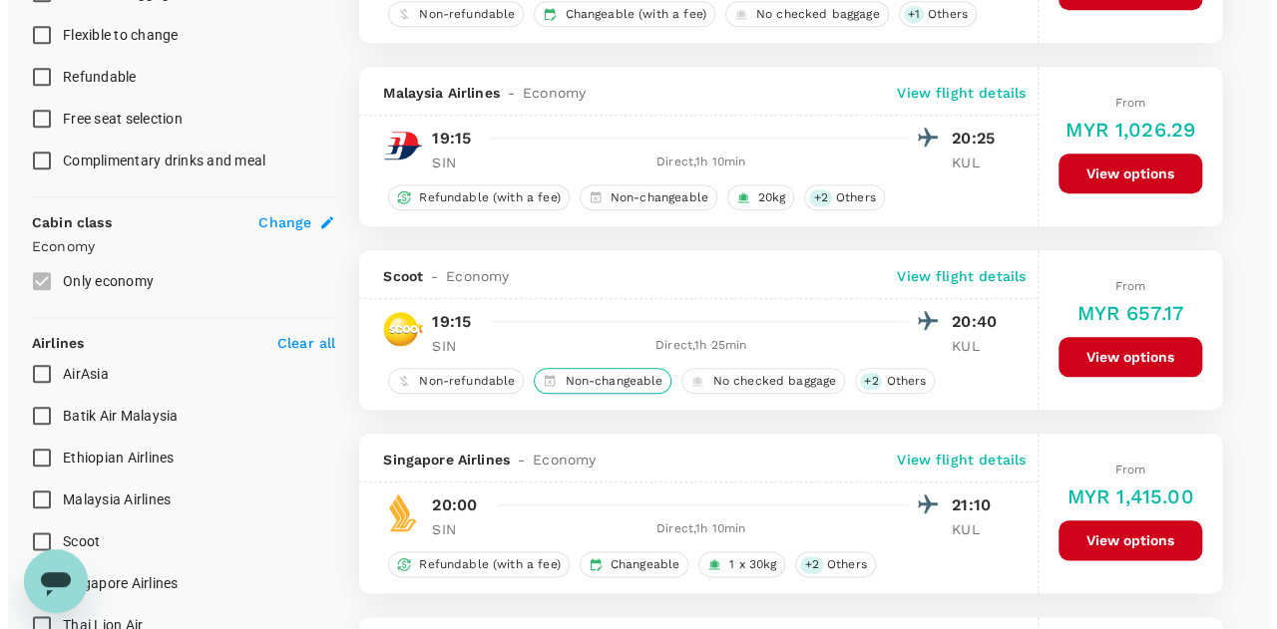
scroll to position [798, 0]
